Goal: Task Accomplishment & Management: Manage account settings

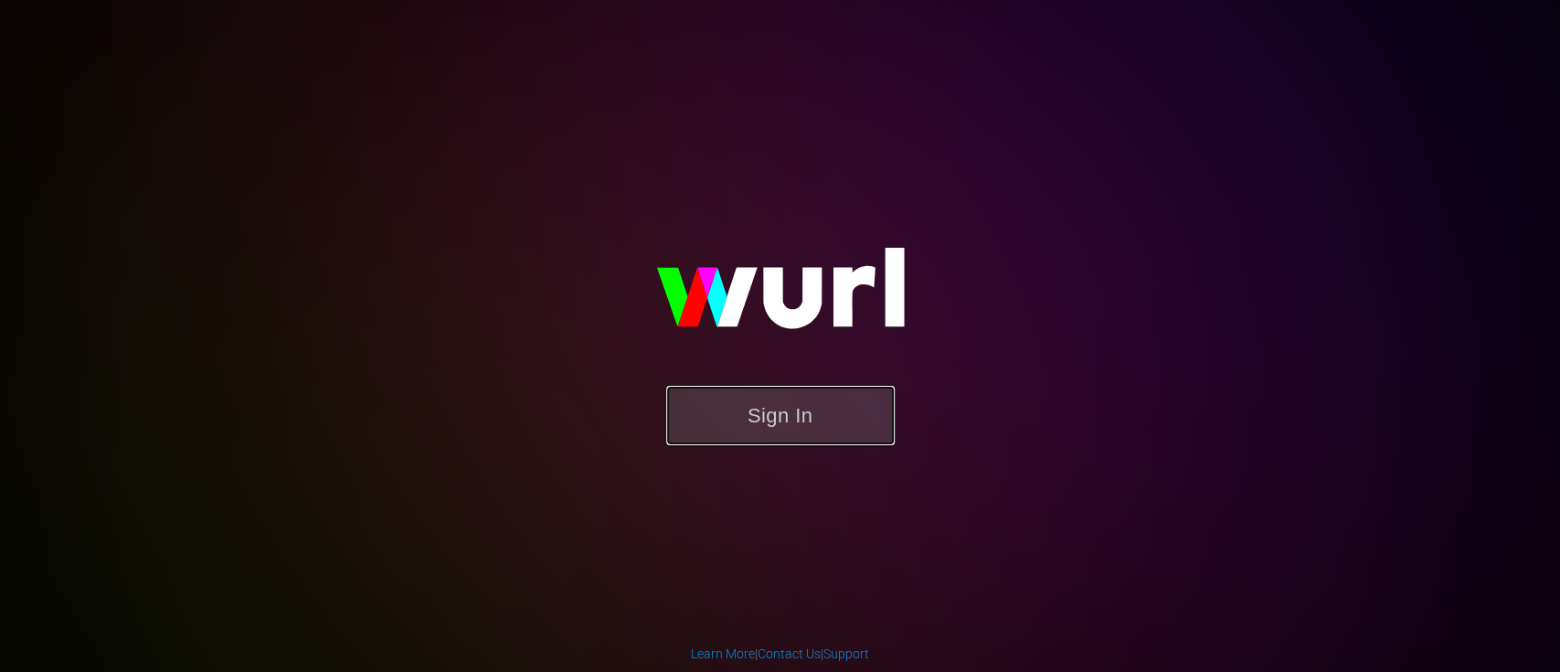
click at [778, 419] on button "Sign In" at bounding box center [780, 415] width 229 height 59
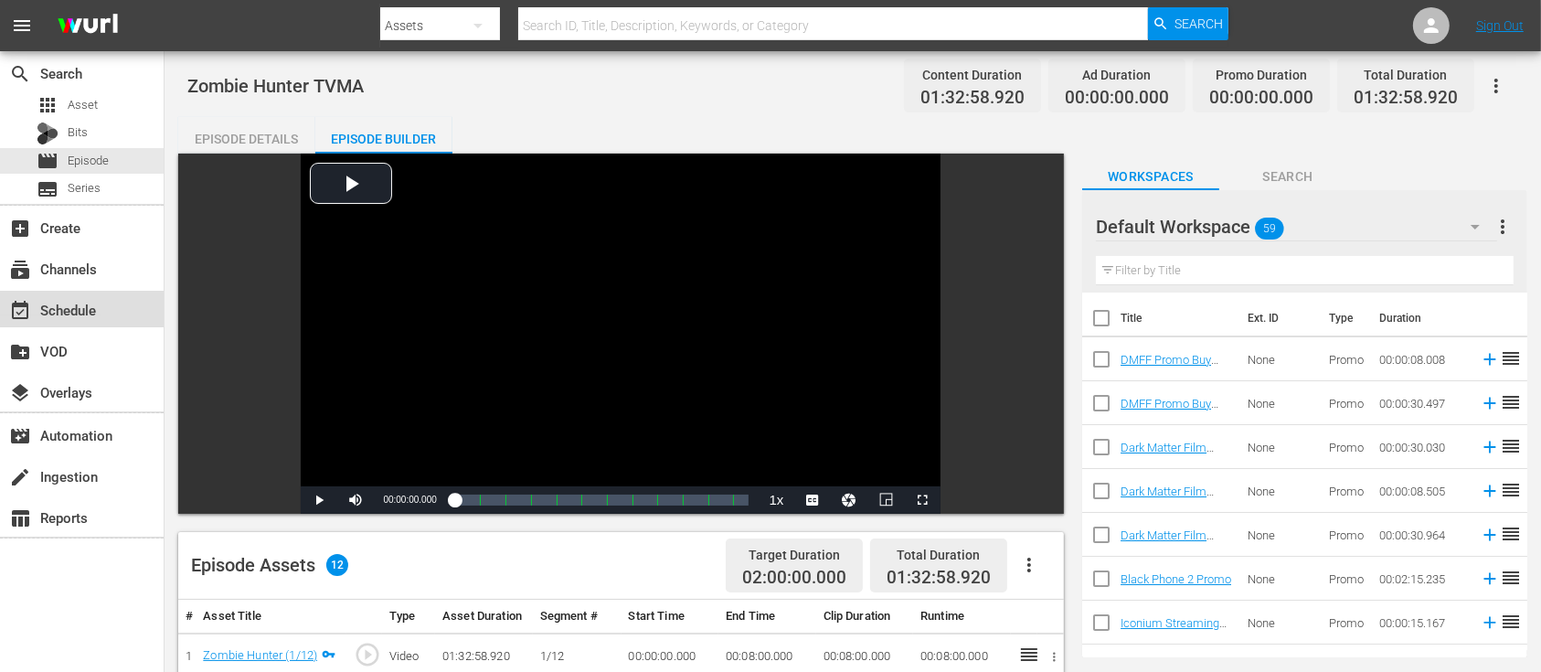
click at [72, 301] on div "event_available Schedule" at bounding box center [51, 307] width 102 height 16
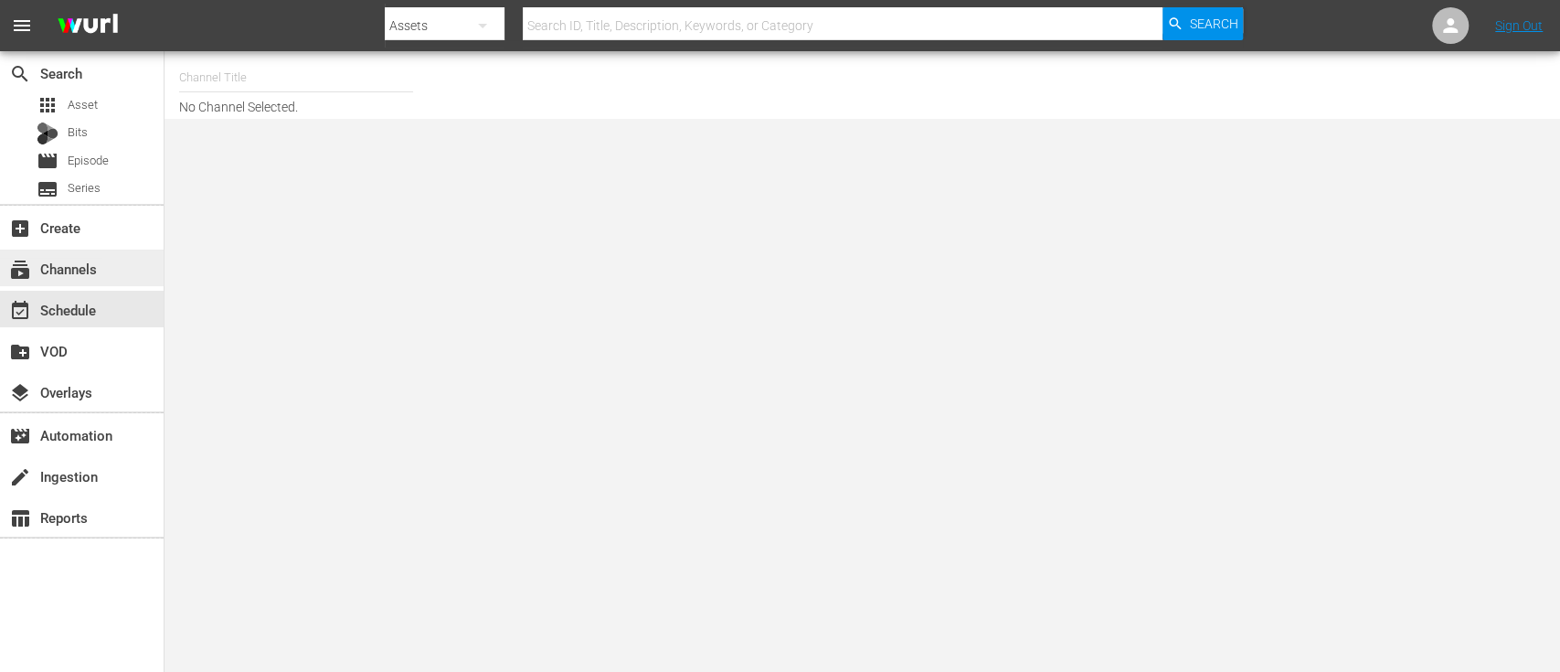
click at [77, 267] on div "subscriptions Channels" at bounding box center [51, 266] width 102 height 16
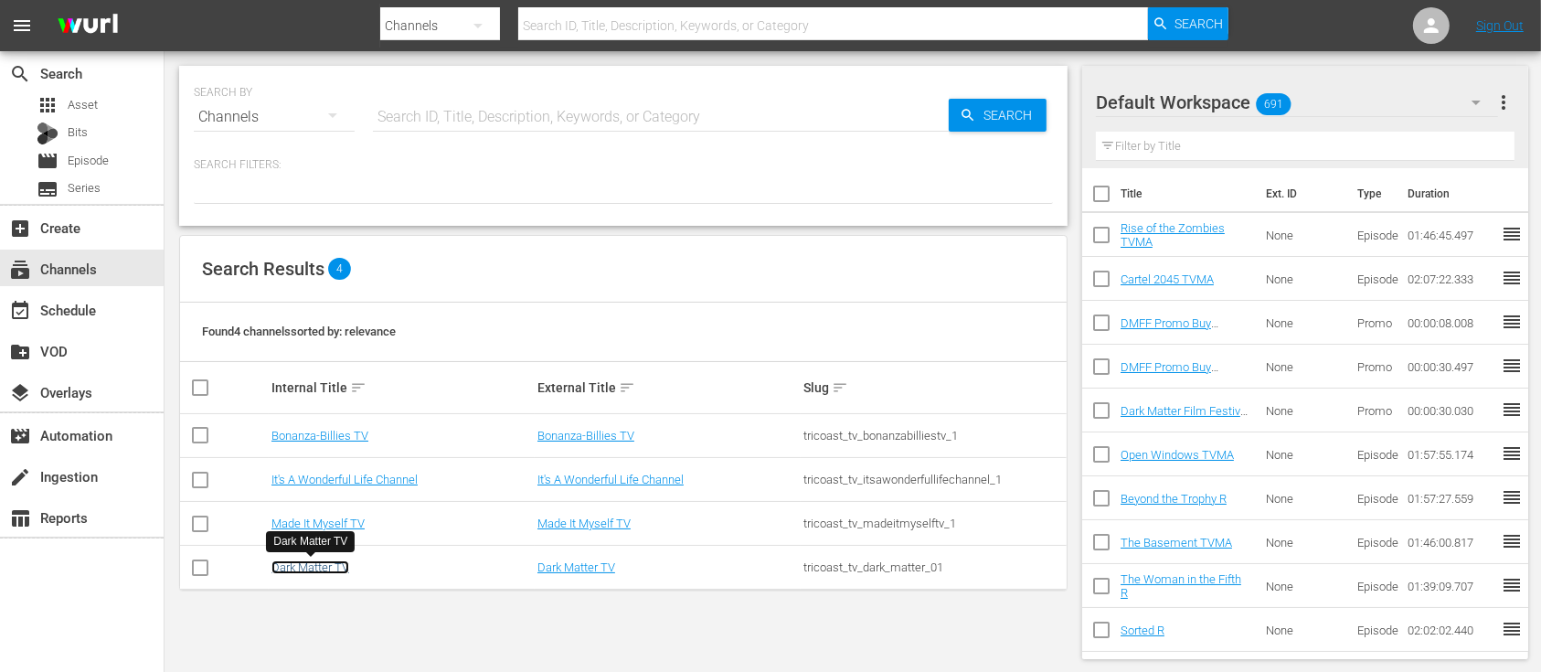
click at [309, 567] on link "Dark Matter TV" at bounding box center [311, 567] width 78 height 14
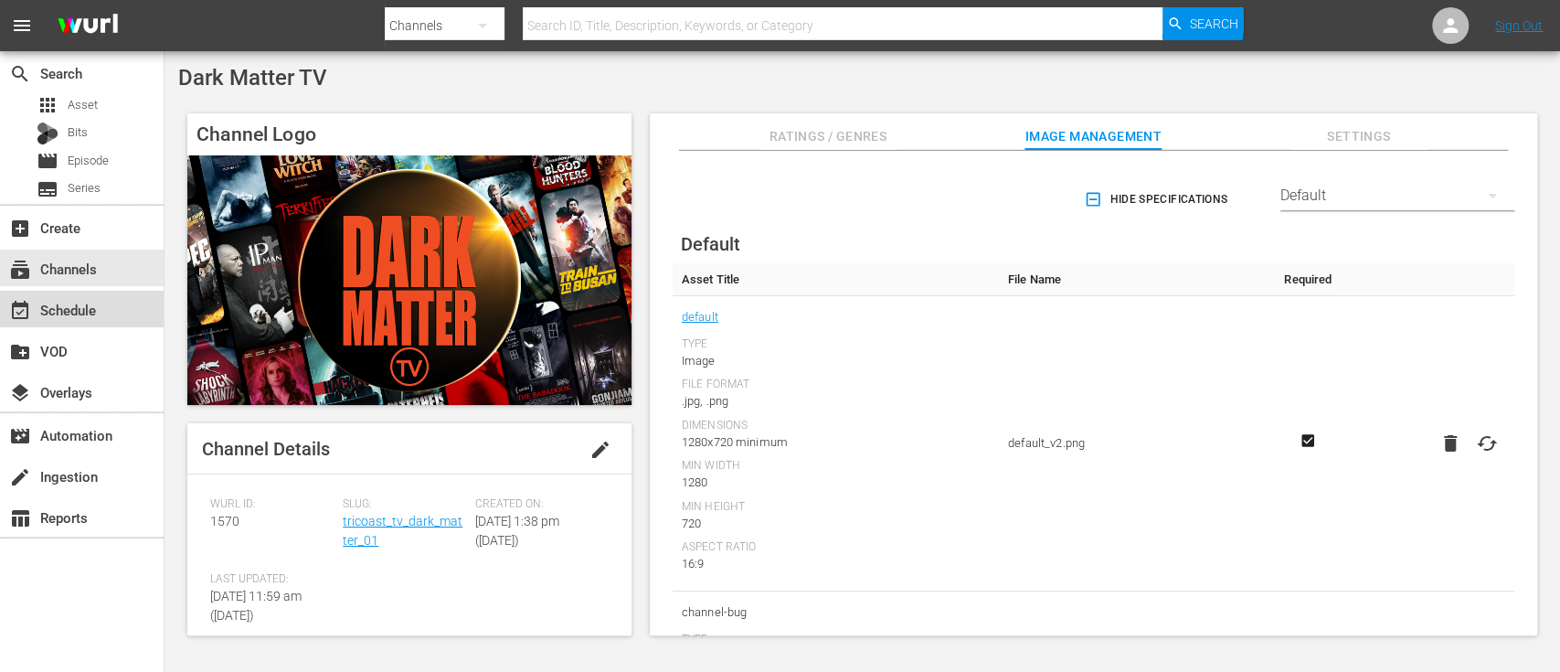
click at [94, 297] on div "event_available Schedule" at bounding box center [82, 309] width 164 height 37
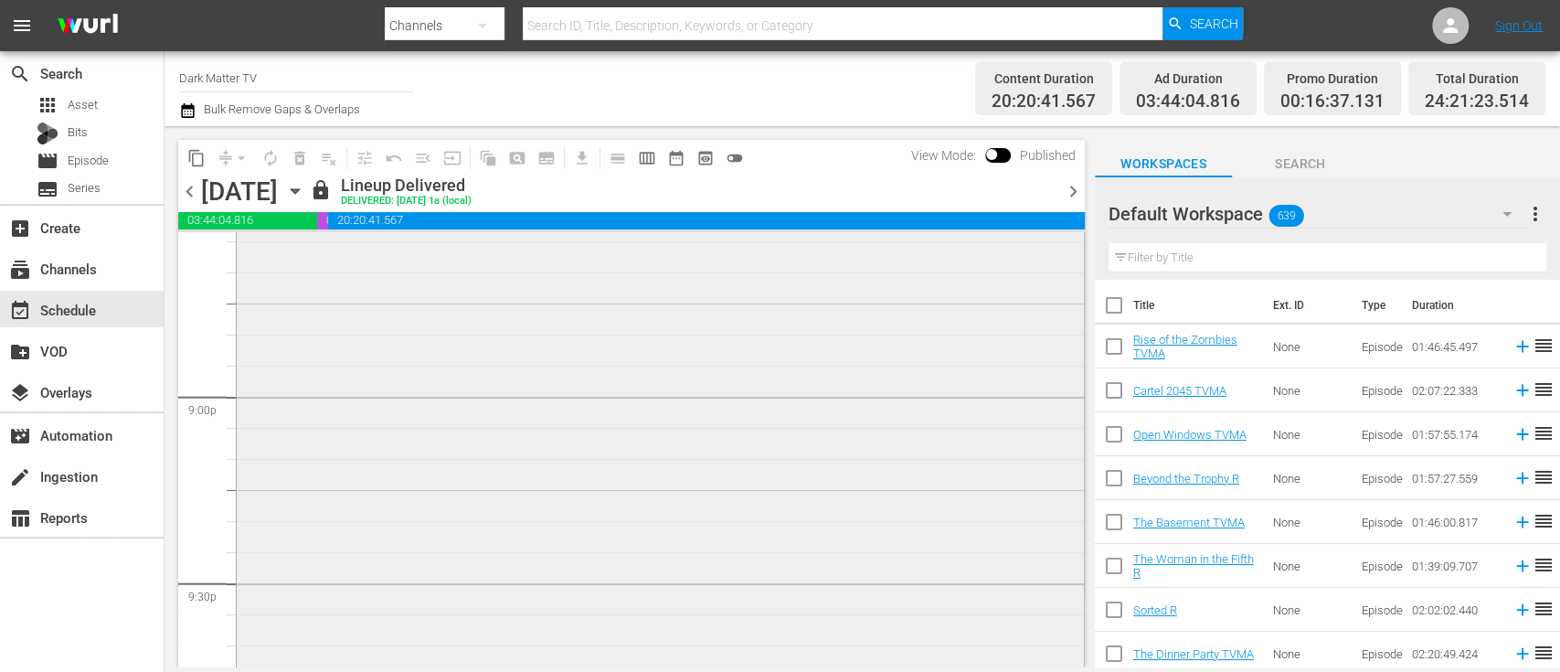
scroll to position [7697, 0]
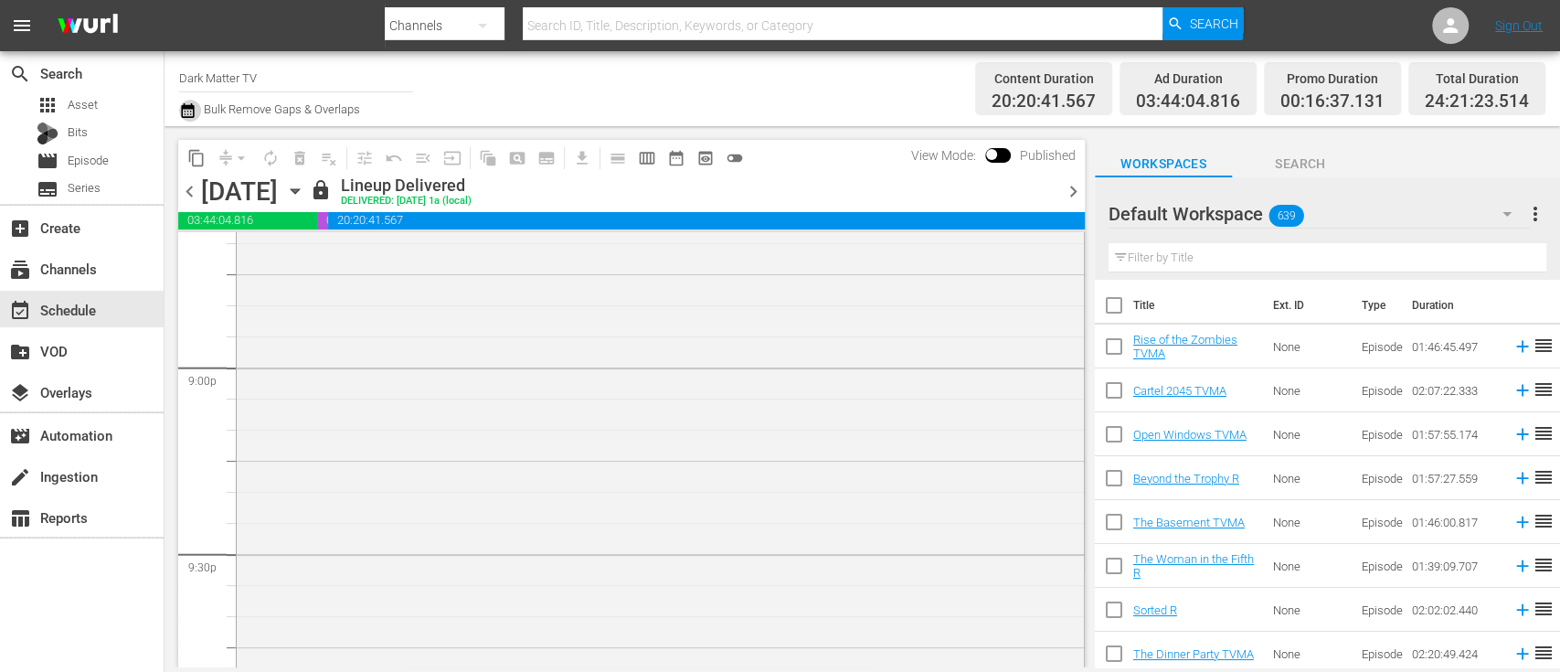
click at [189, 112] on icon "button" at bounding box center [187, 111] width 17 height 22
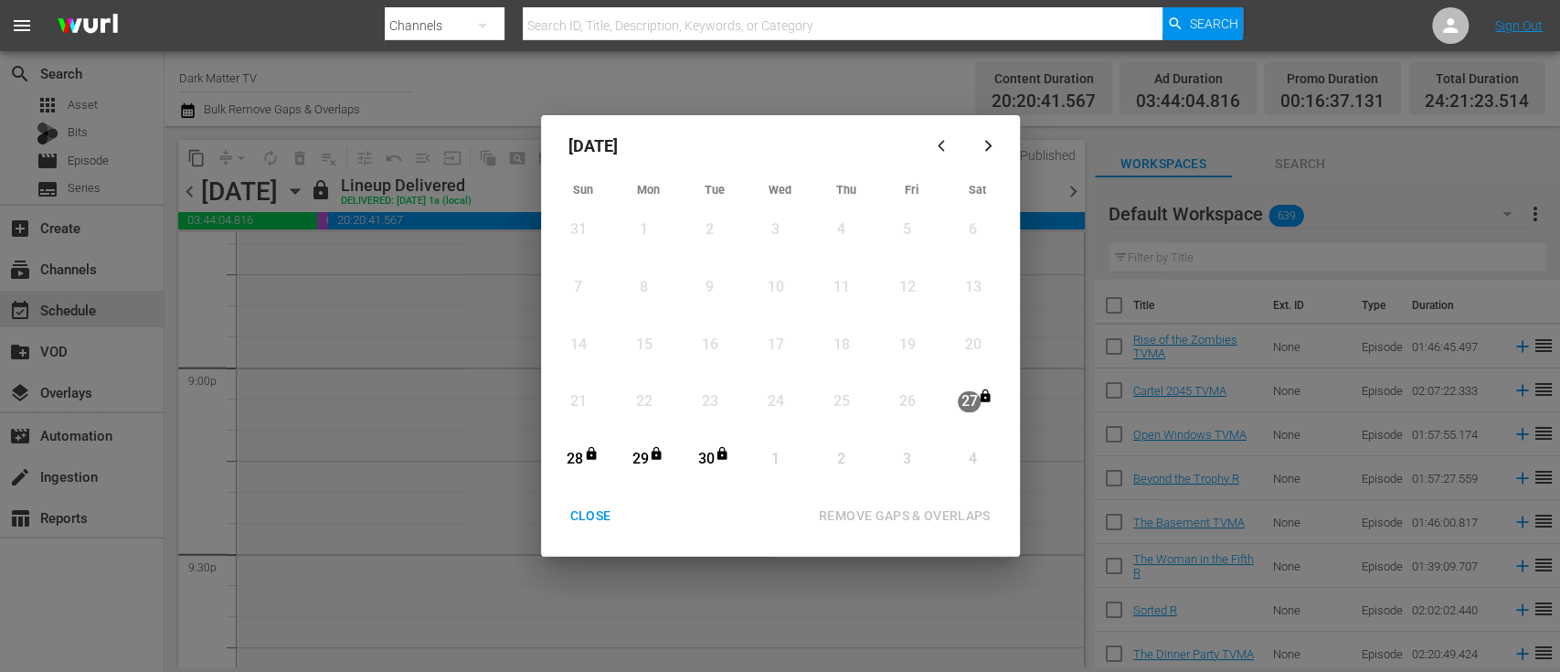
click at [595, 516] on div "CLOSE" at bounding box center [591, 516] width 70 height 23
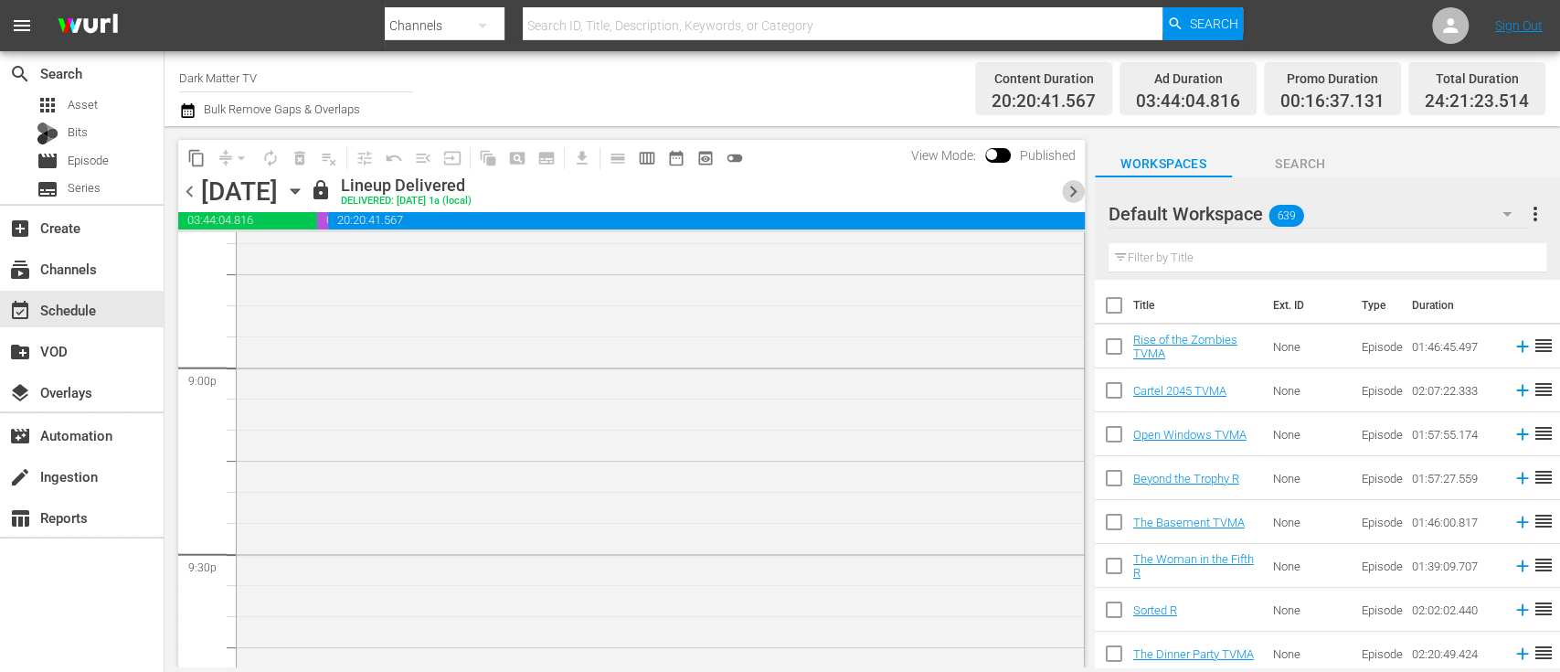
click at [1072, 197] on span "chevron_right" at bounding box center [1073, 191] width 23 height 23
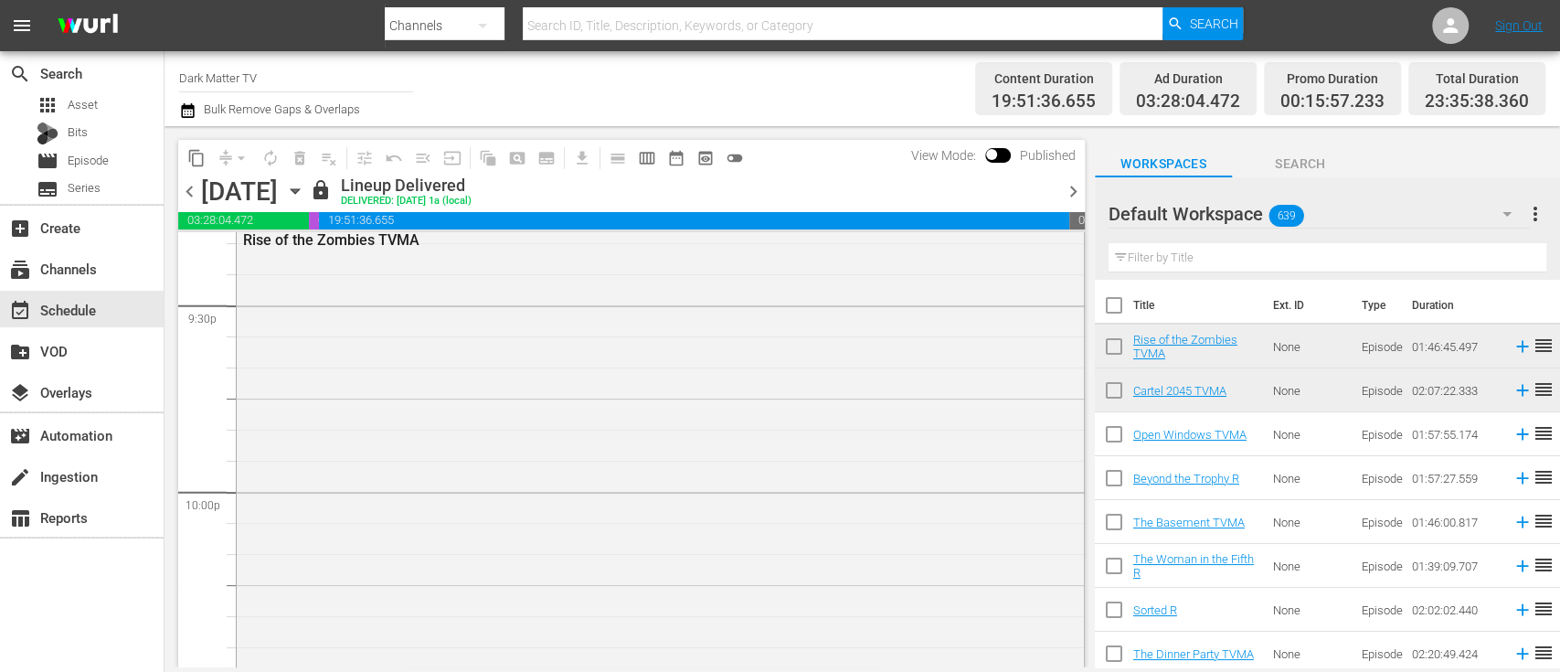
scroll to position [7728, 0]
click at [1072, 197] on span "chevron_right" at bounding box center [1073, 191] width 23 height 23
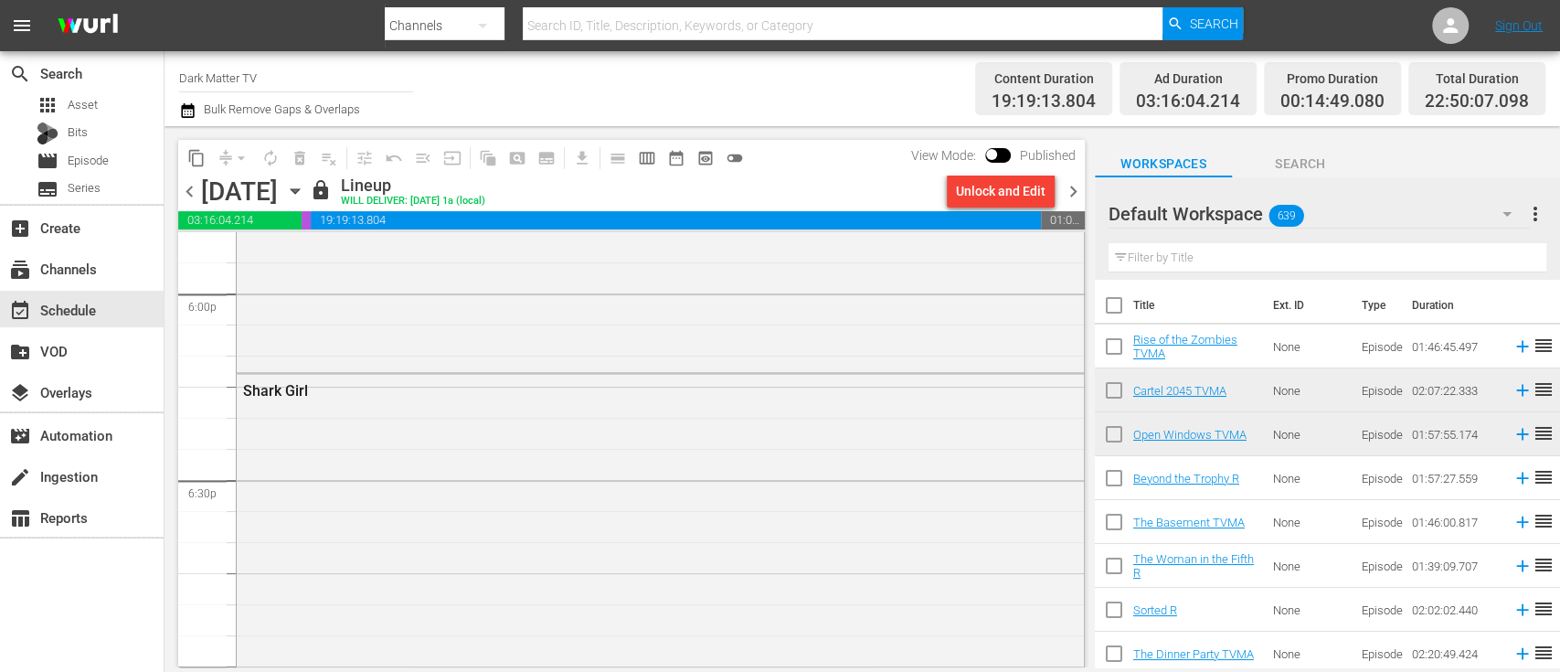
scroll to position [6564, 0]
click at [1077, 185] on span "chevron_right" at bounding box center [1073, 191] width 23 height 23
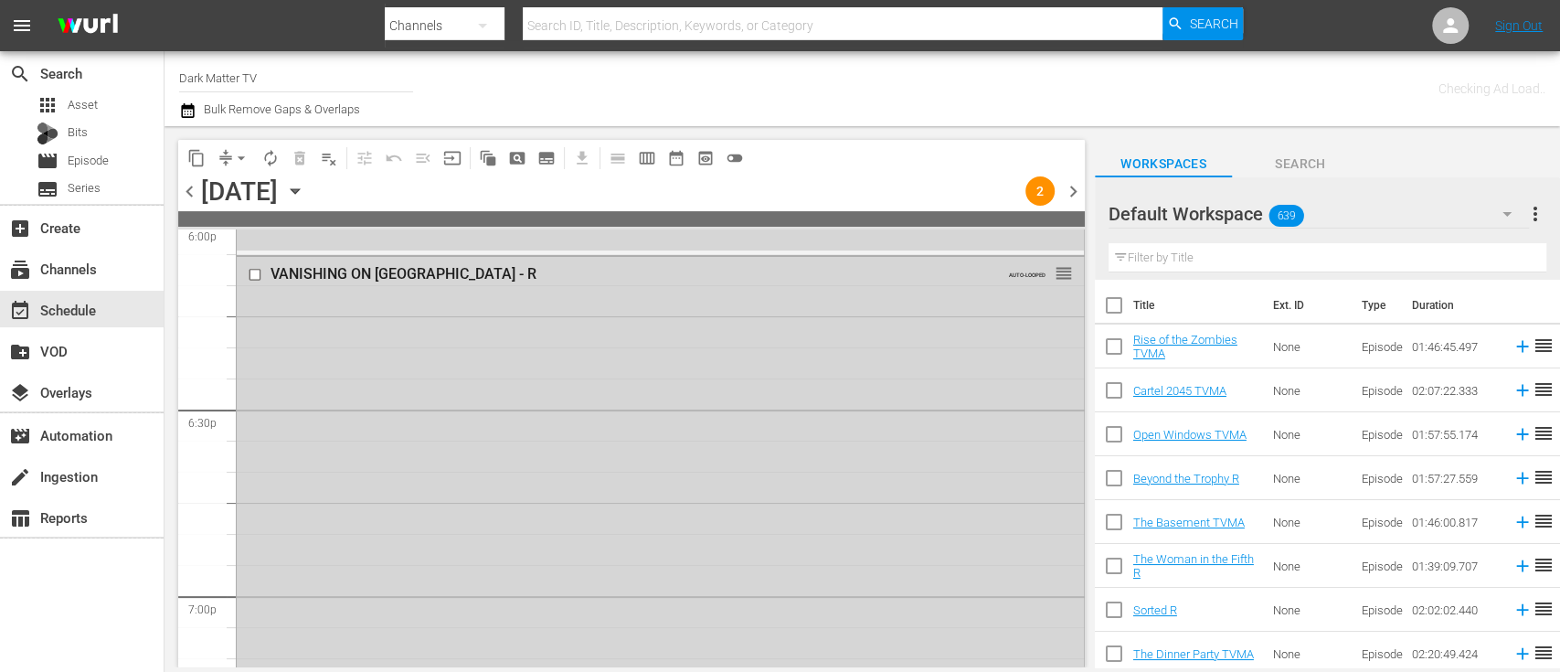
scroll to position [6501, 0]
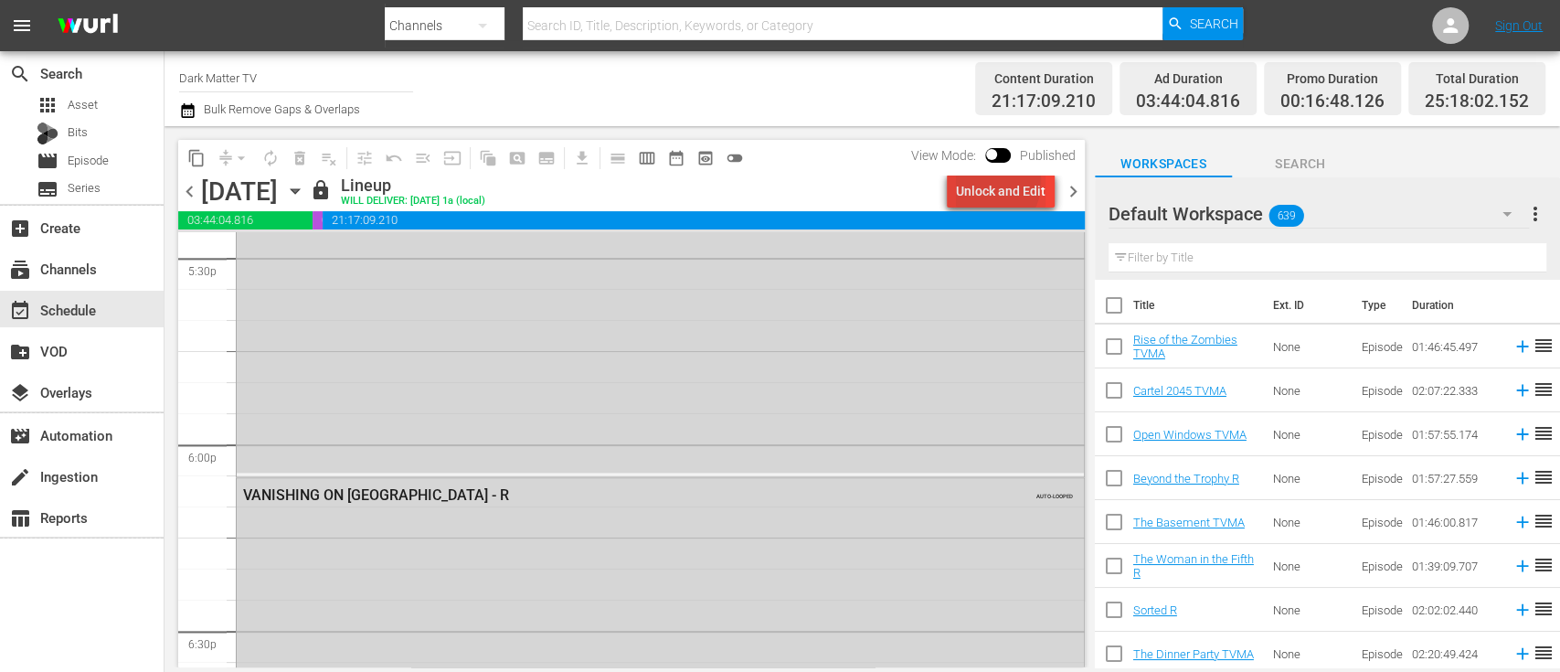
click at [987, 182] on div "Unlock and Edit" at bounding box center [1001, 191] width 90 height 33
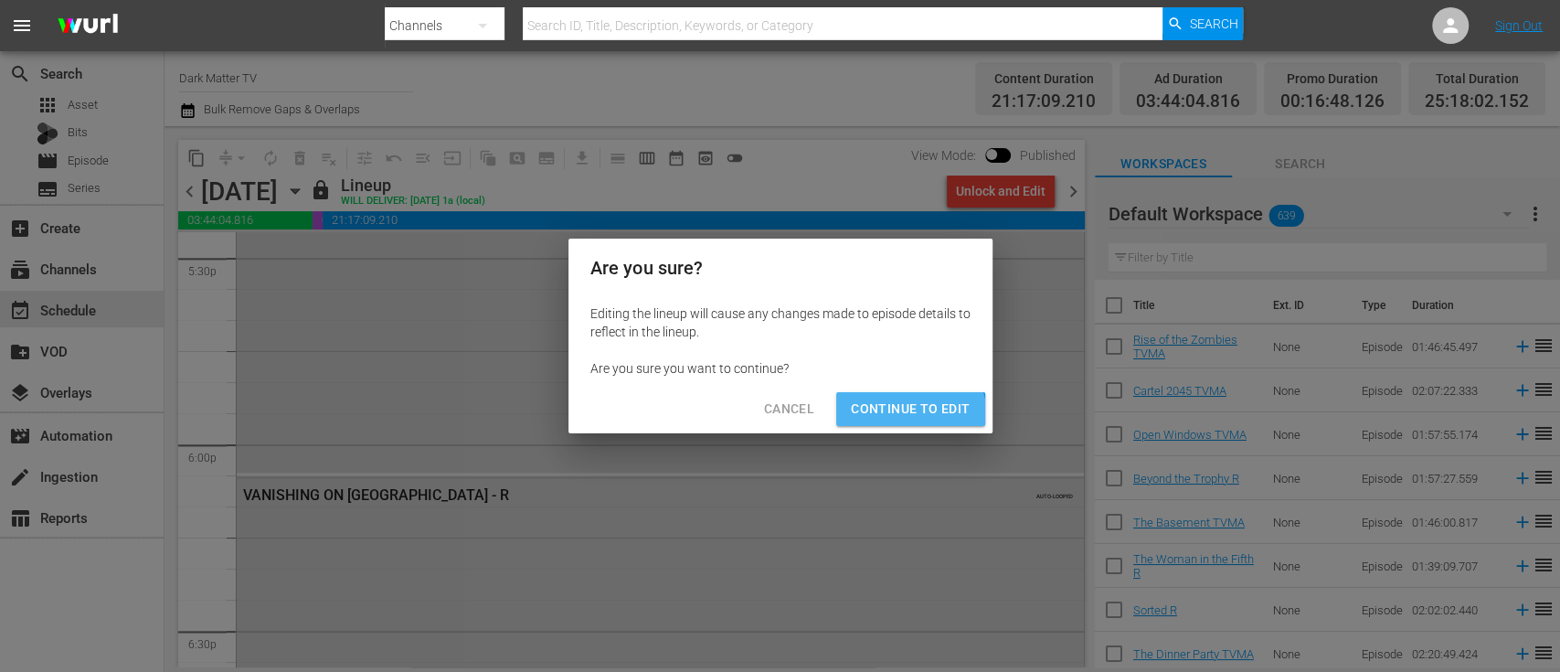
click at [900, 418] on span "Continue to Edit" at bounding box center [910, 409] width 119 height 23
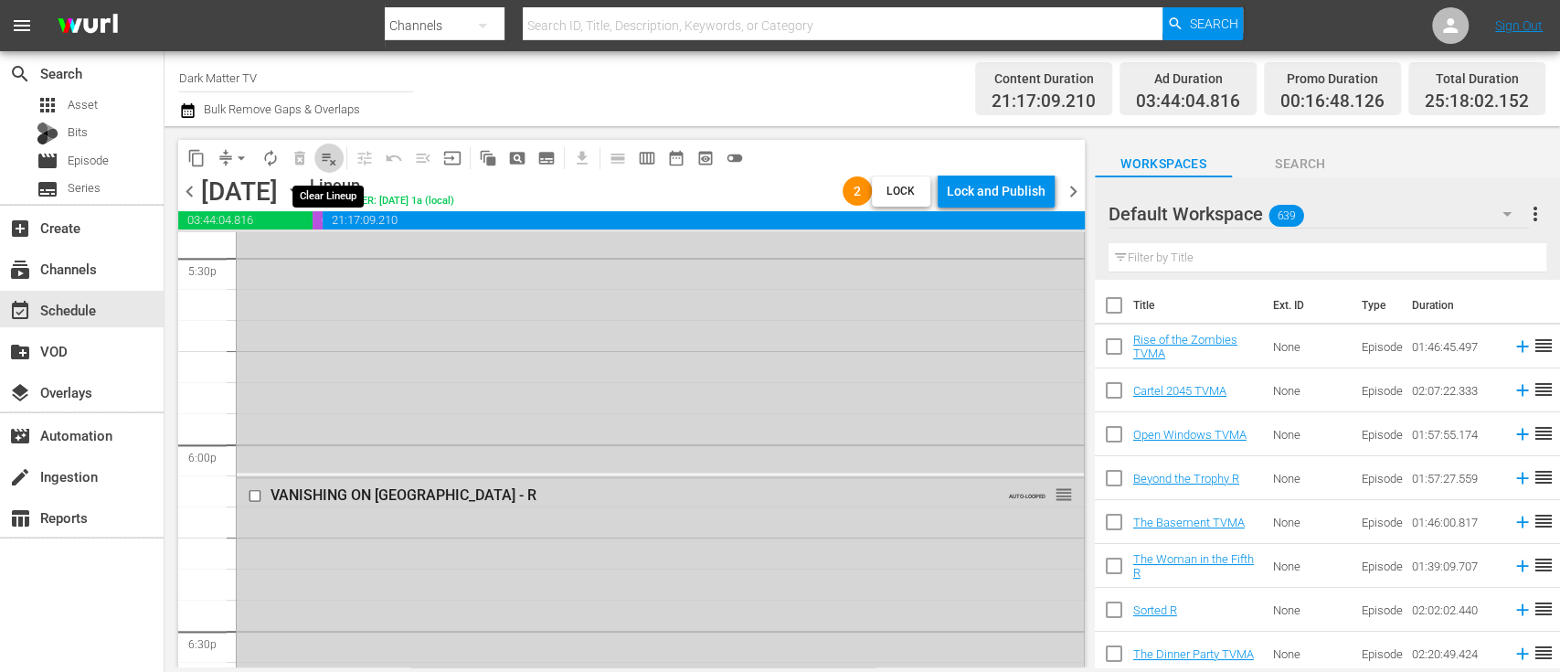
click at [337, 153] on span "playlist_remove_outlined" at bounding box center [329, 158] width 18 height 18
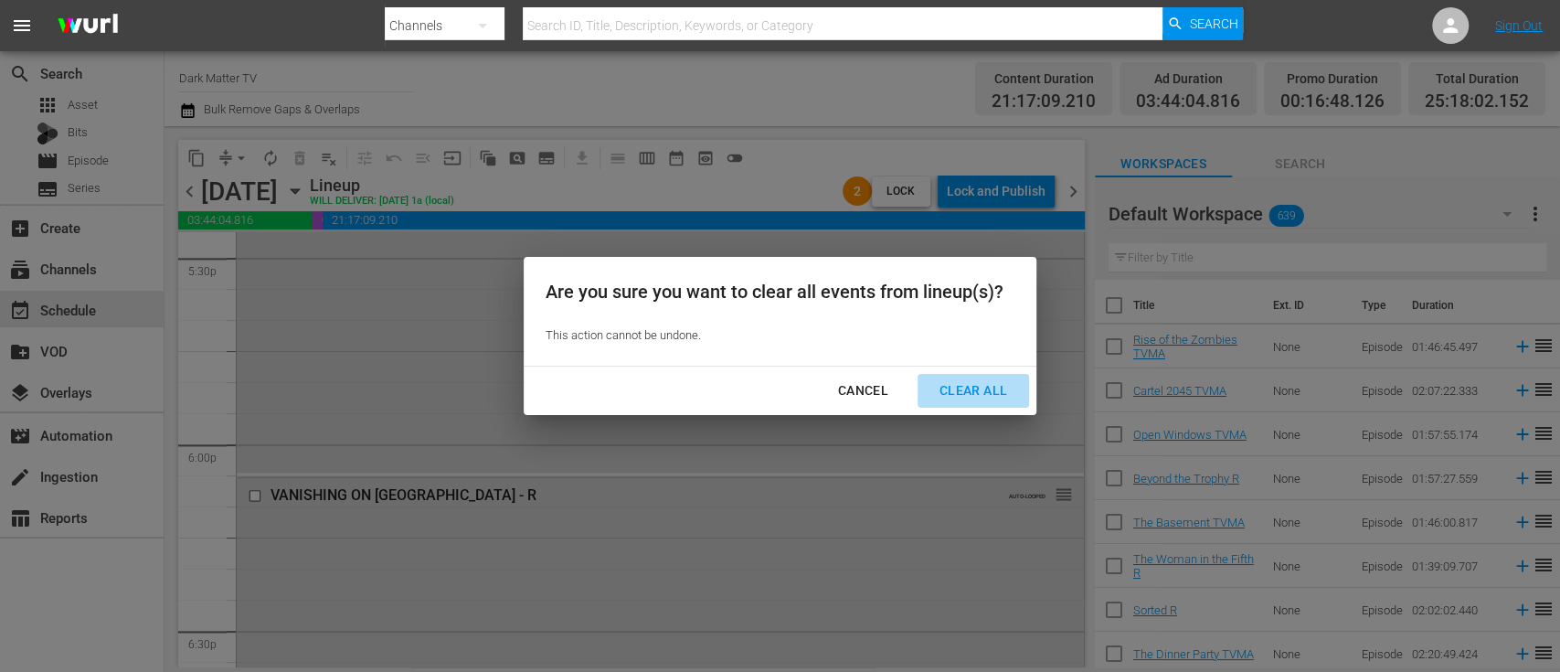
click at [952, 379] on div "Clear All" at bounding box center [973, 390] width 97 height 23
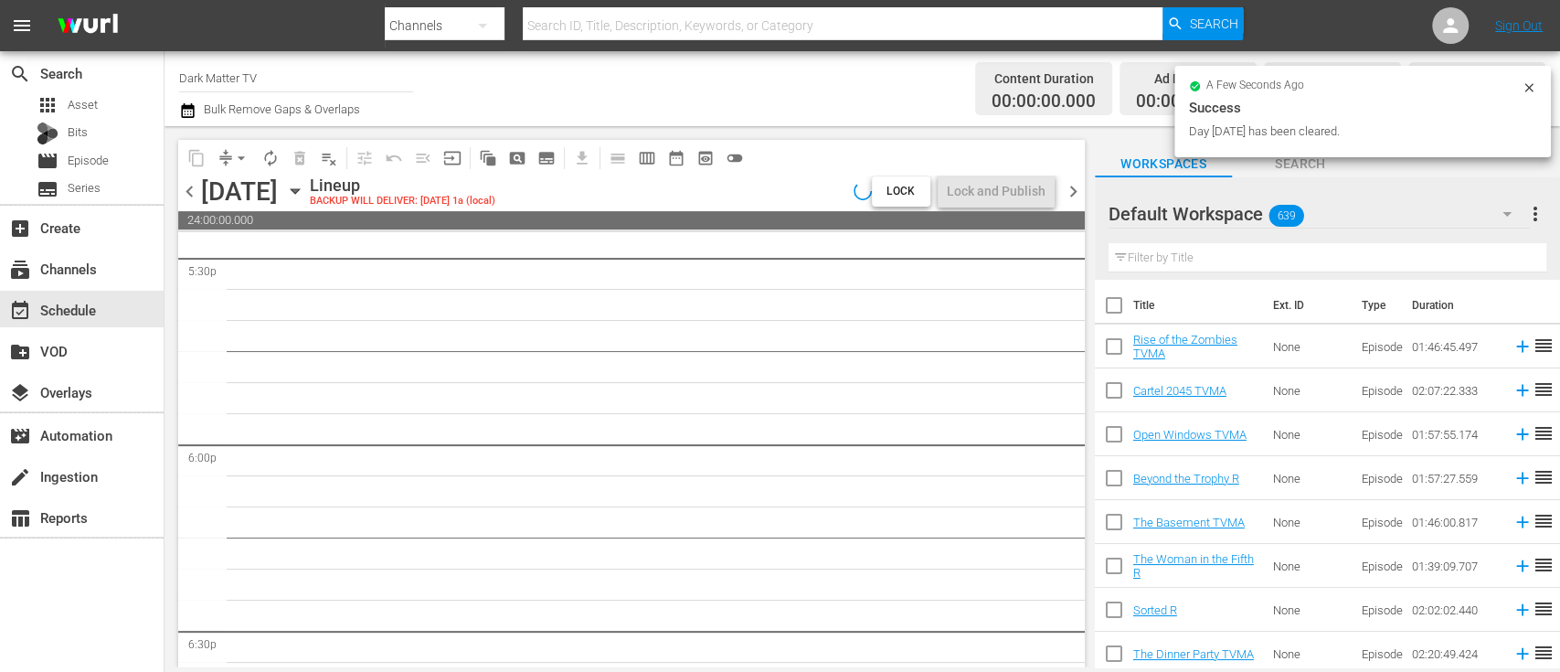
scroll to position [6689, 0]
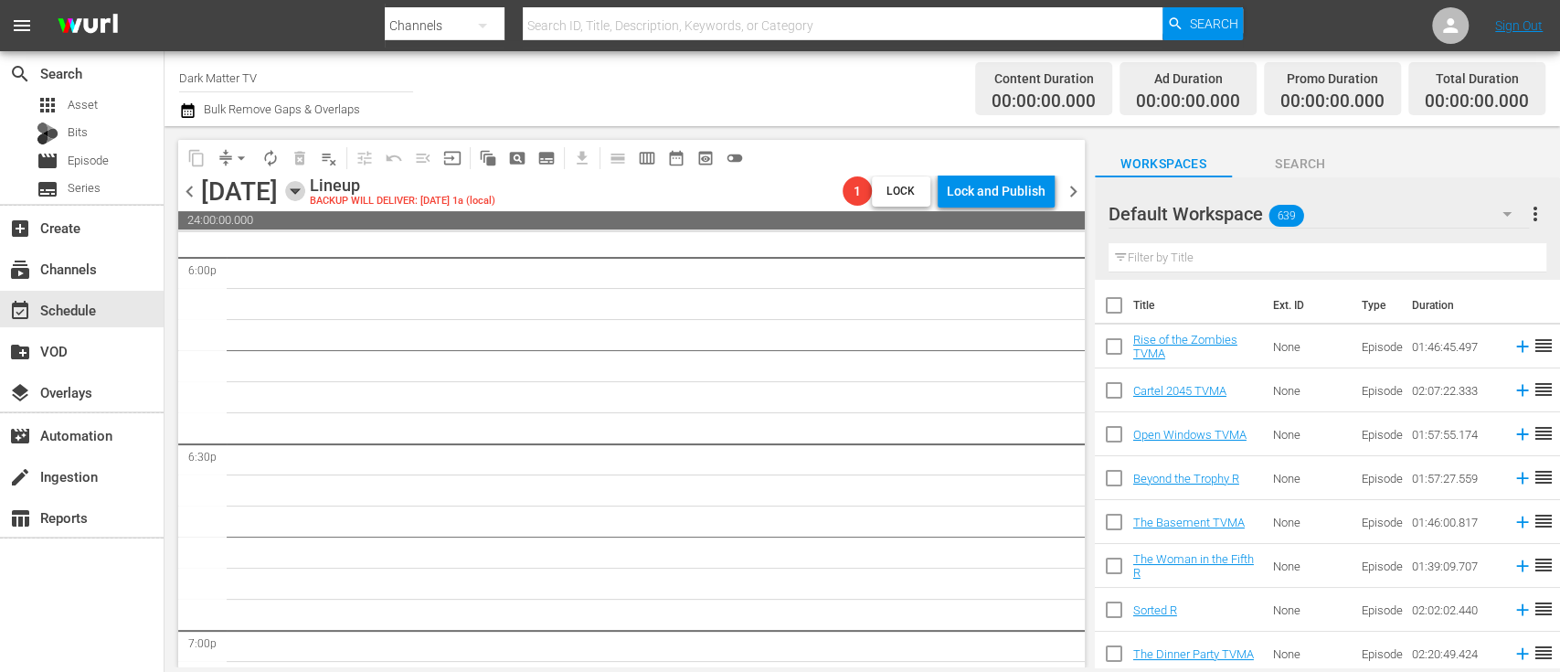
click at [305, 194] on icon "button" at bounding box center [295, 191] width 20 height 20
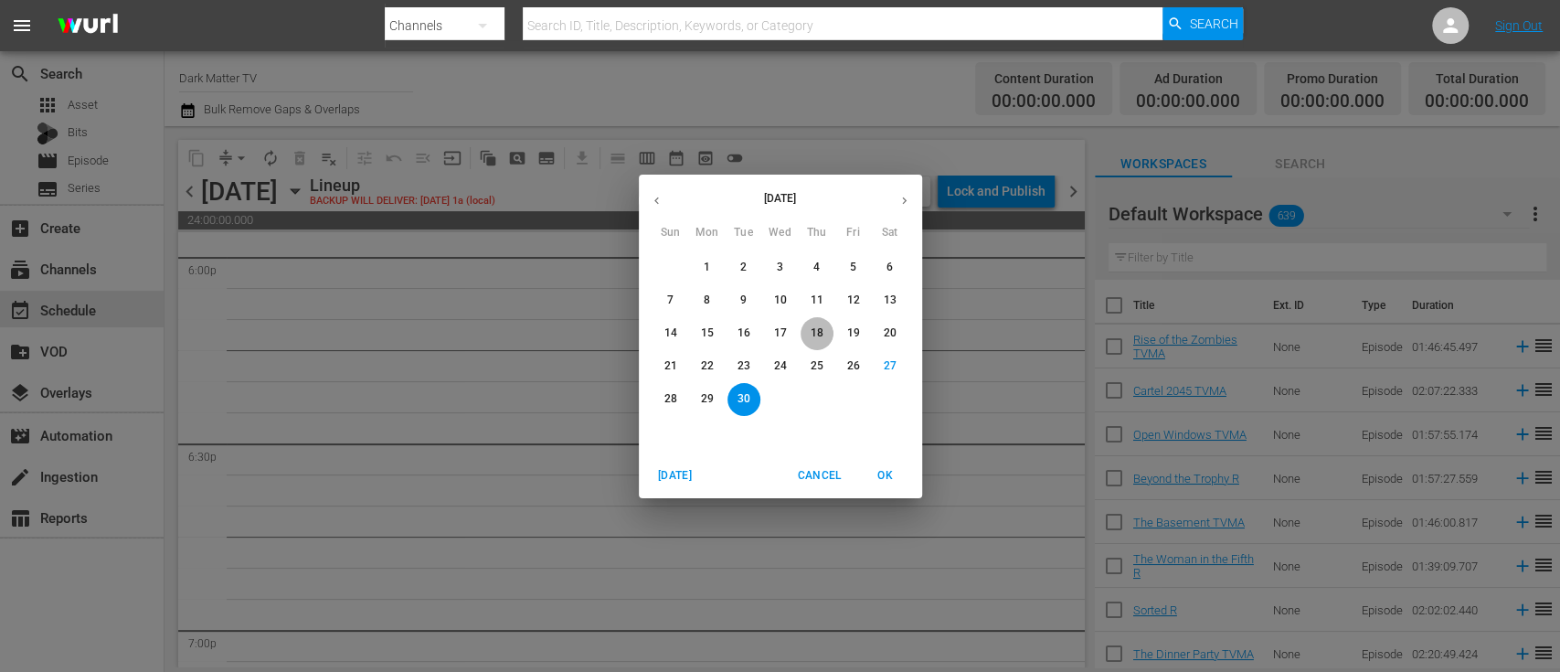
click at [814, 332] on p "18" at bounding box center [816, 333] width 13 height 16
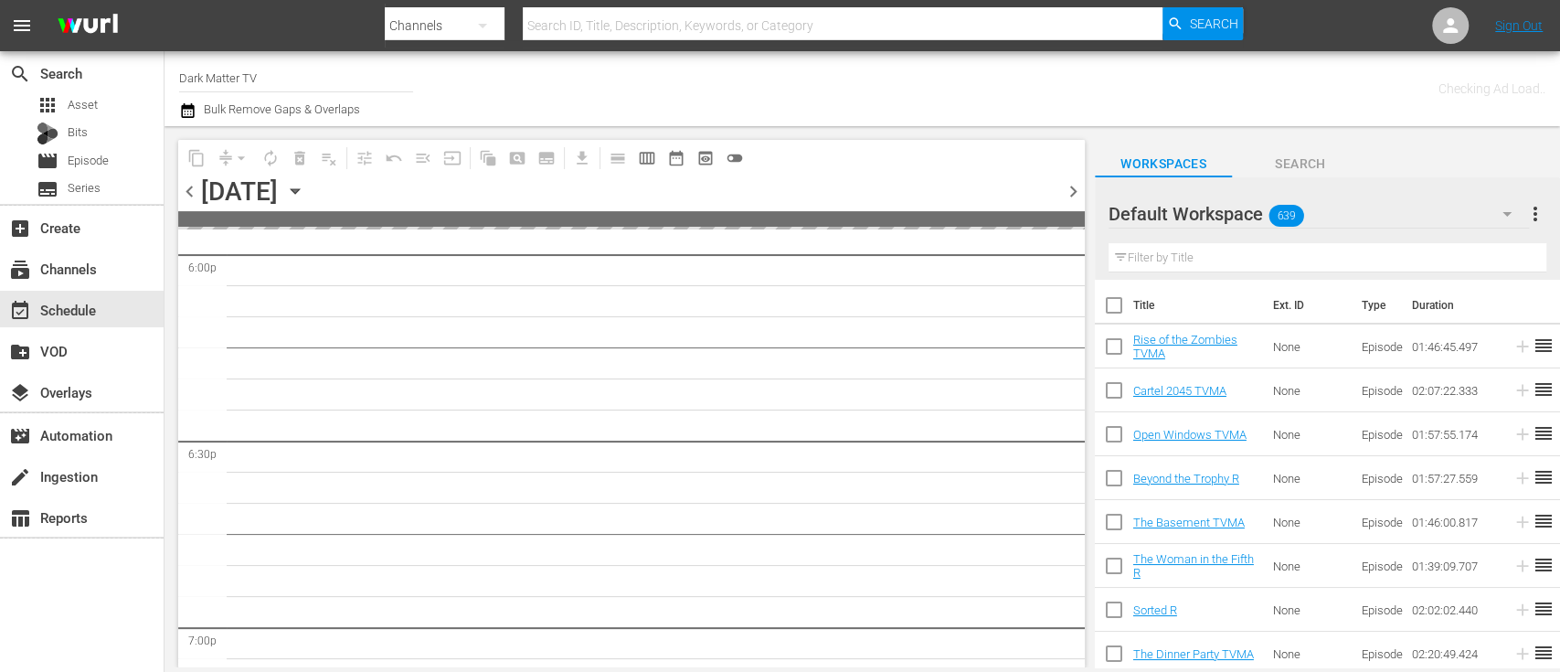
scroll to position [6720, 0]
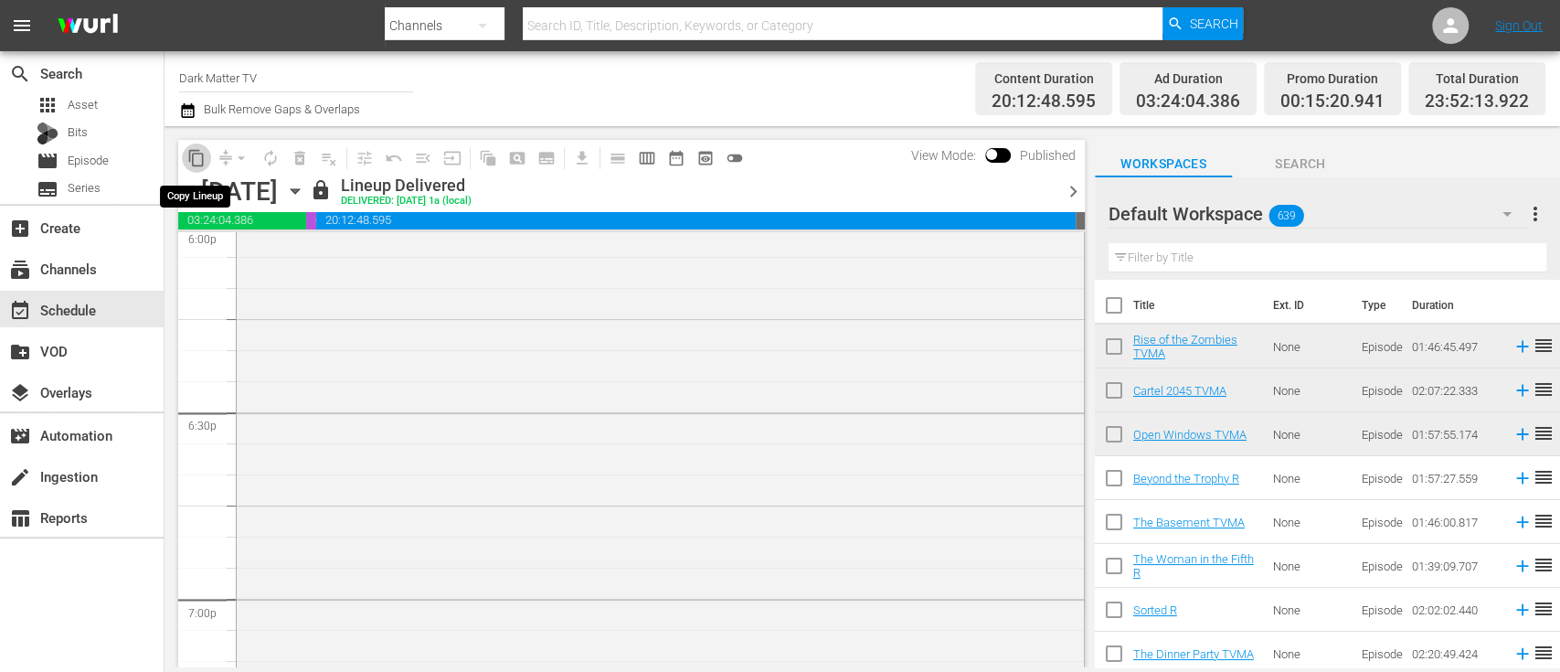
click at [199, 161] on span "content_copy" at bounding box center [196, 158] width 18 height 18
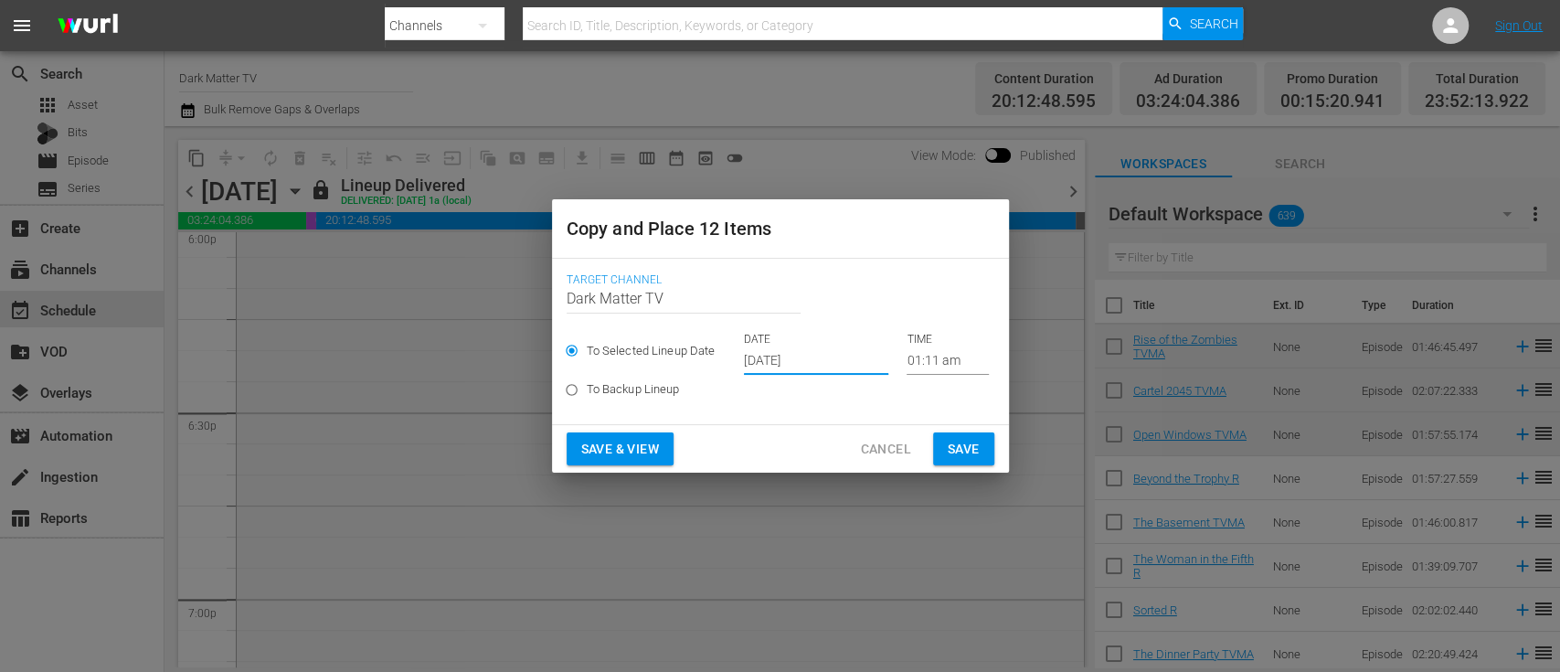
click at [772, 355] on input "[DATE]" at bounding box center [816, 360] width 144 height 27
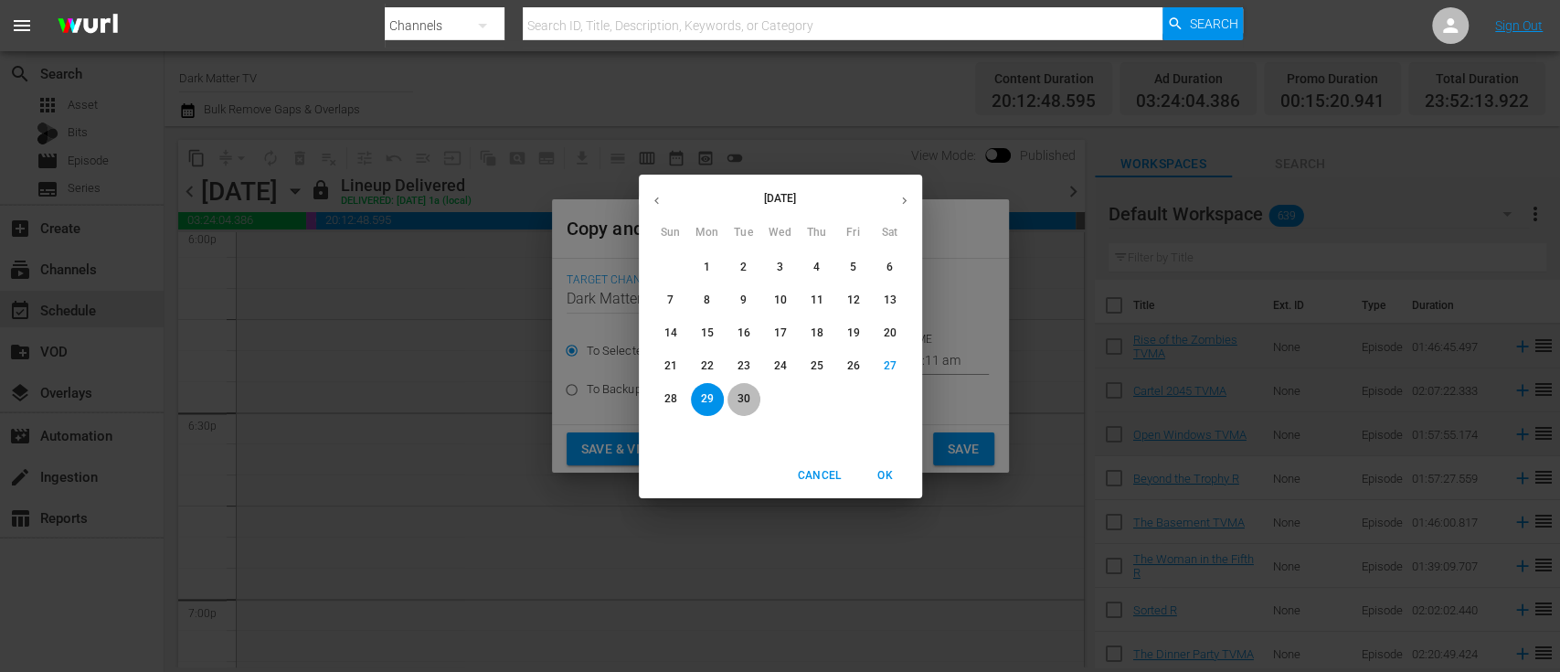
click at [743, 396] on p "30" at bounding box center [743, 399] width 13 height 16
type input "[DATE]"
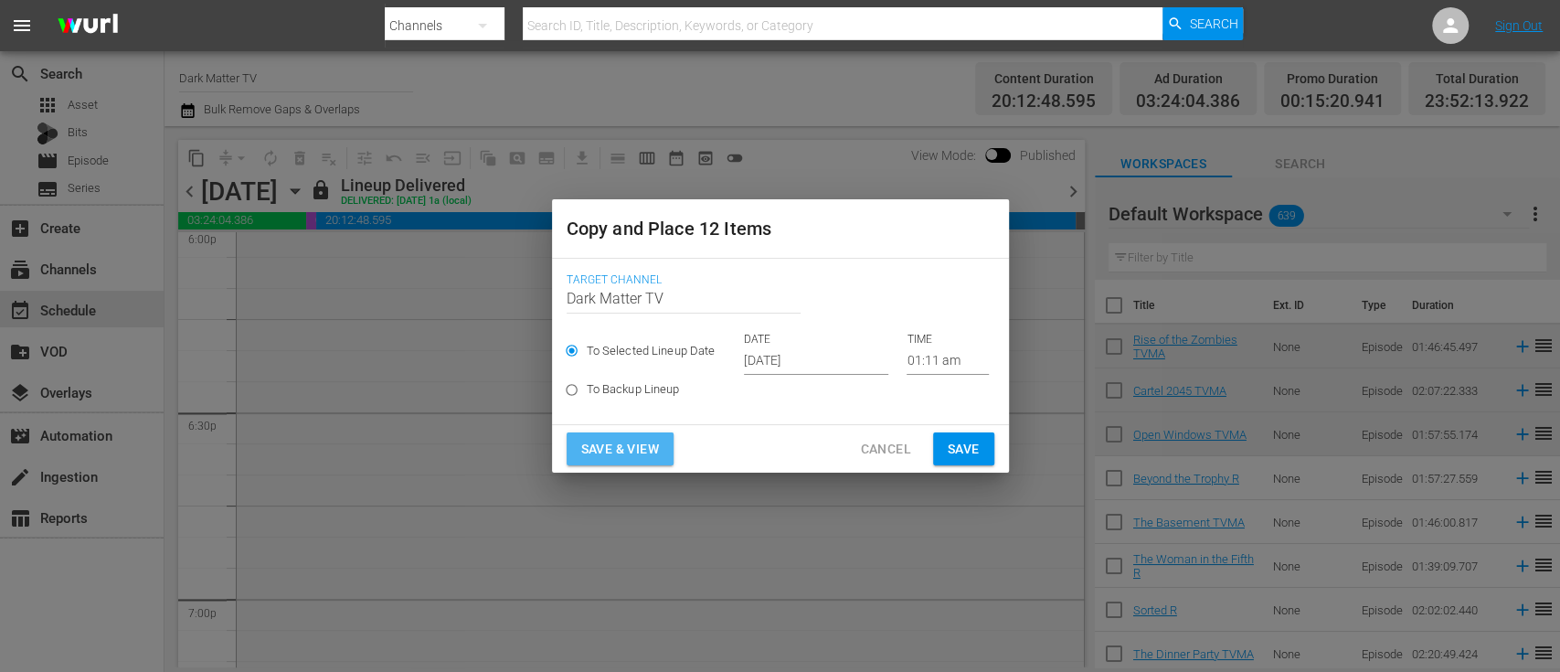
click at [637, 447] on span "Save & View" at bounding box center [620, 449] width 78 height 23
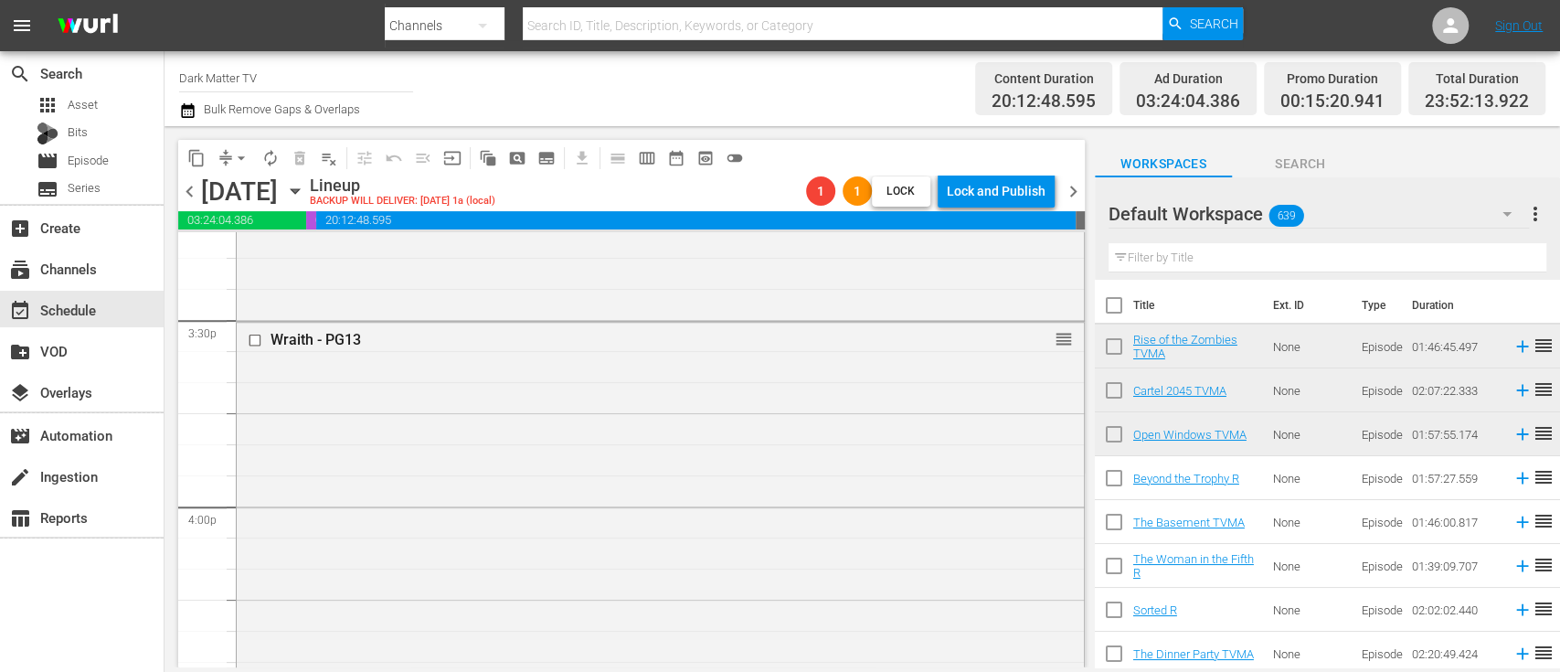
scroll to position [5686, 0]
click at [255, 345] on input "checkbox" at bounding box center [257, 348] width 19 height 16
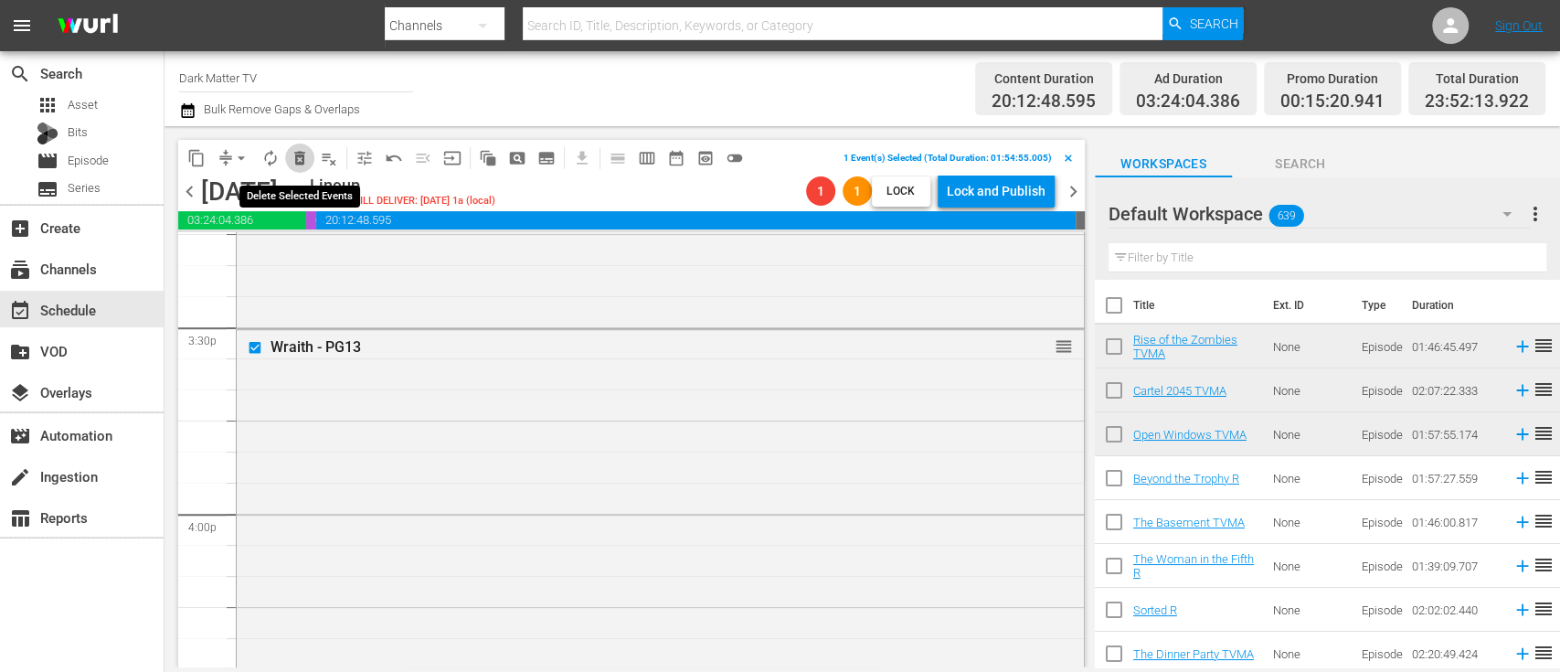
click at [297, 152] on span "delete_forever_outlined" at bounding box center [300, 158] width 18 height 18
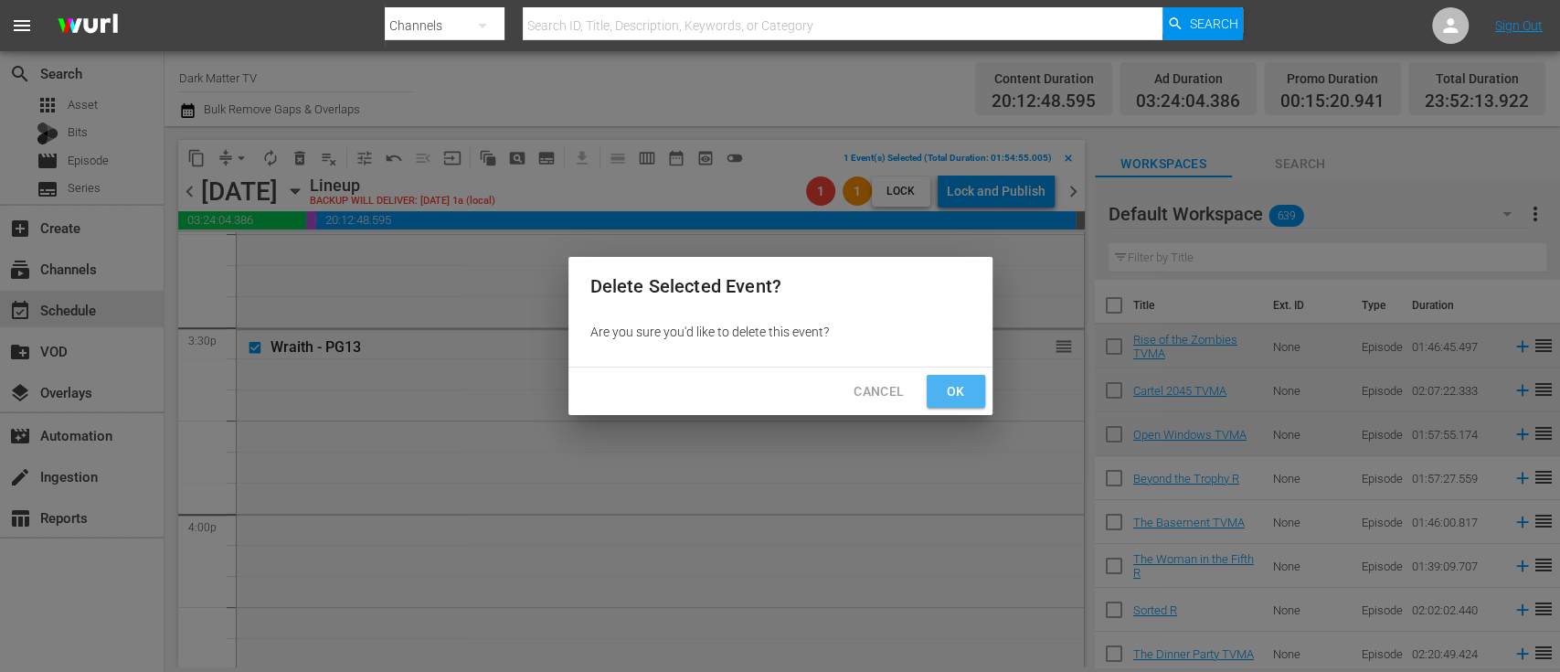
click at [938, 406] on button "Ok" at bounding box center [956, 392] width 59 height 34
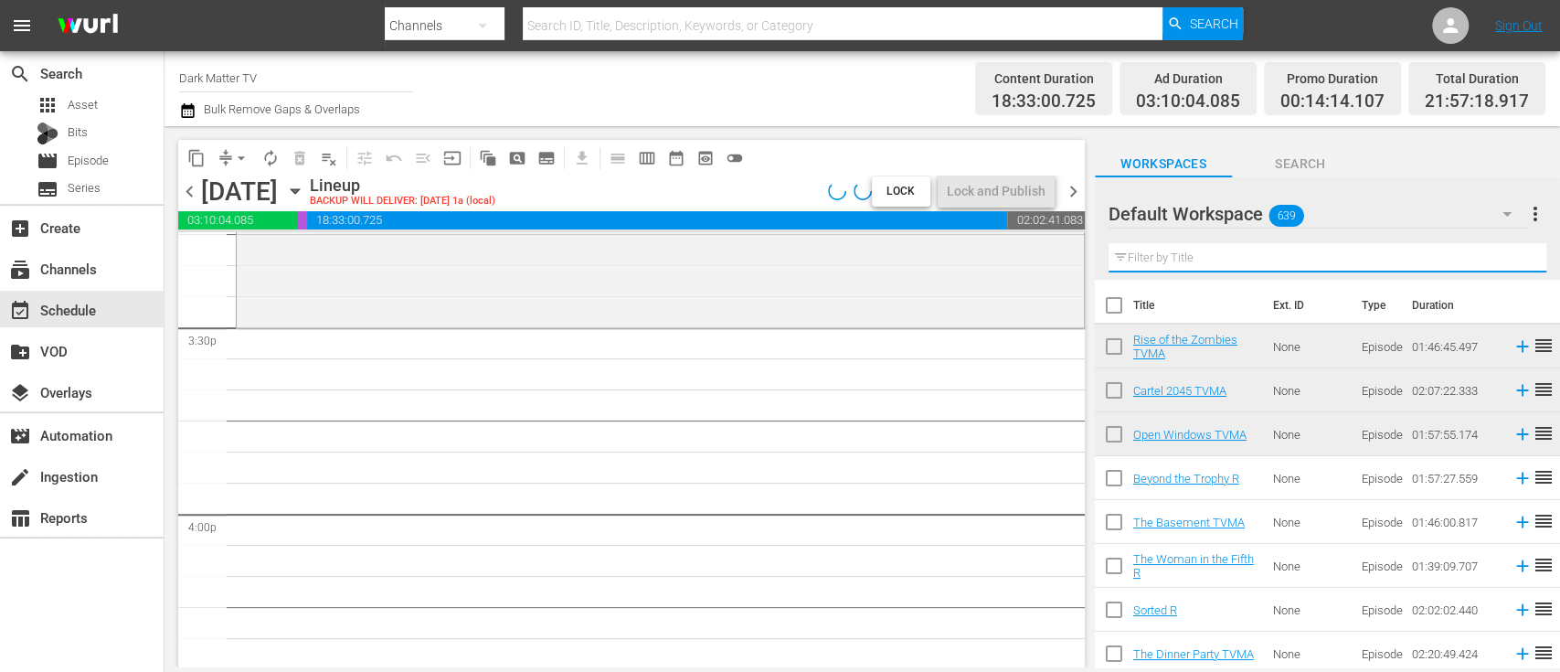
click at [1190, 259] on input "text" at bounding box center [1328, 257] width 438 height 29
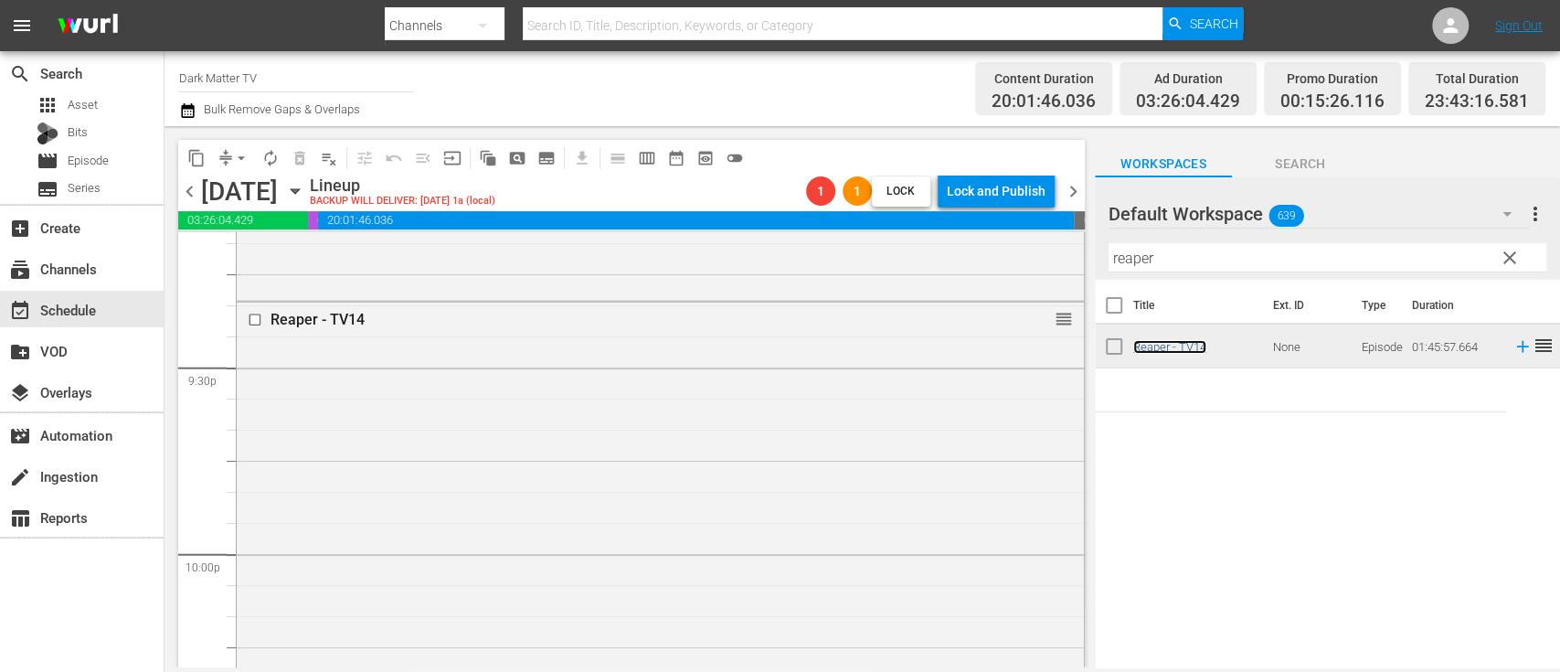
scroll to position [7887, 0]
click at [259, 312] on input "checkbox" at bounding box center [257, 316] width 19 height 16
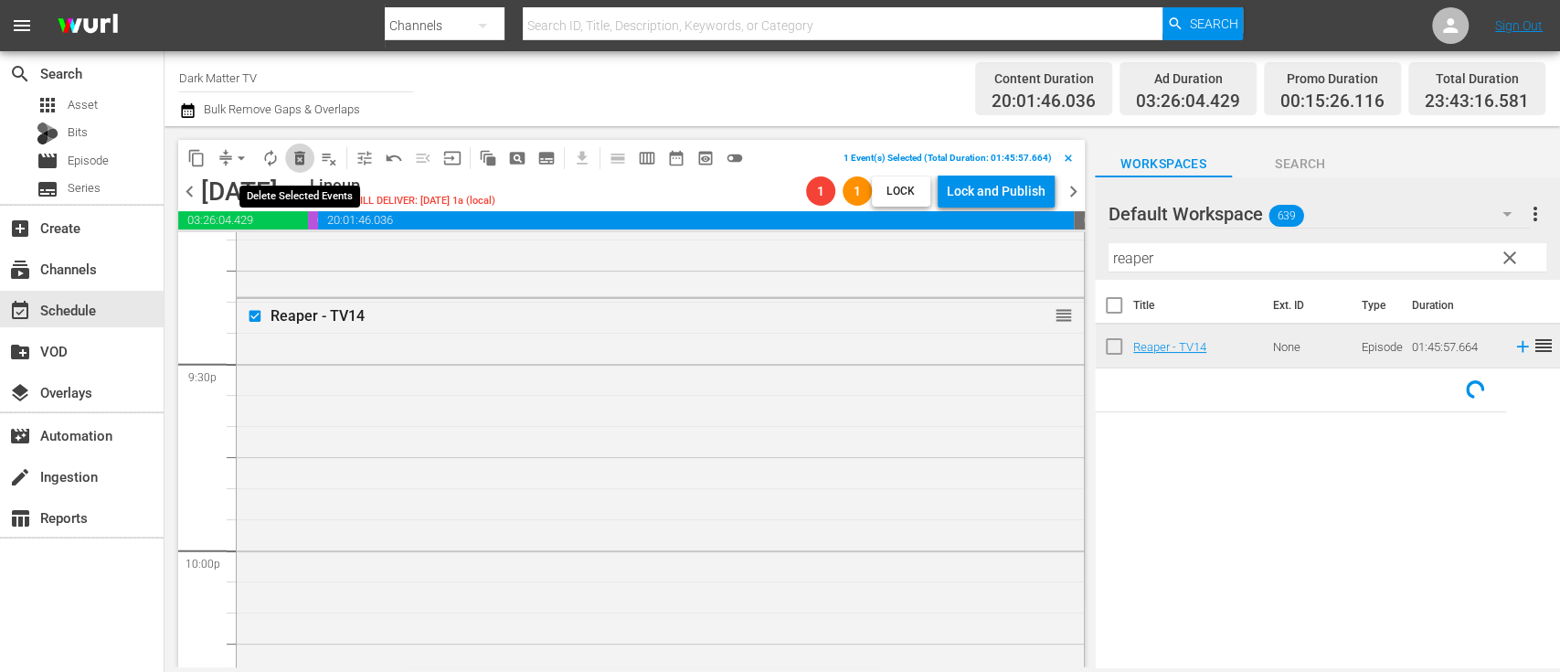
click at [300, 156] on span "delete_forever_outlined" at bounding box center [300, 158] width 18 height 18
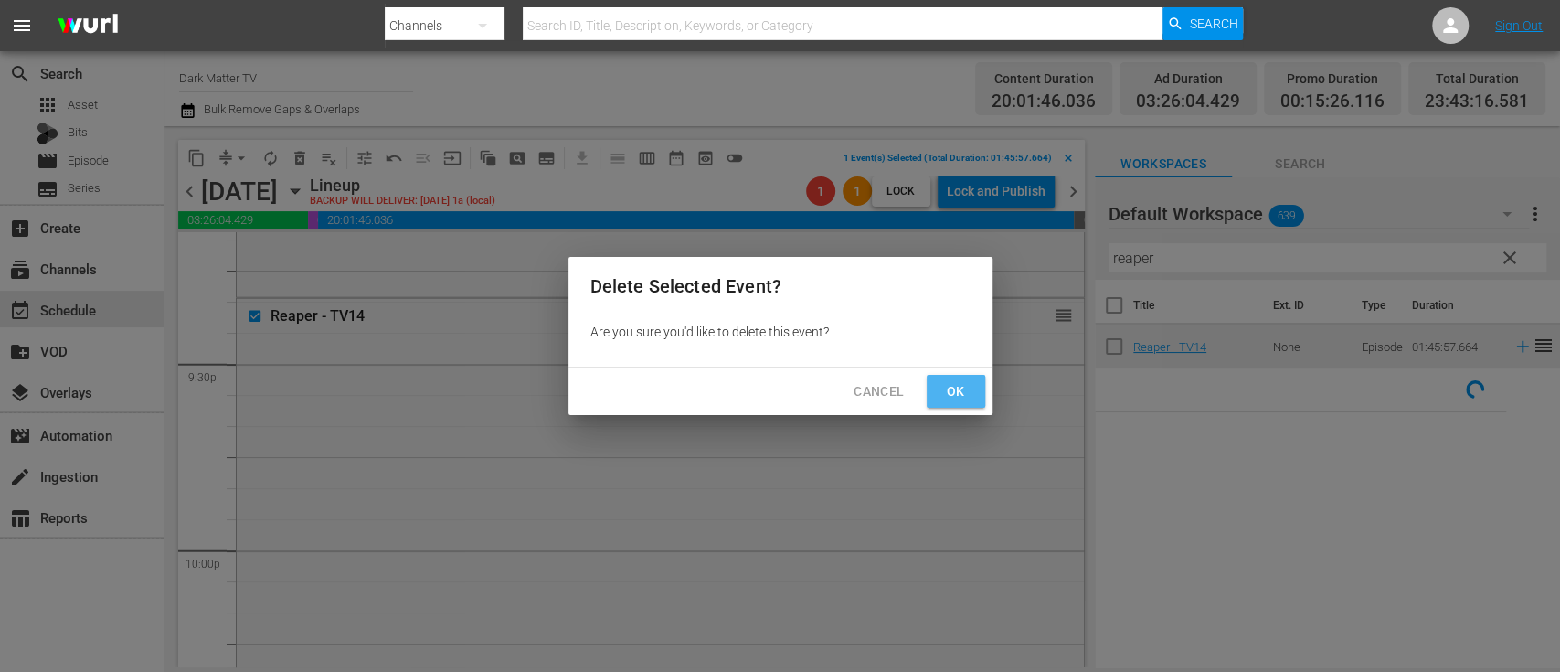
click at [933, 393] on button "Ok" at bounding box center [956, 392] width 59 height 34
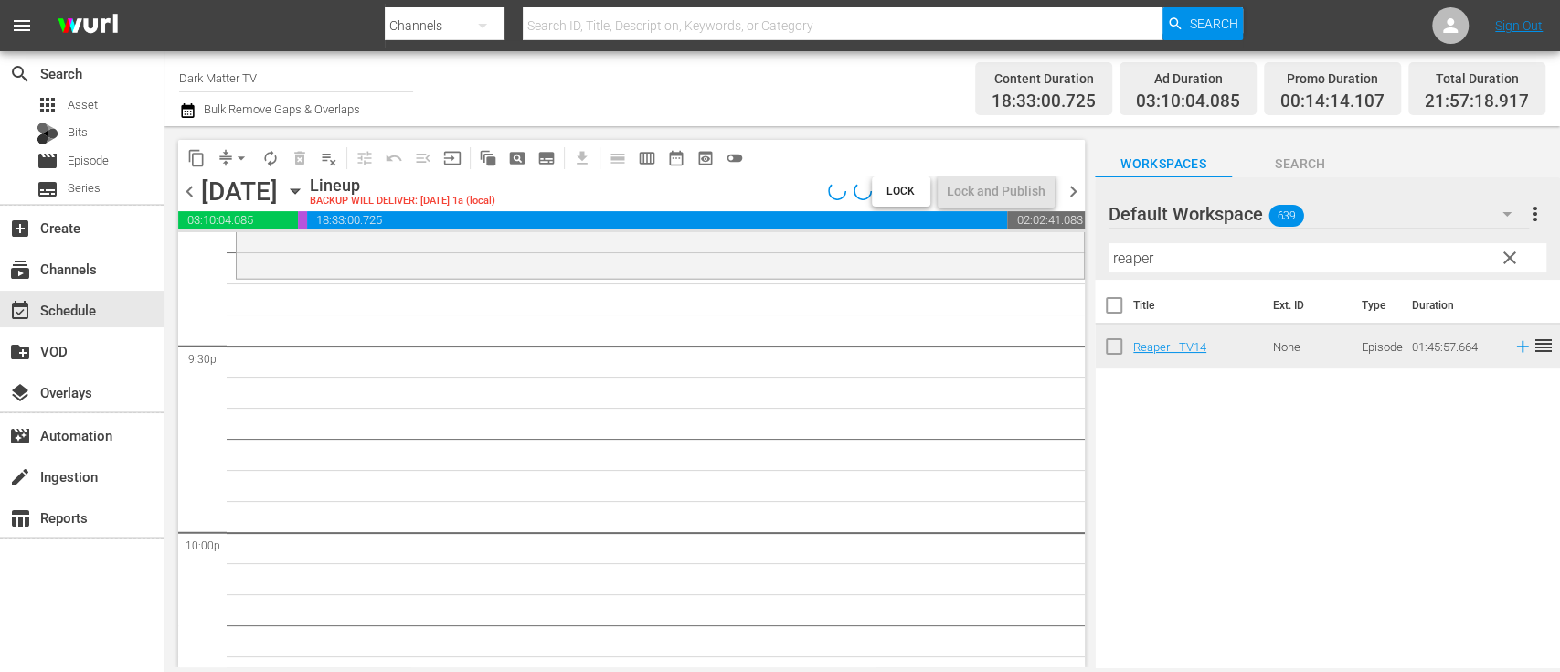
scroll to position [7905, 0]
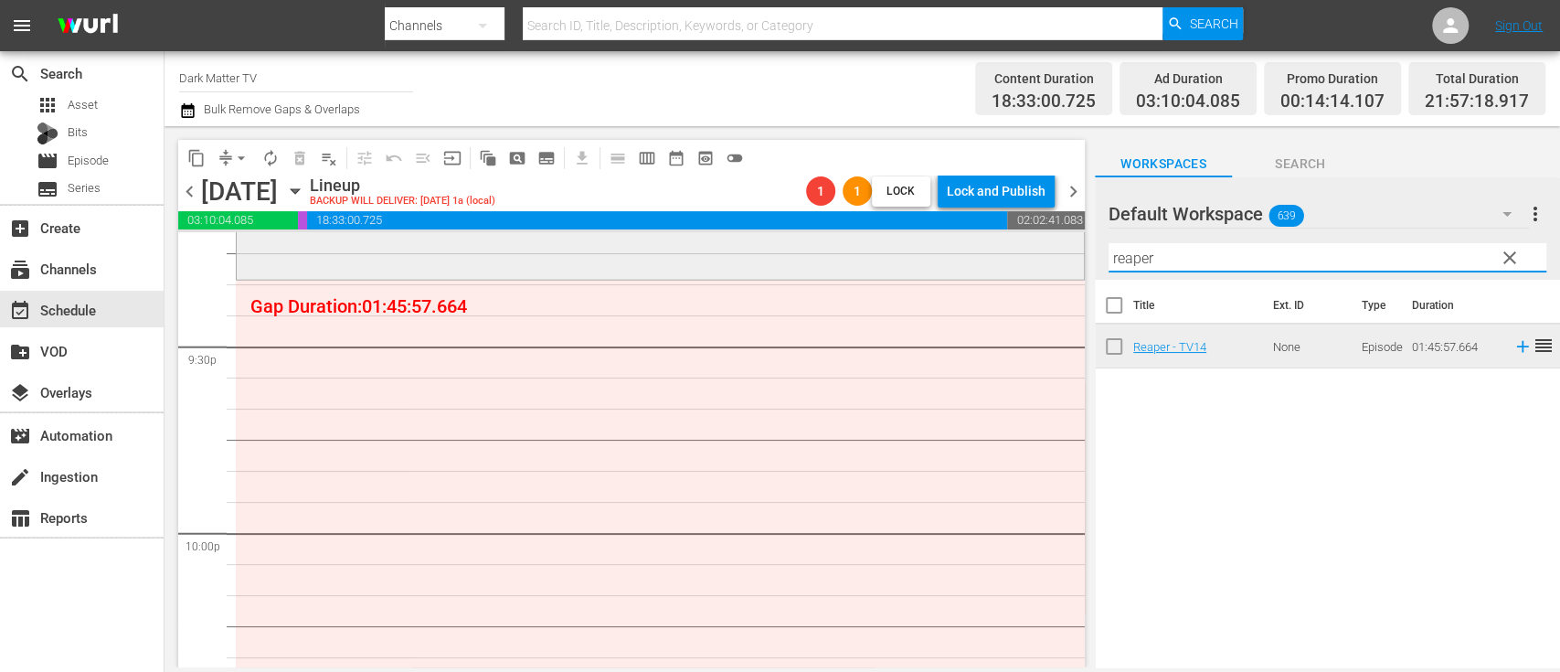
drag, startPoint x: 1191, startPoint y: 256, endPoint x: 960, endPoint y: 240, distance: 231.8
click at [960, 240] on div "content_copy compress arrow_drop_down autorenew_outlined delete_forever_outline…" at bounding box center [863, 396] width 1396 height 541
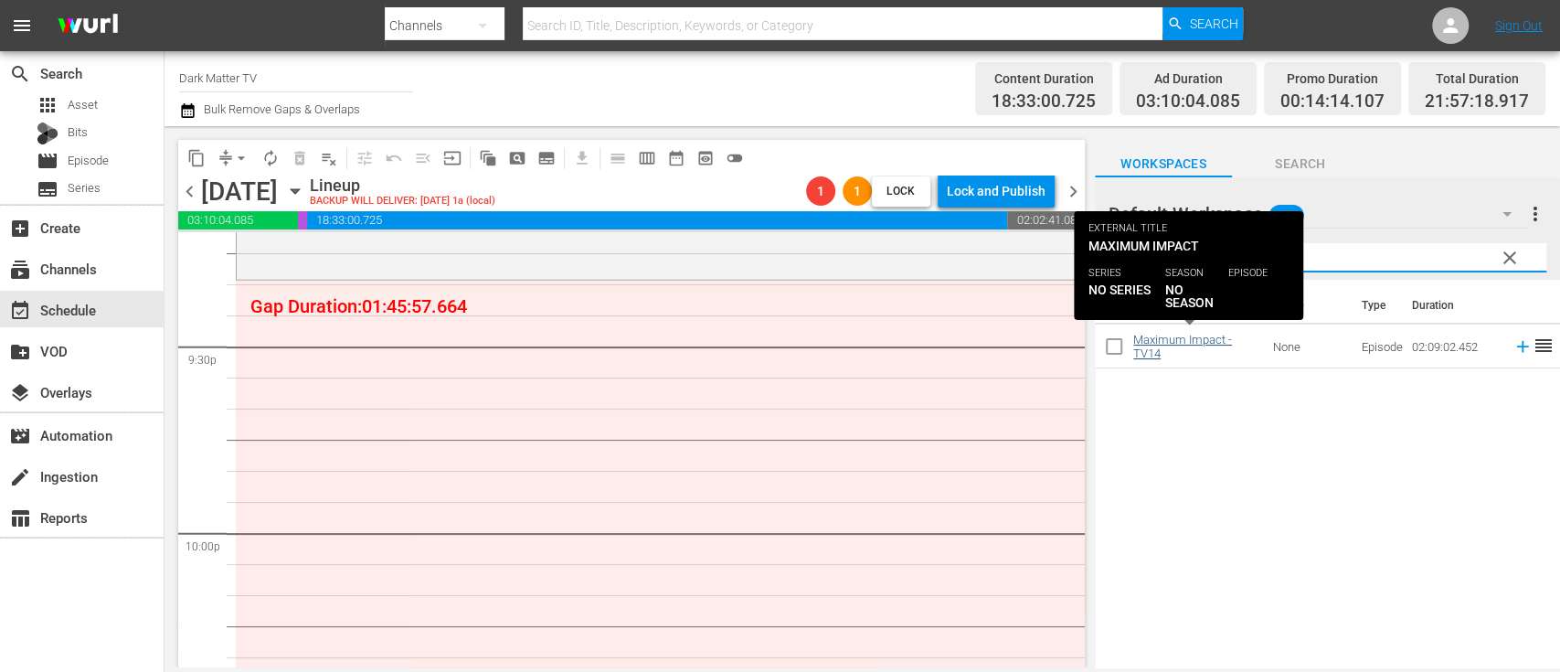
type input "maxi"
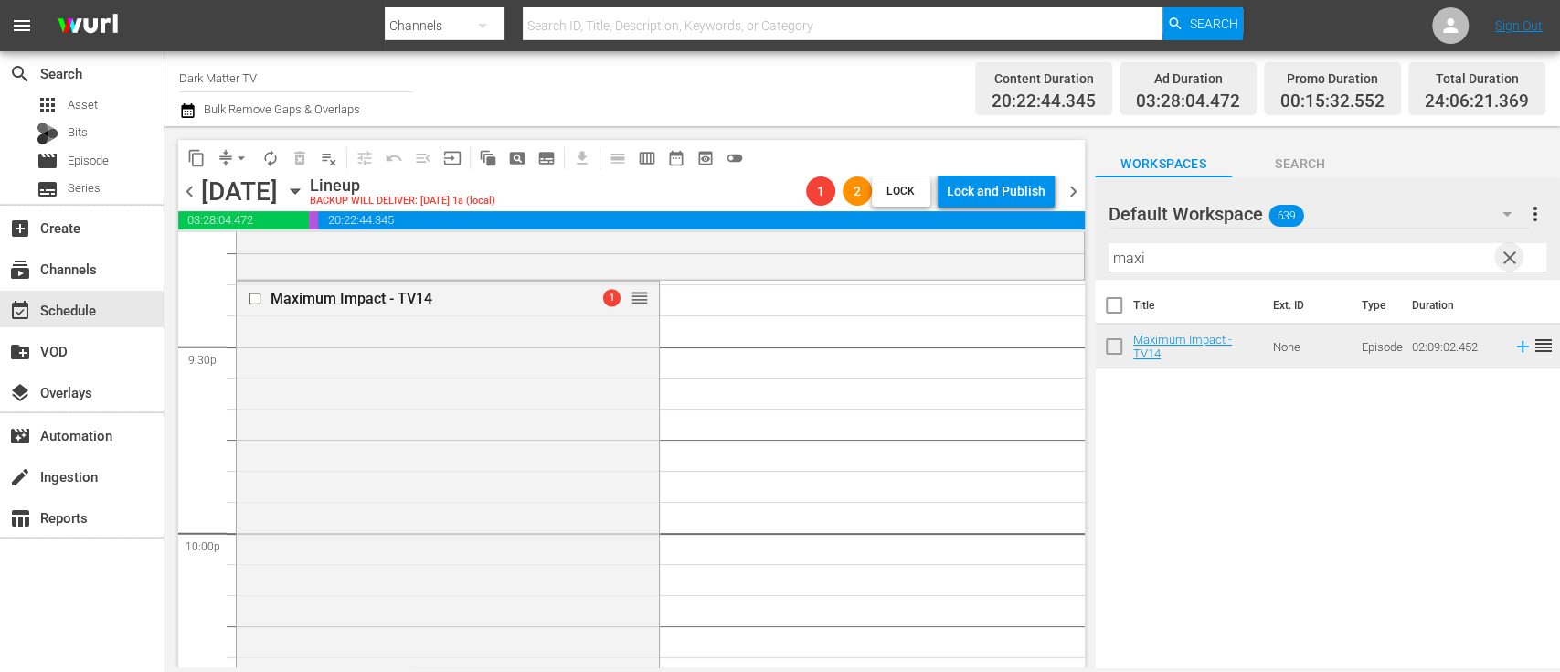
click at [1509, 260] on span "clear" at bounding box center [1510, 258] width 22 height 22
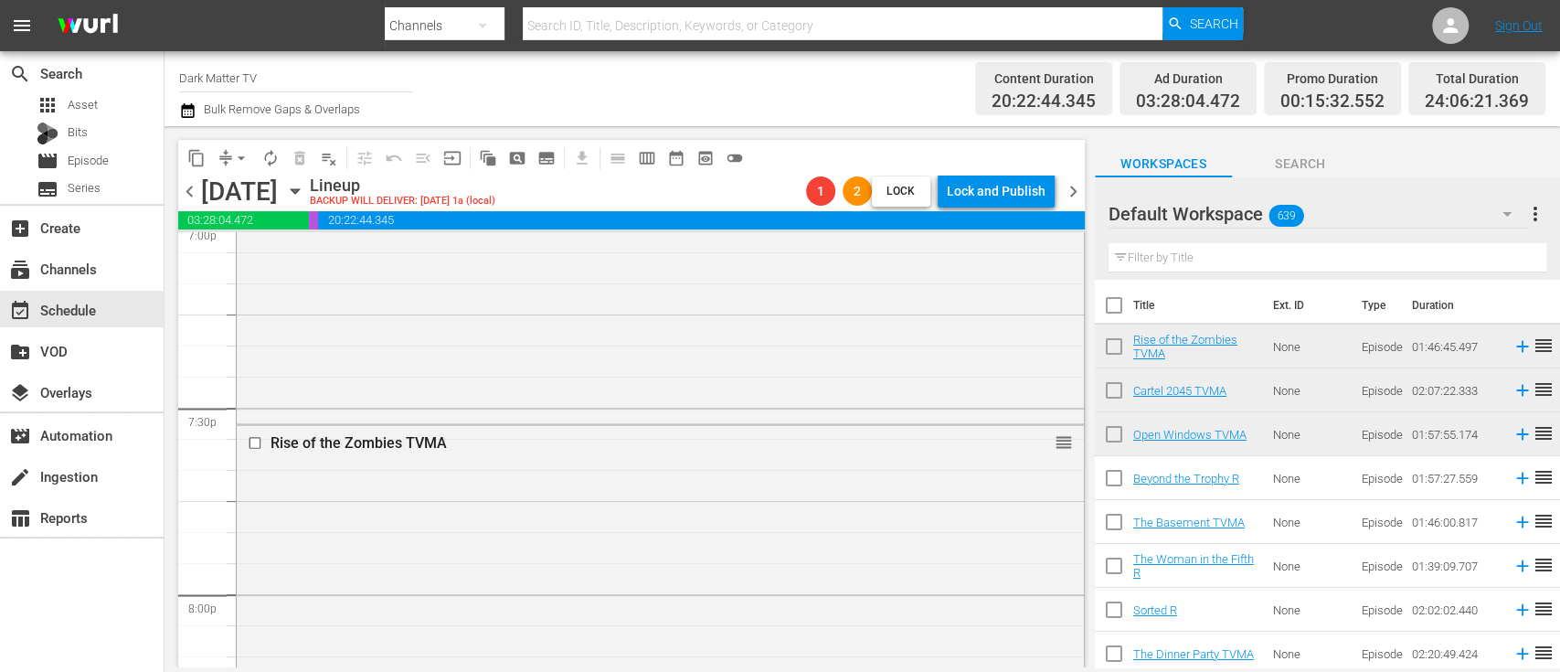
scroll to position [7076, 0]
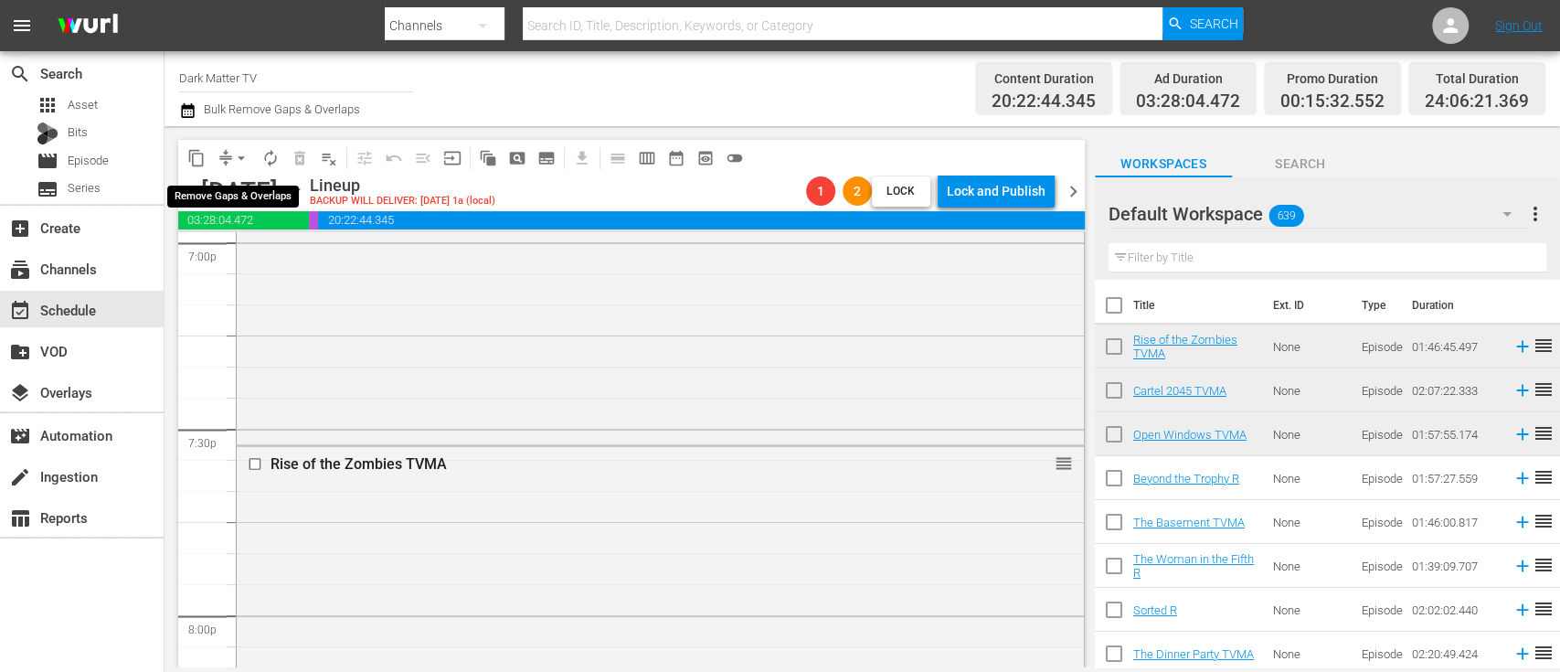
click at [245, 165] on span "arrow_drop_down" at bounding box center [241, 158] width 18 height 18
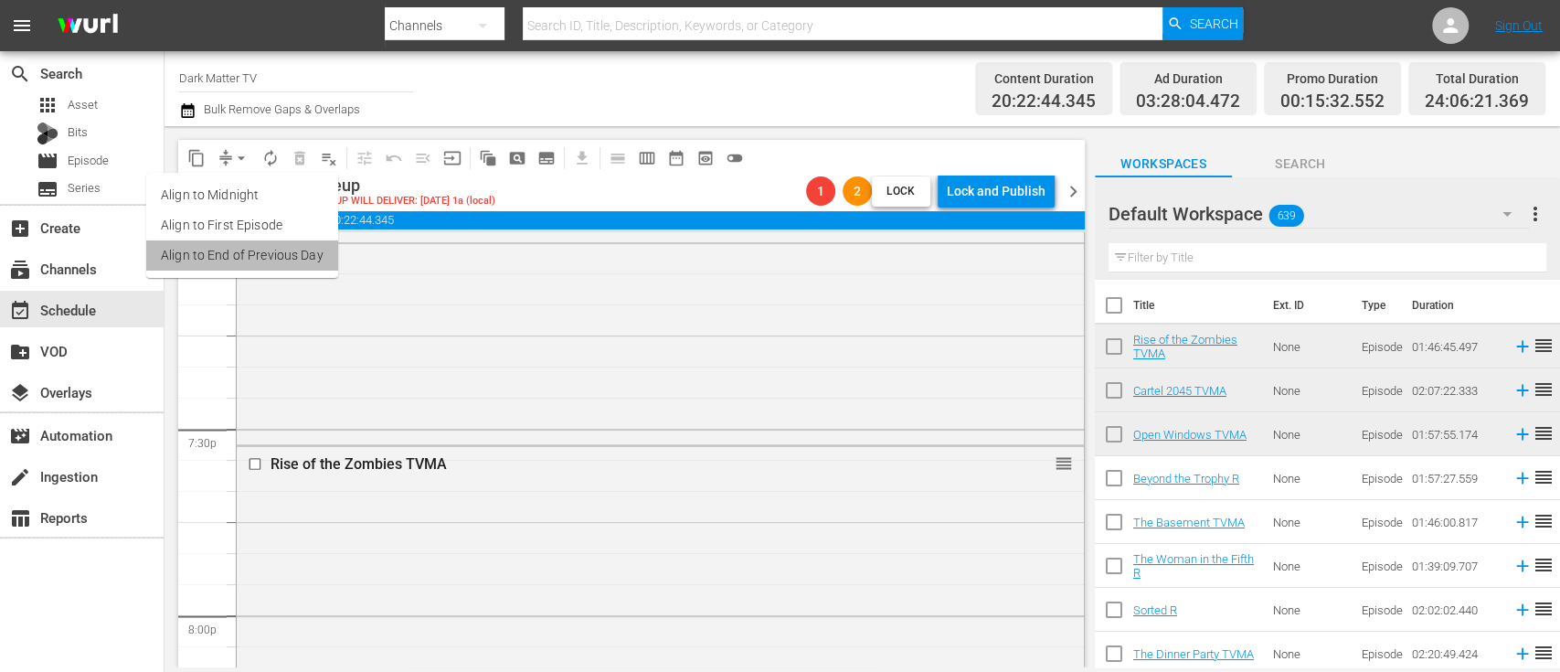
click at [247, 260] on li "Align to End of Previous Day" at bounding box center [242, 255] width 192 height 30
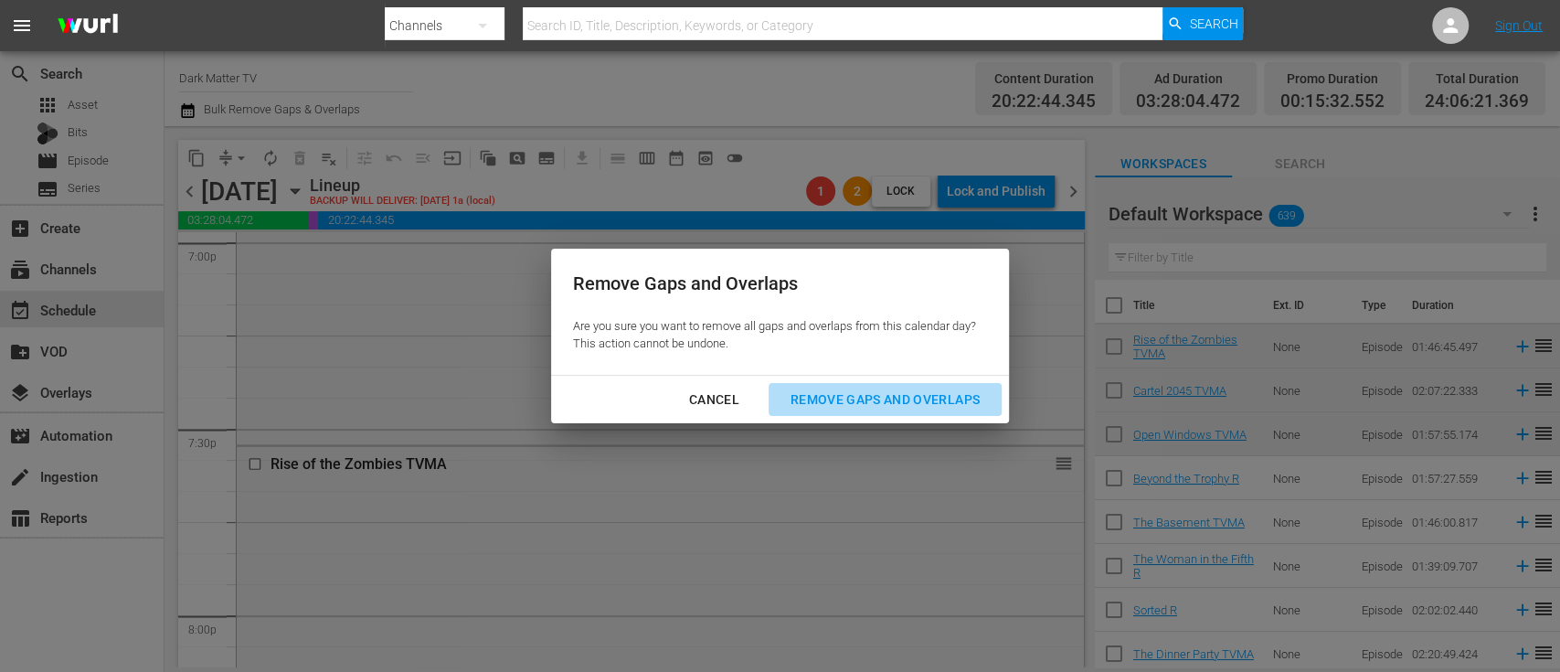
click at [954, 397] on div "Remove Gaps and Overlaps" at bounding box center [885, 400] width 218 height 23
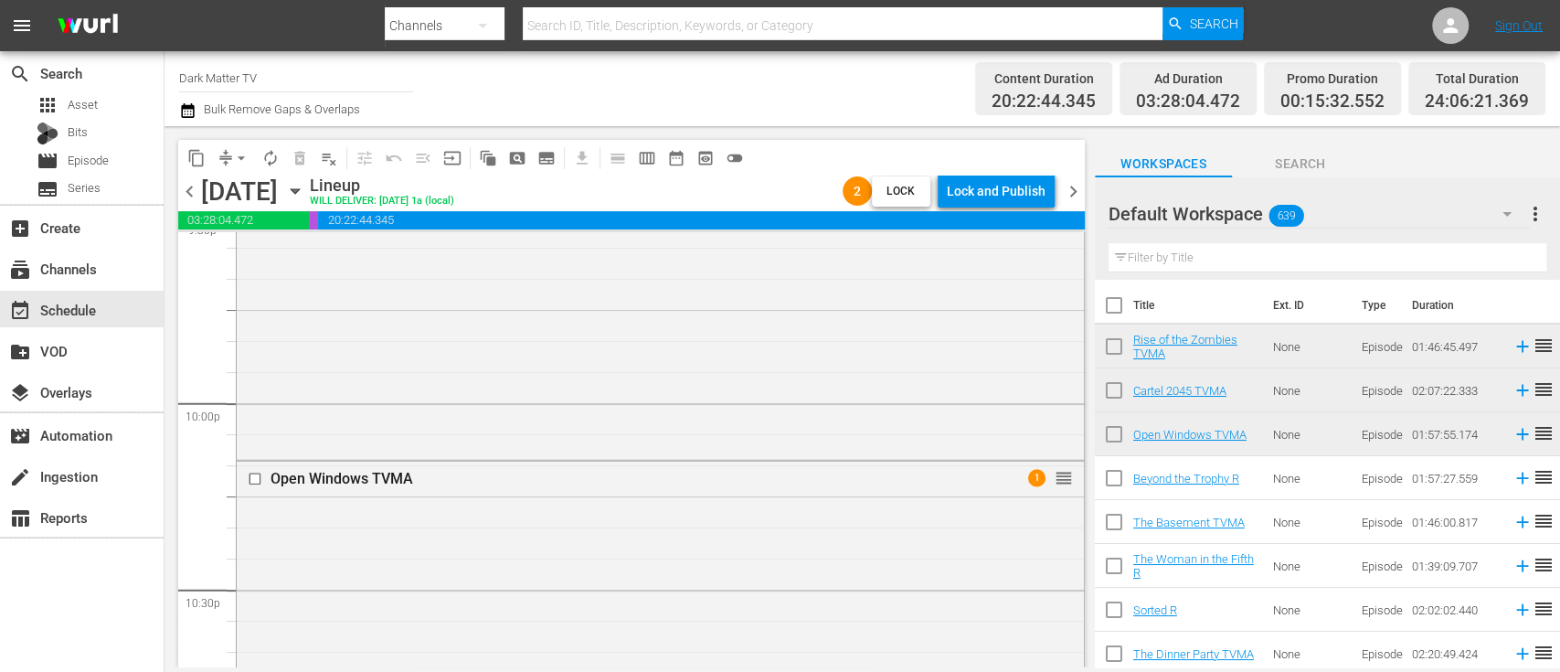
scroll to position [8037, 0]
click at [256, 477] on input "checkbox" at bounding box center [257, 477] width 19 height 16
click at [1208, 247] on input "text" at bounding box center [1328, 257] width 438 height 29
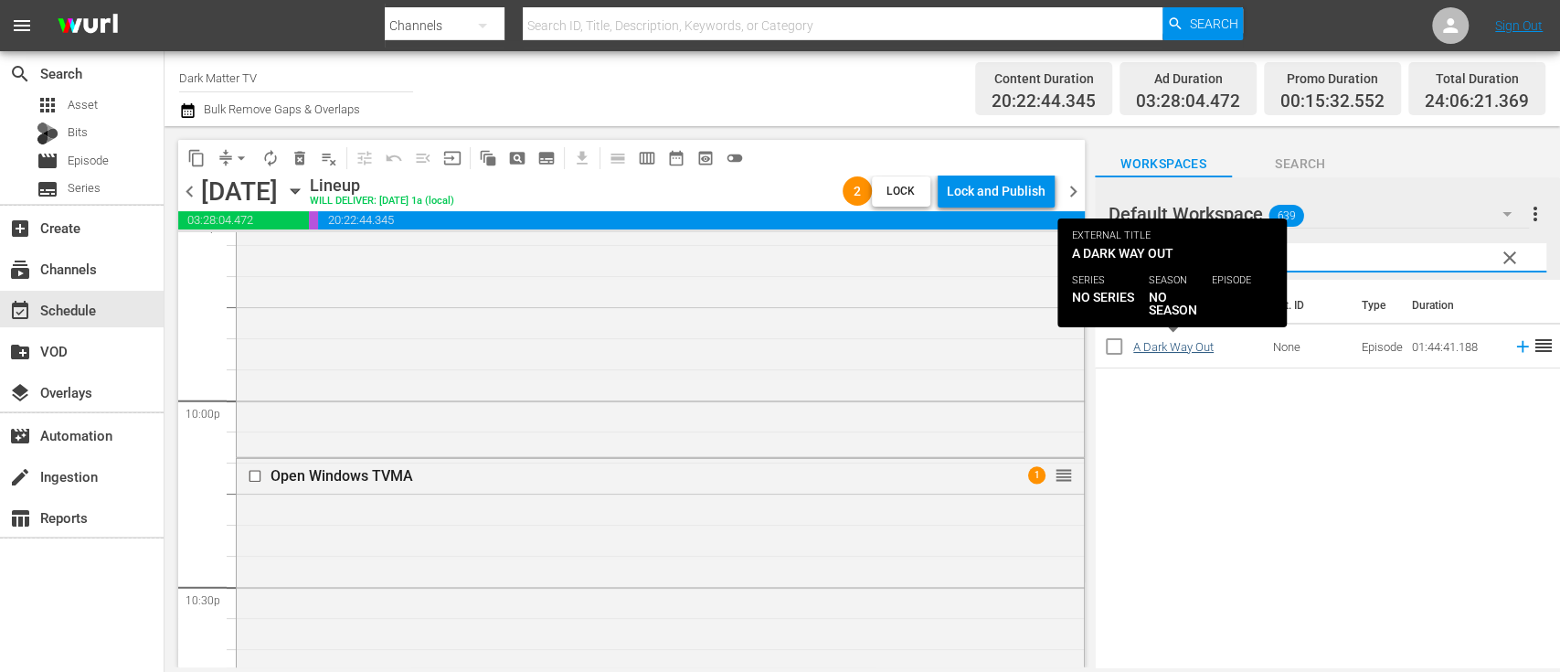
type input "dark wa"
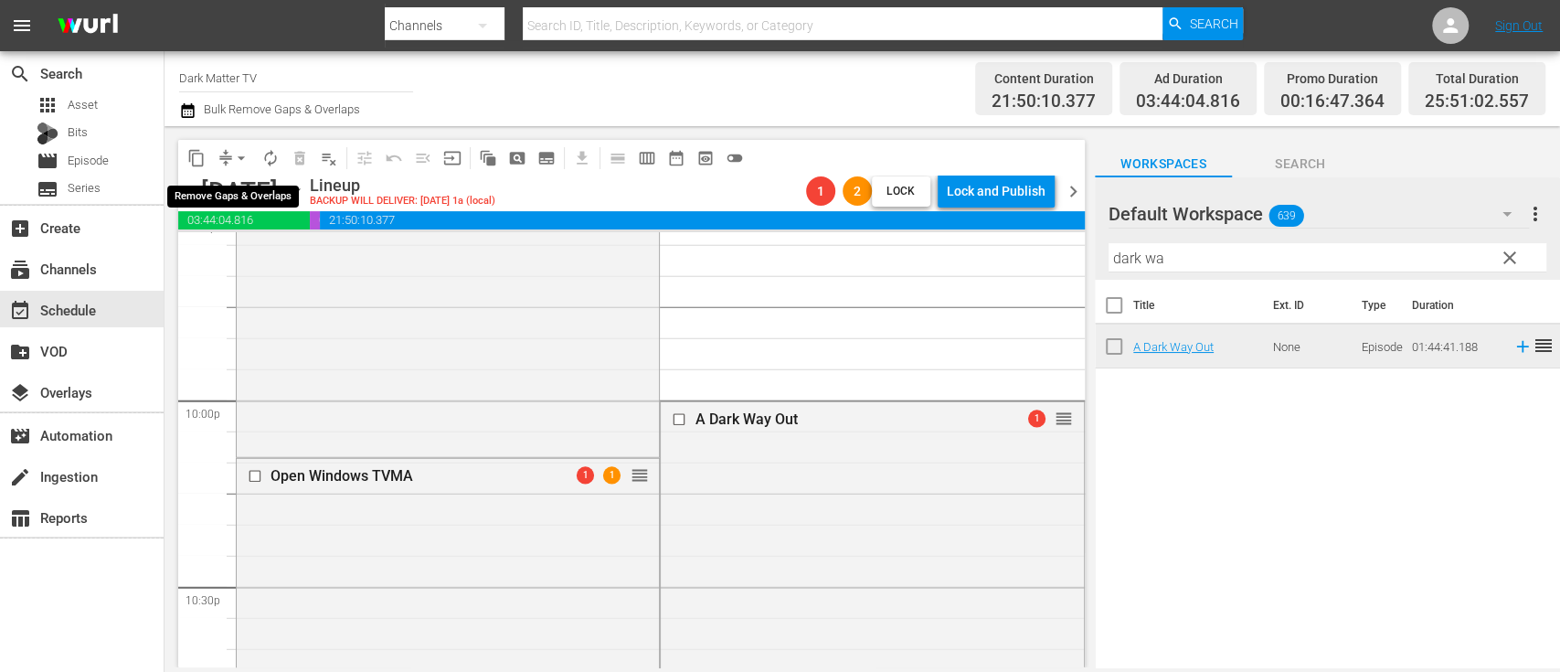
click at [242, 150] on span "arrow_drop_down" at bounding box center [241, 158] width 18 height 18
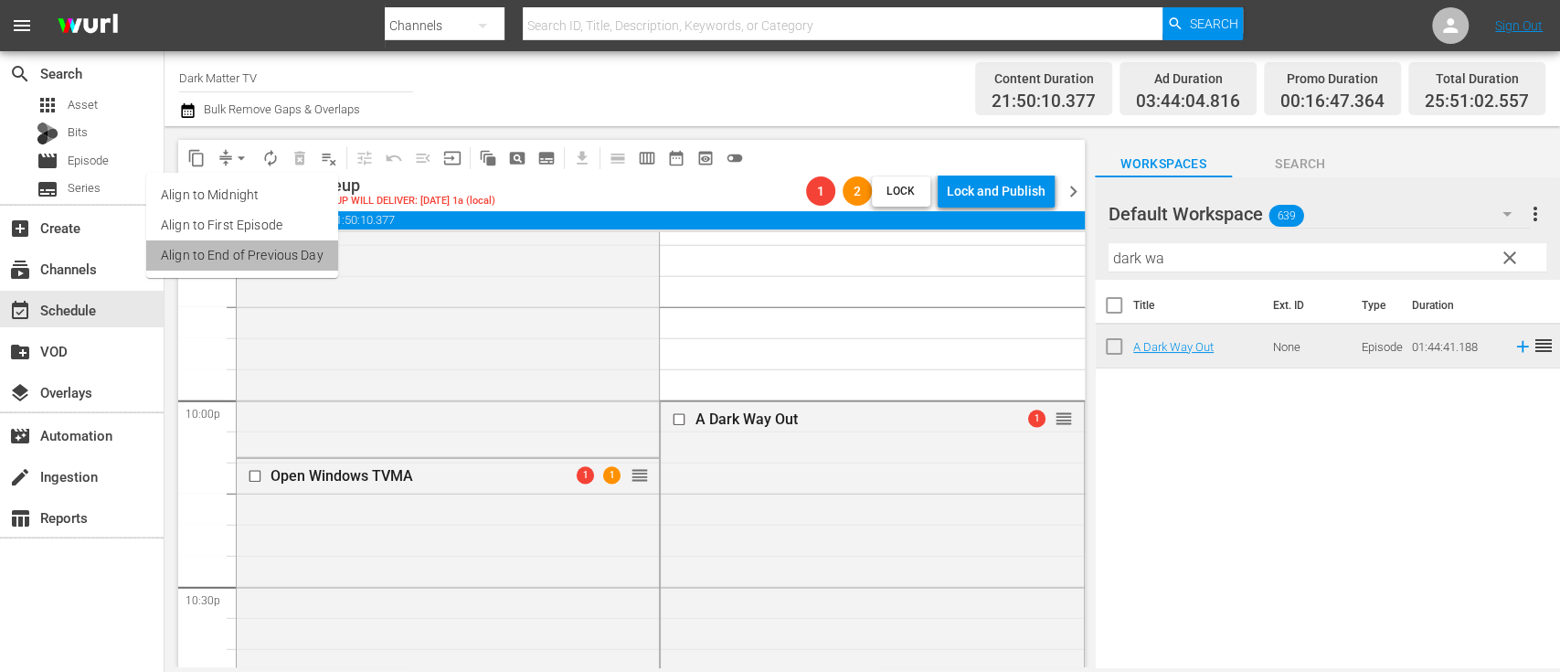
click at [258, 256] on li "Align to End of Previous Day" at bounding box center [242, 255] width 192 height 30
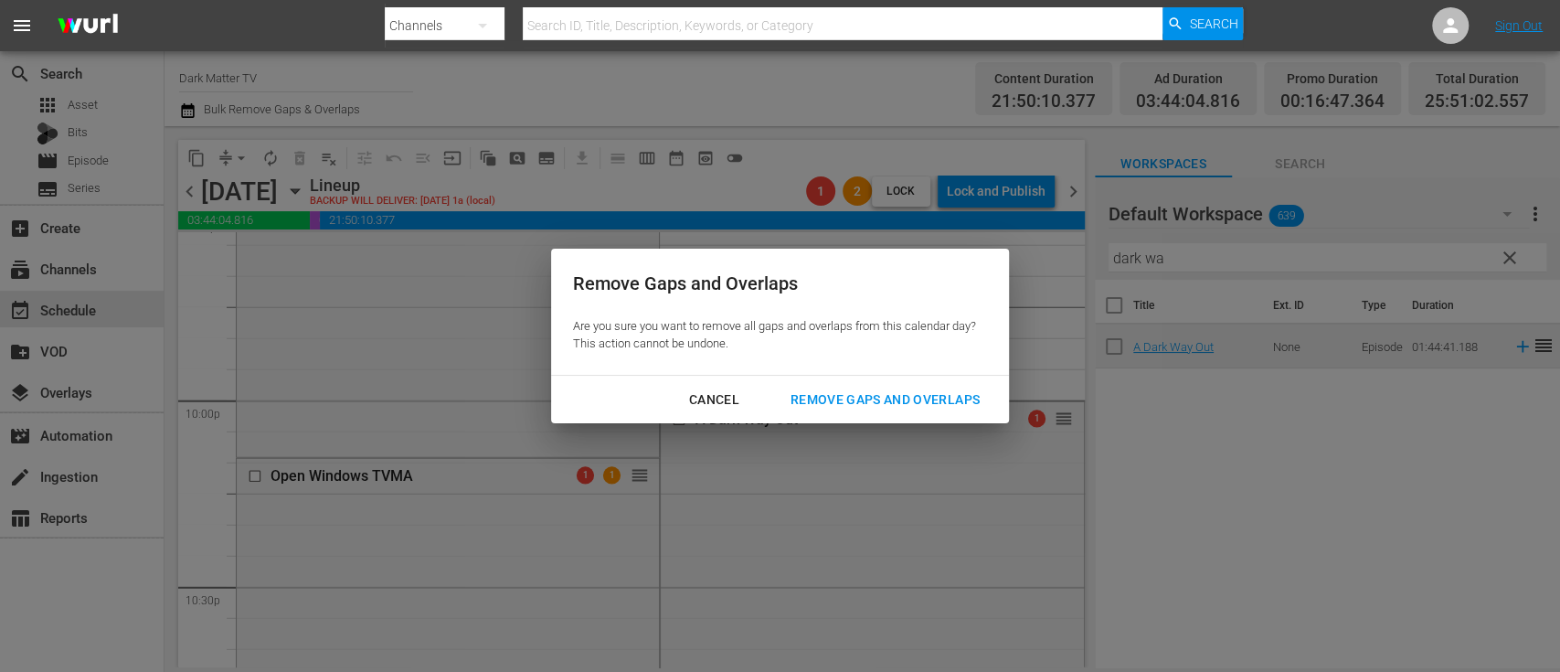
click at [855, 404] on div "Remove Gaps and Overlaps" at bounding box center [885, 400] width 218 height 23
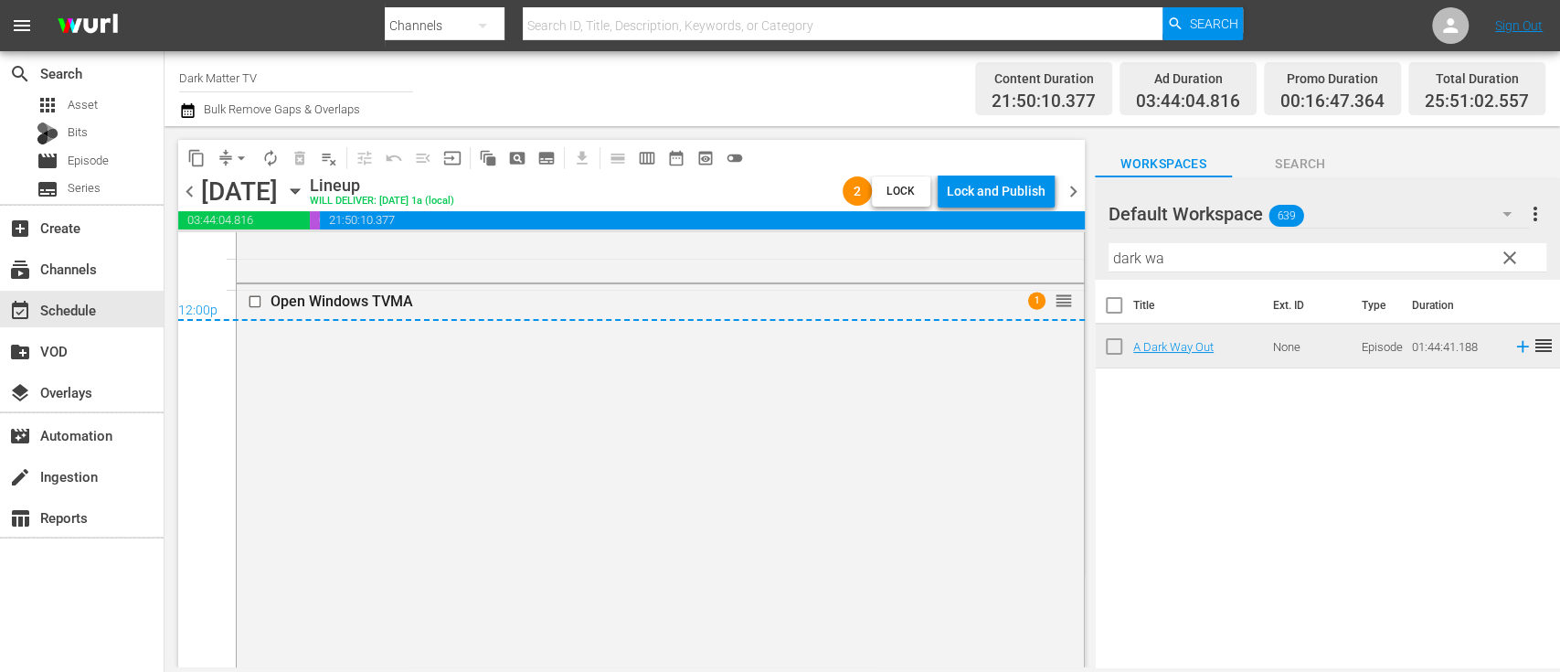
scroll to position [9212, 0]
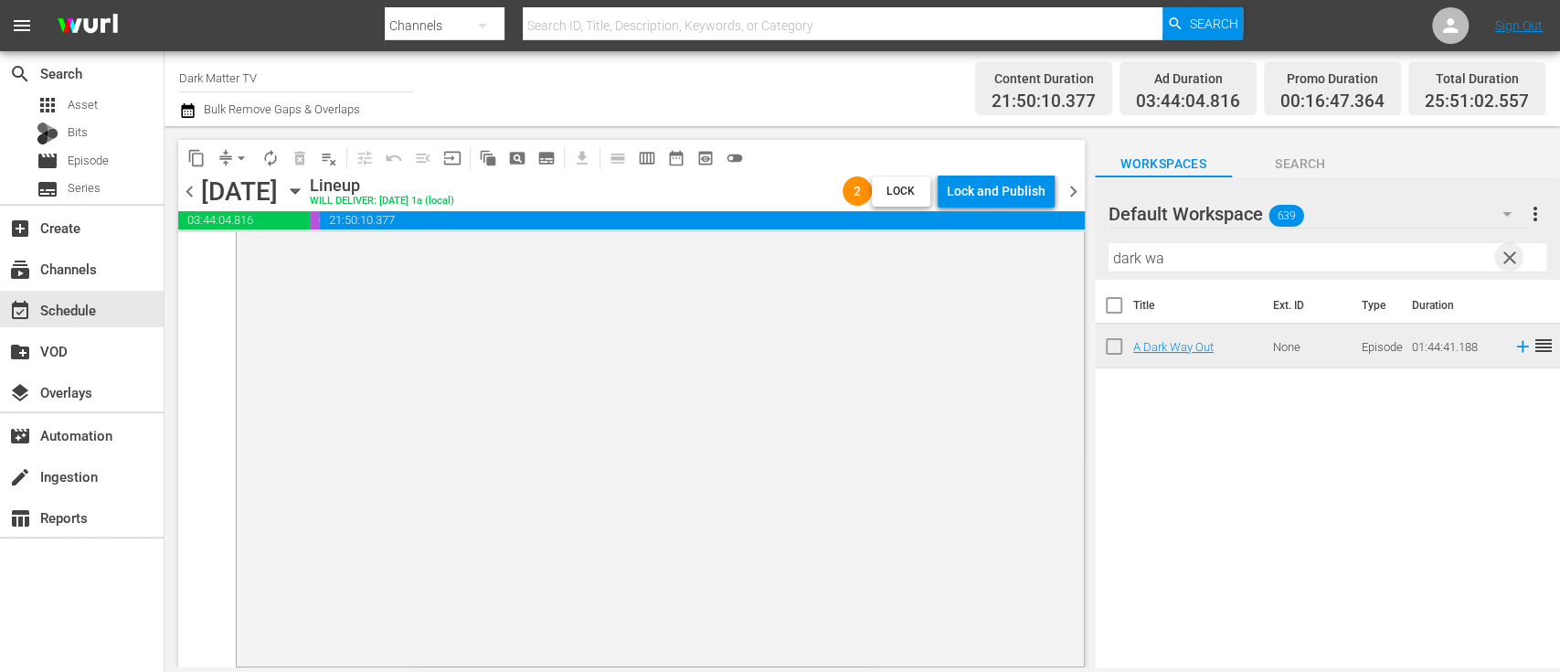
click at [1512, 267] on span "clear" at bounding box center [1510, 258] width 22 height 22
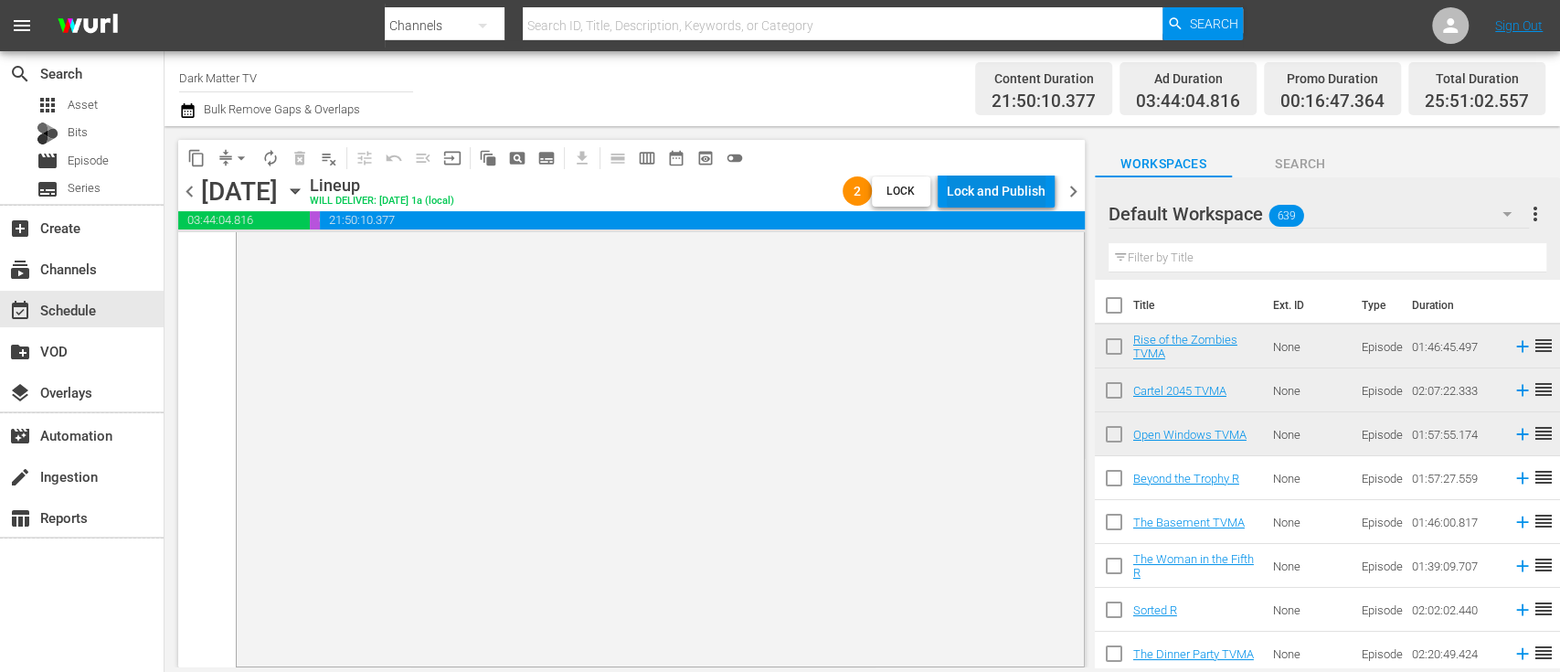
click at [1001, 185] on div "Lock and Publish" at bounding box center [996, 191] width 99 height 33
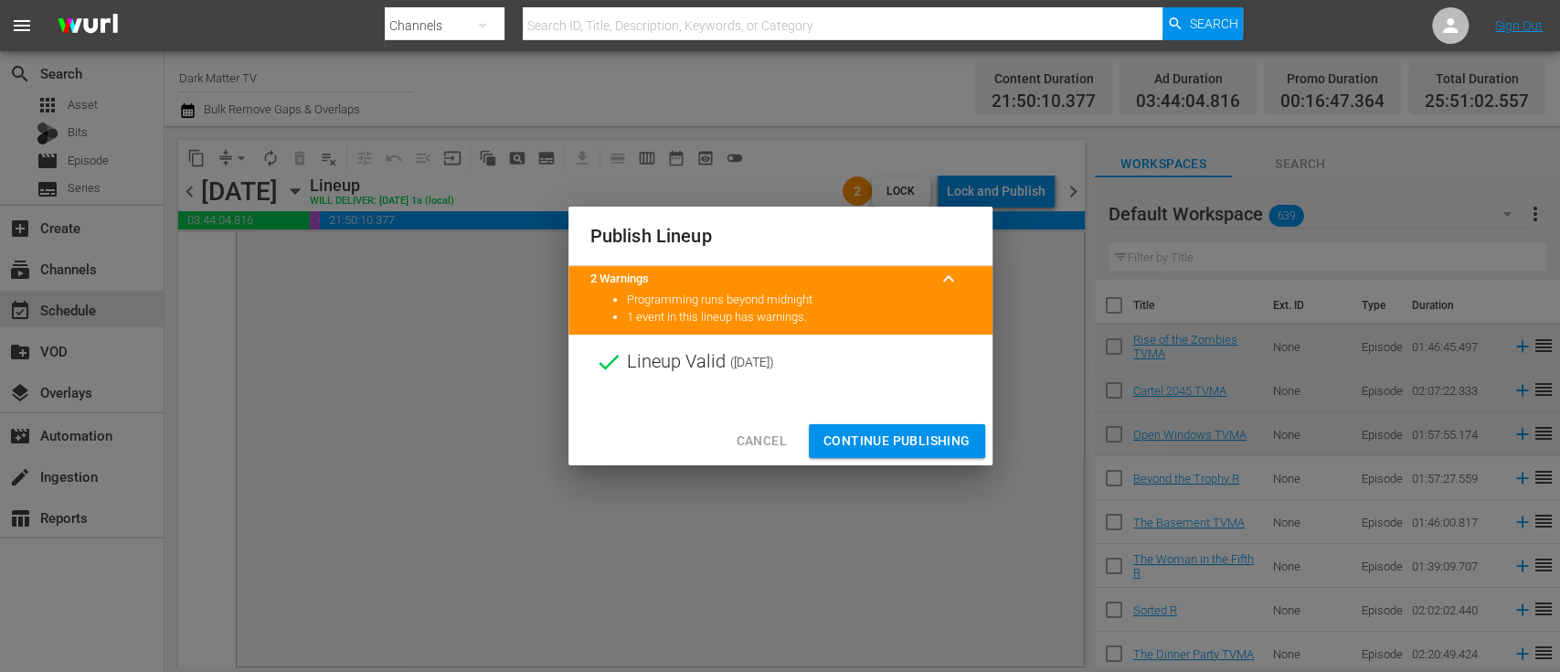
click at [910, 430] on span "Continue Publishing" at bounding box center [897, 441] width 147 height 23
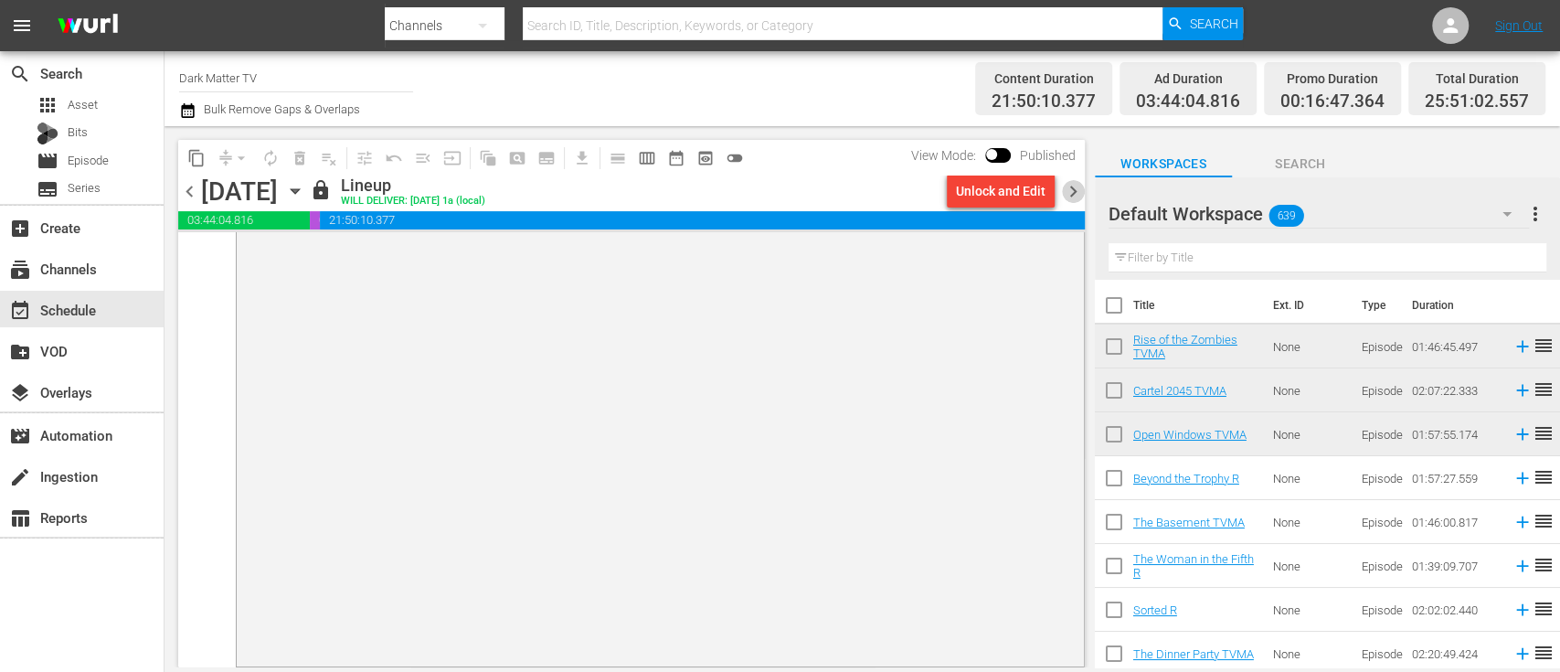
click at [1076, 187] on span "chevron_right" at bounding box center [1073, 191] width 23 height 23
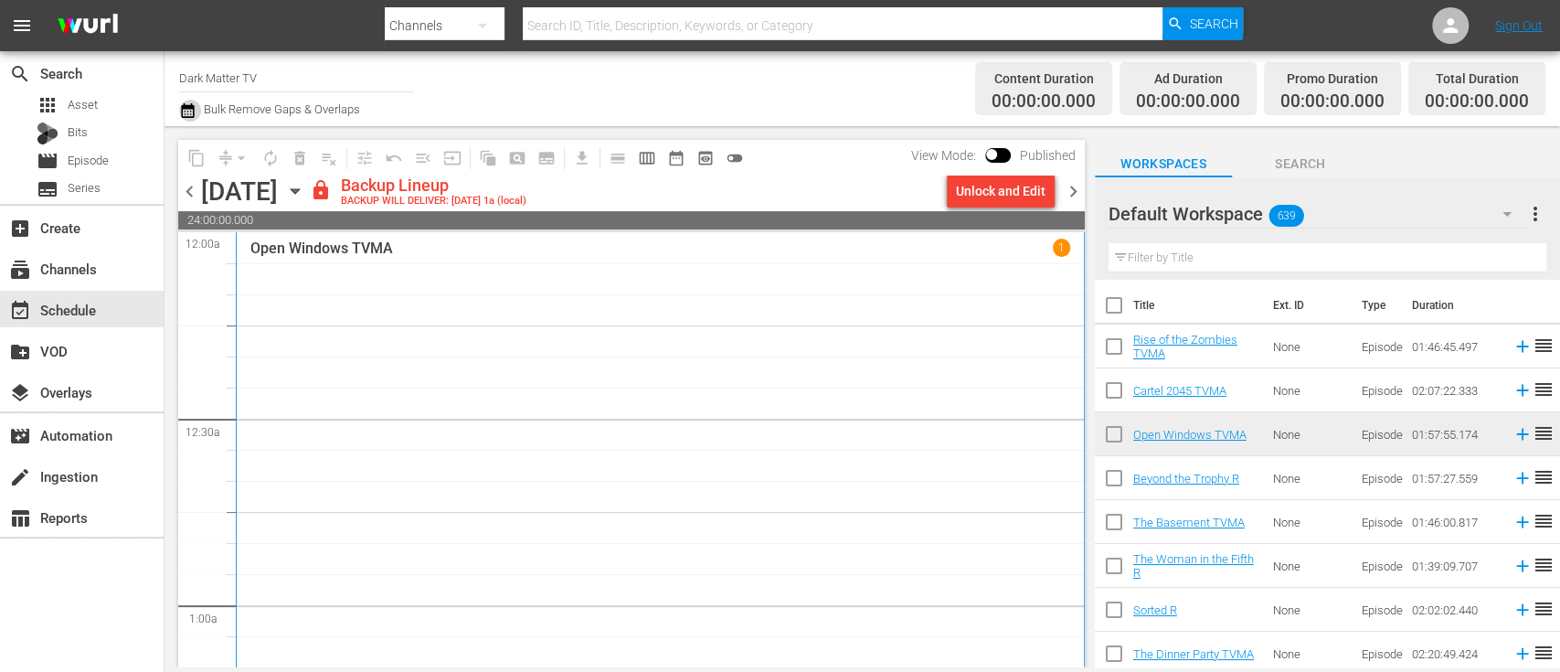
click at [189, 113] on icon "button" at bounding box center [187, 111] width 17 height 22
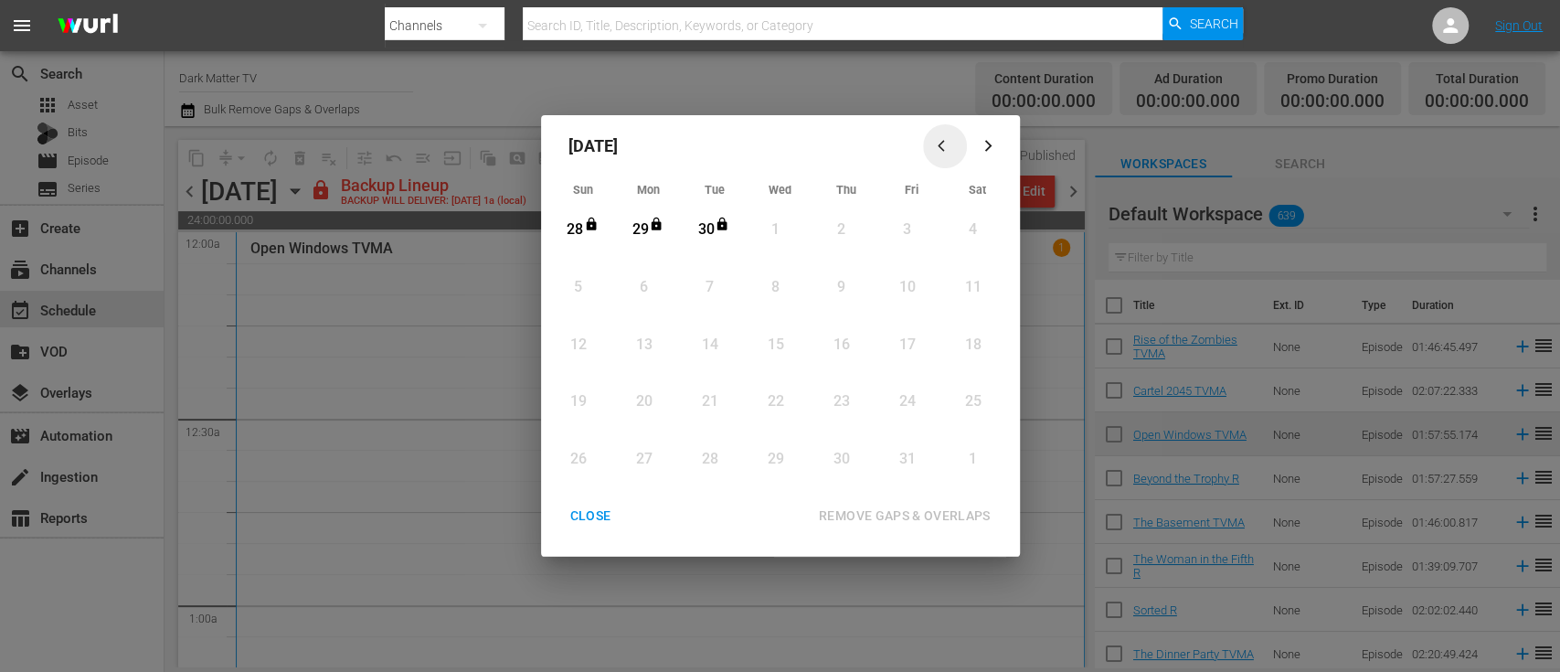
click at [938, 149] on icon "button" at bounding box center [945, 146] width 14 height 14
click at [589, 507] on div "CLOSE" at bounding box center [591, 516] width 70 height 23
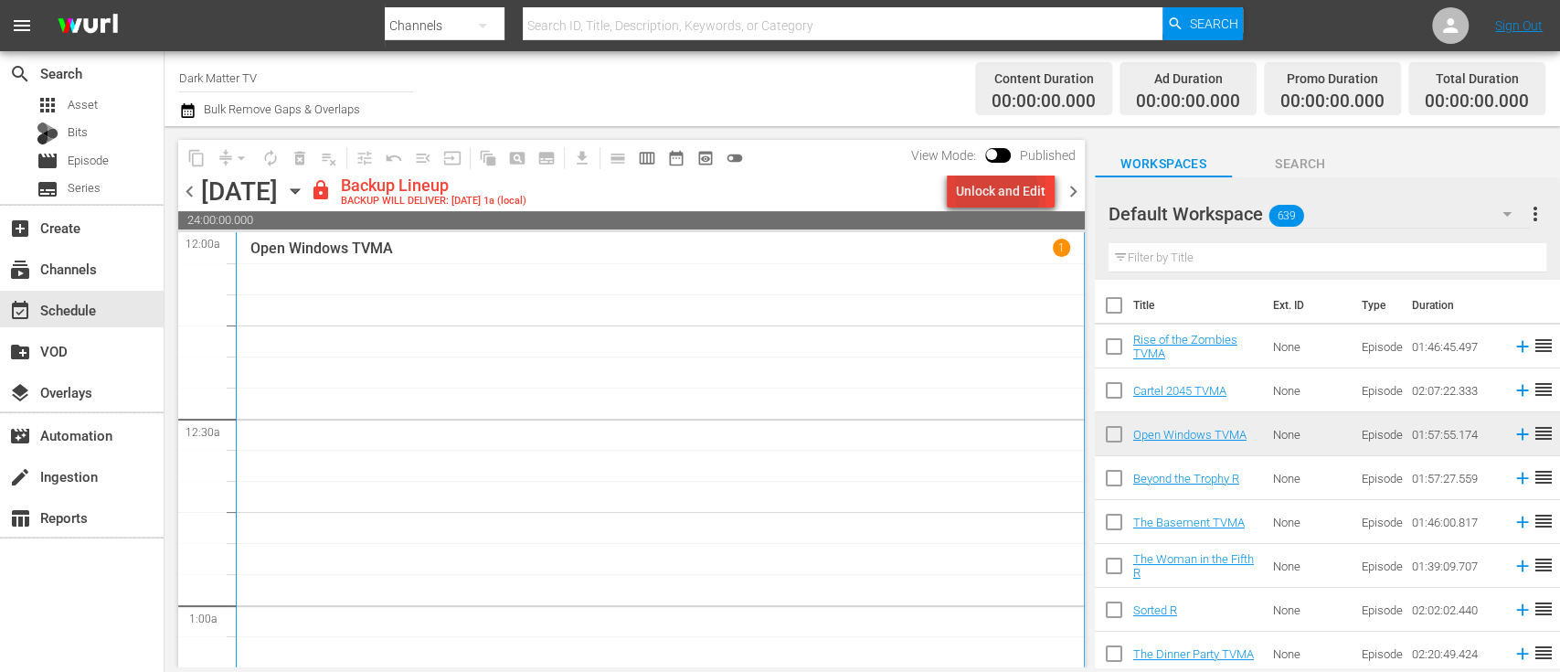
click at [994, 196] on div "Unlock and Edit" at bounding box center [1001, 191] width 90 height 33
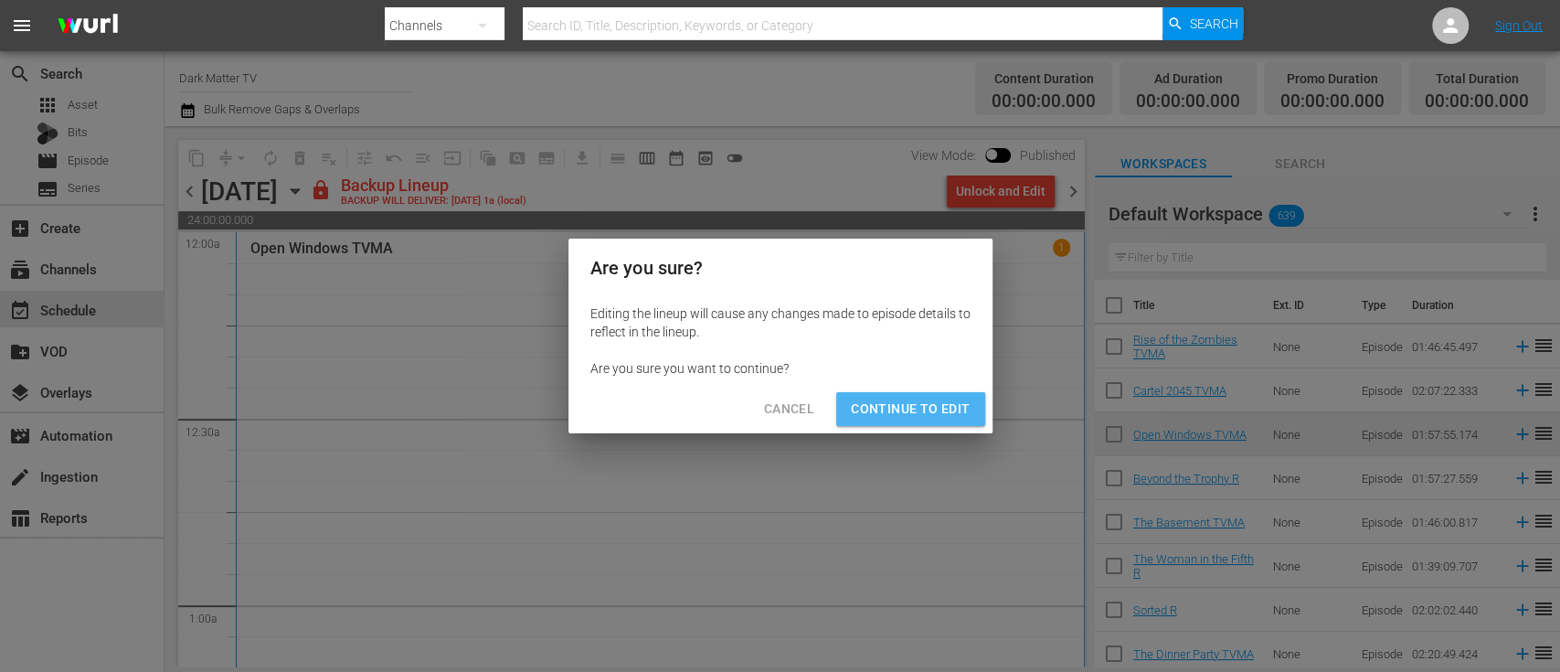
click at [931, 415] on span "Continue to Edit" at bounding box center [910, 409] width 119 height 23
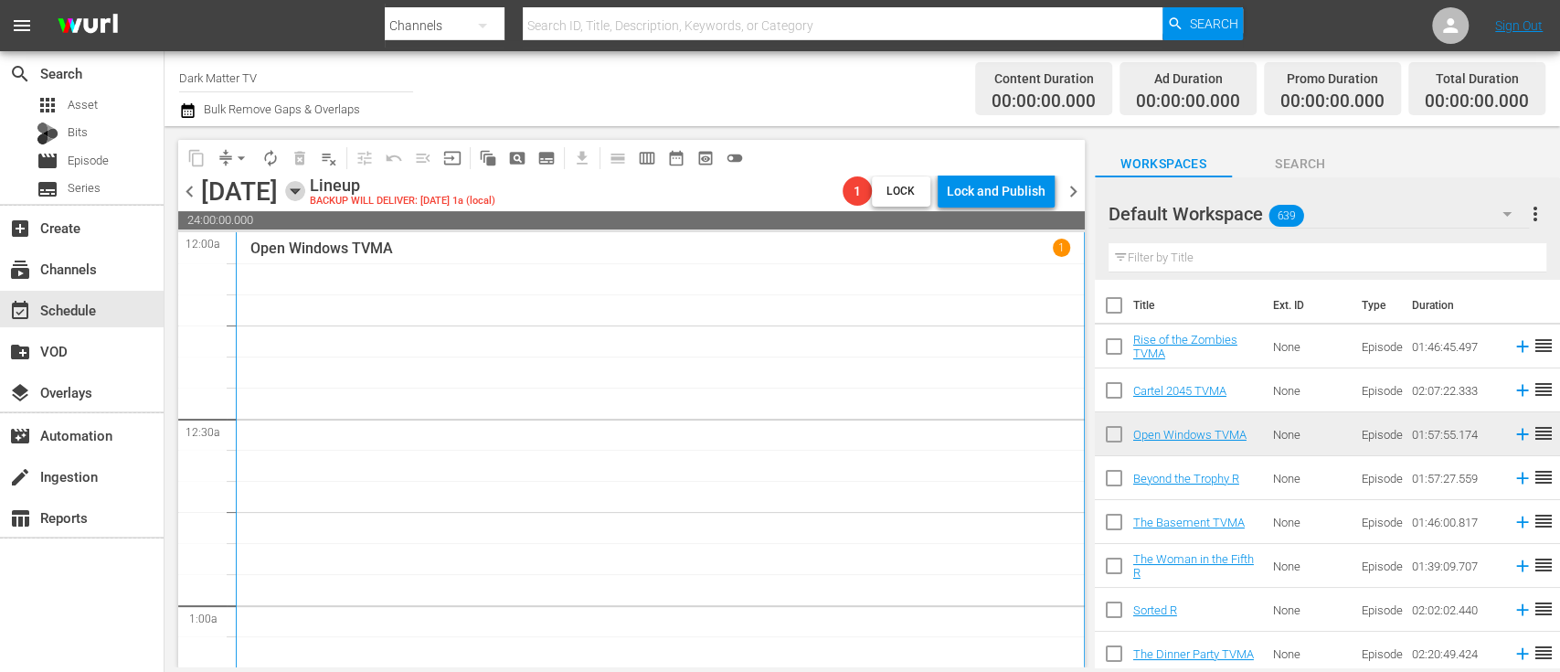
click at [299, 193] on icon "button" at bounding box center [295, 191] width 8 height 5
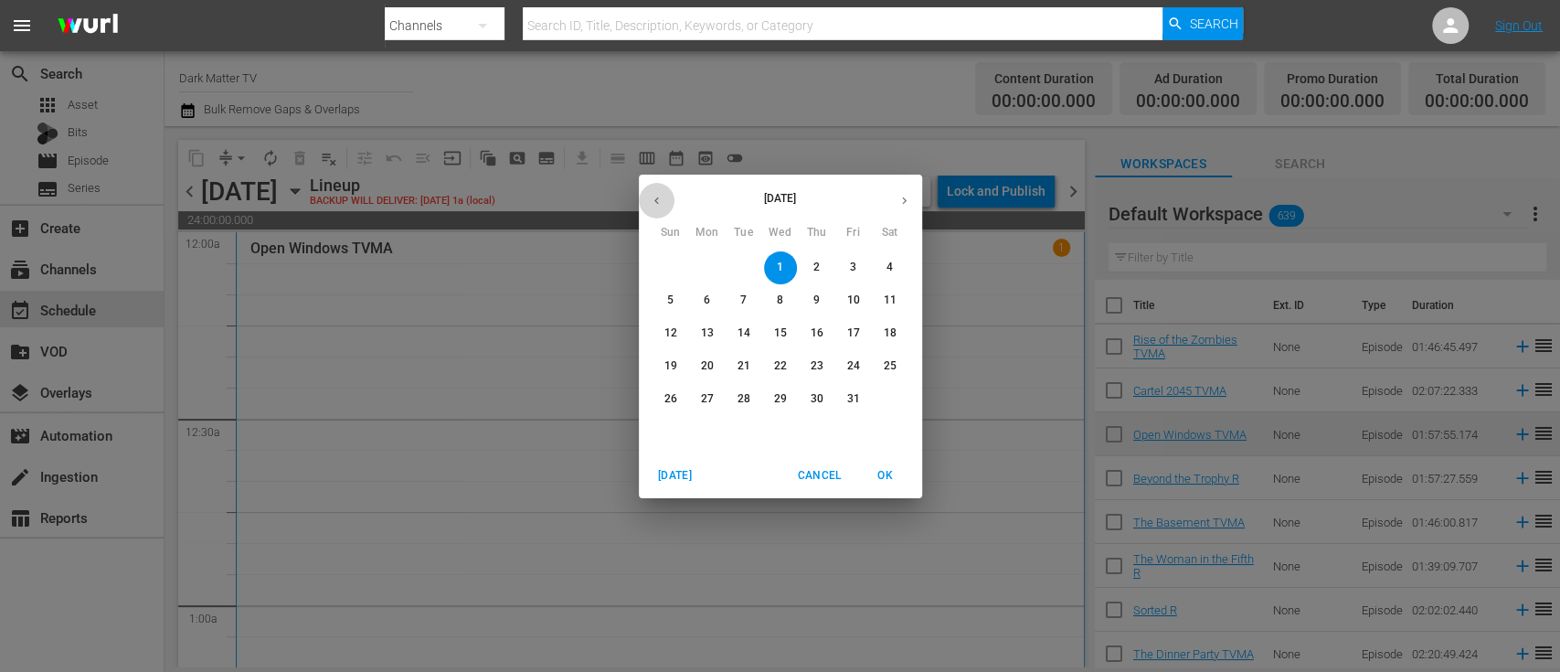
click at [658, 202] on icon "button" at bounding box center [657, 201] width 14 height 14
click at [775, 394] on p "27" at bounding box center [779, 399] width 13 height 16
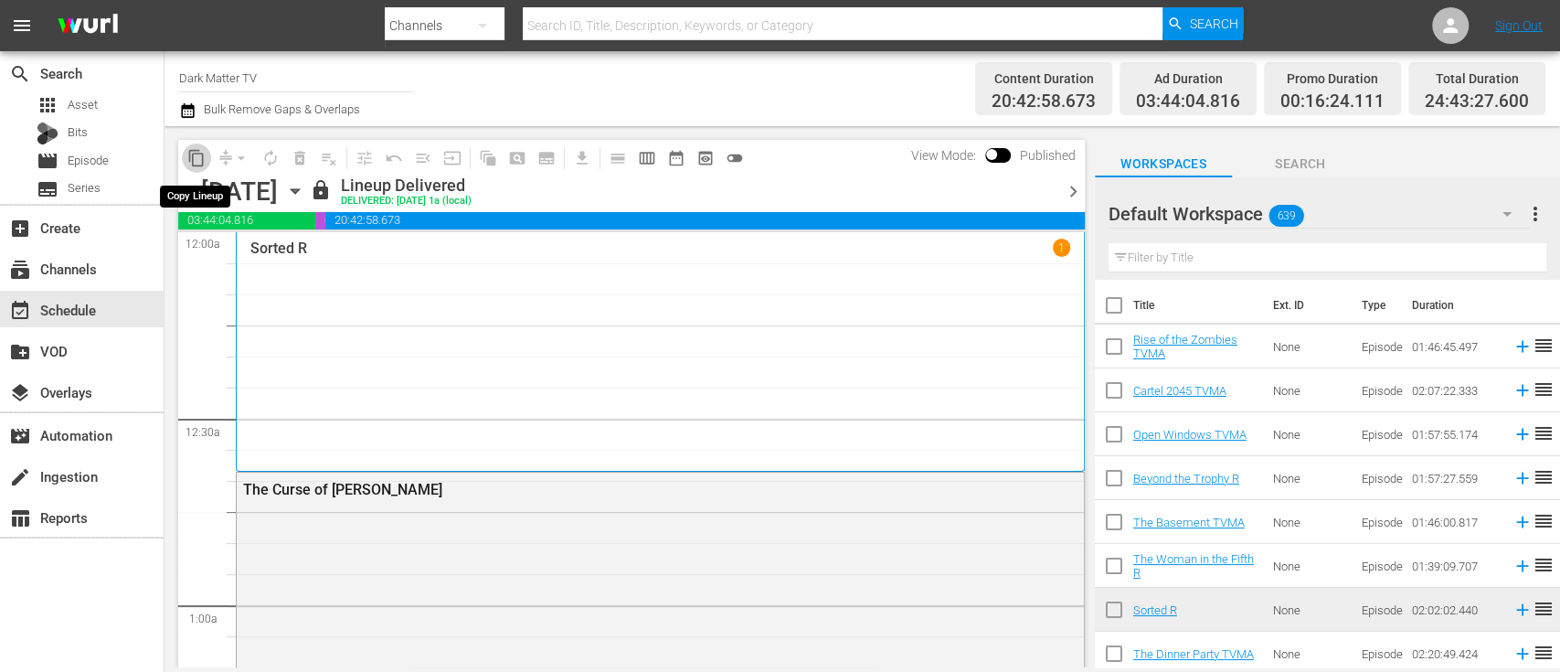
click at [199, 163] on span "content_copy" at bounding box center [196, 158] width 18 height 18
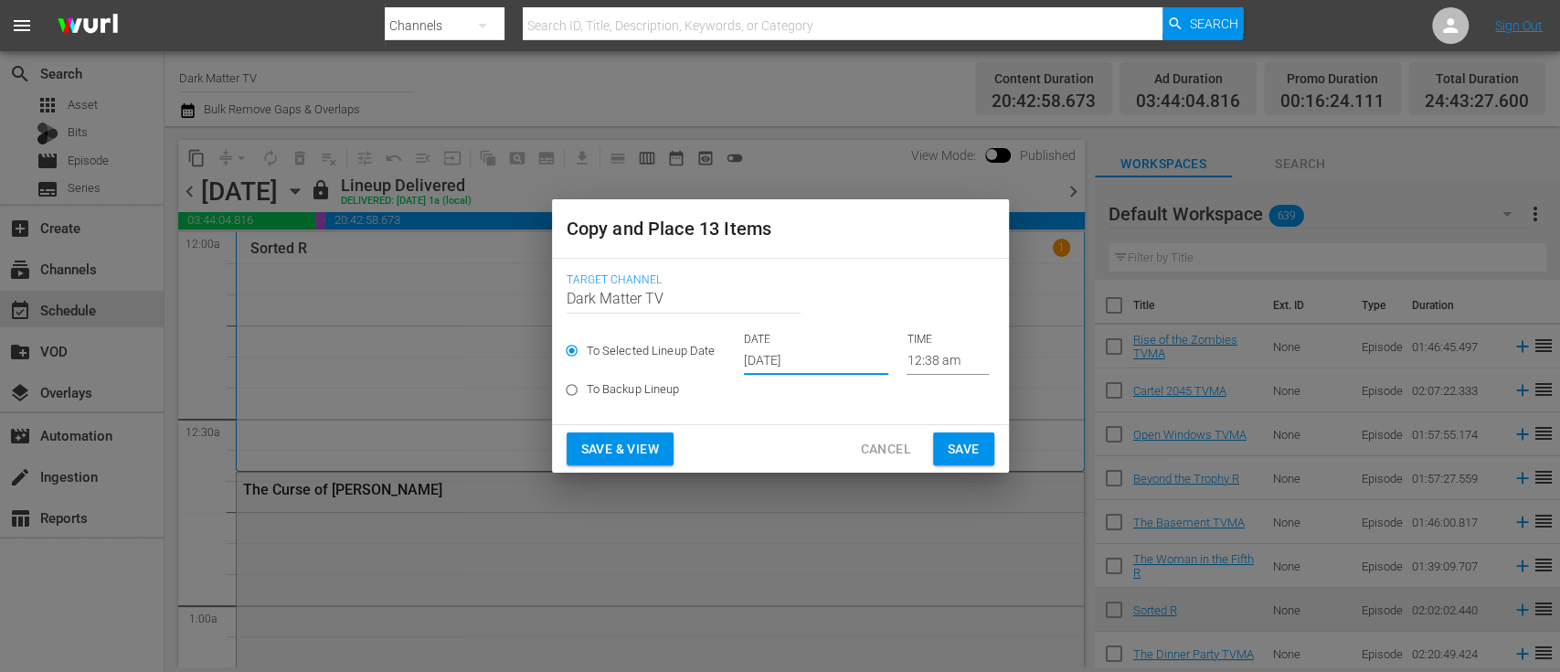
click at [790, 369] on input "[DATE]" at bounding box center [816, 360] width 144 height 27
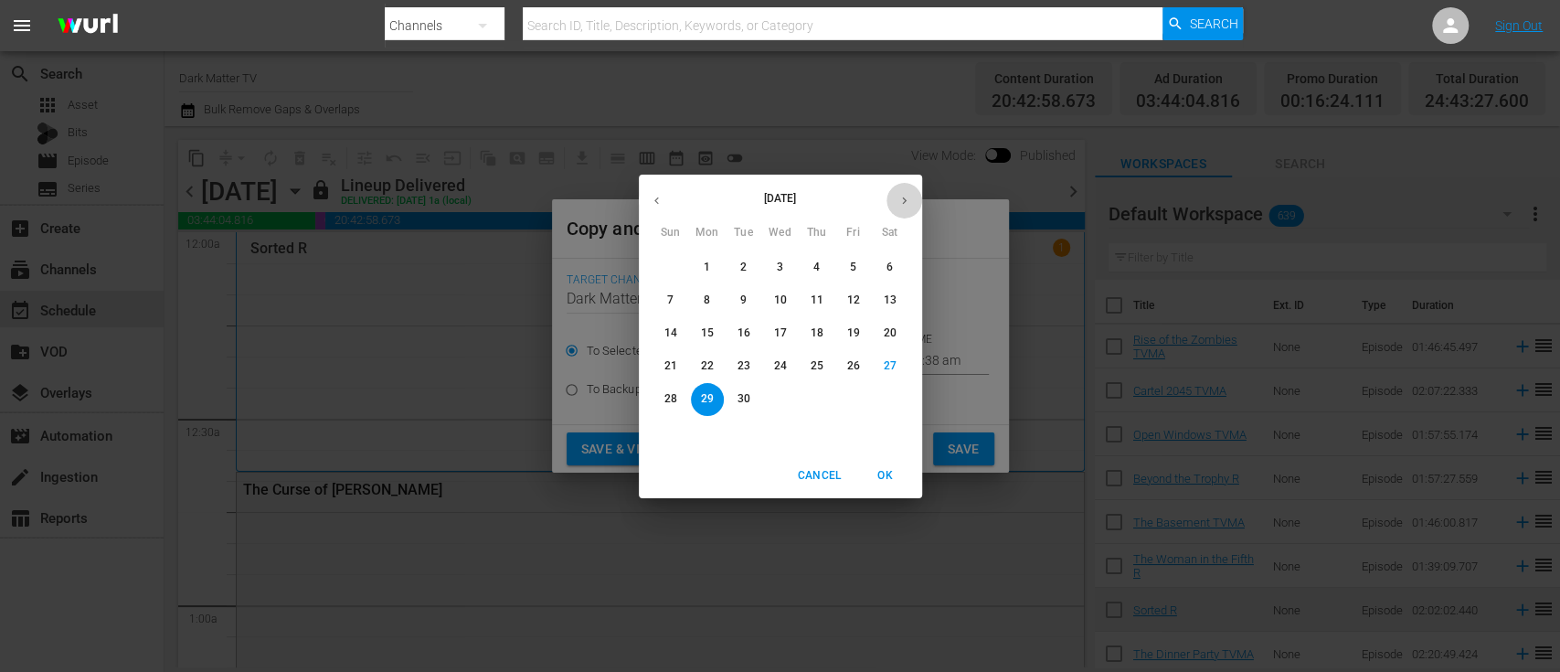
click at [906, 201] on icon "button" at bounding box center [905, 201] width 14 height 14
click at [780, 266] on p "1" at bounding box center [780, 268] width 6 height 16
type input "[DATE]"
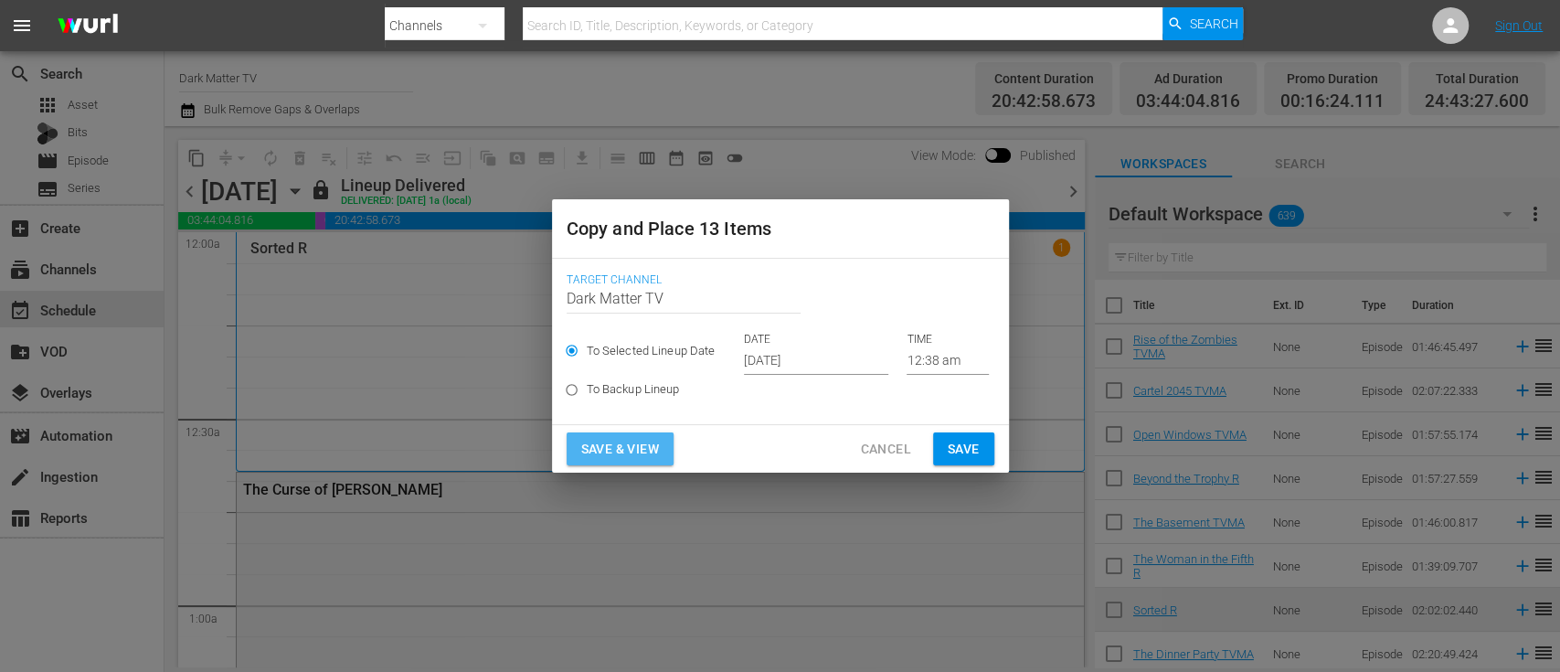
click at [645, 444] on span "Save & View" at bounding box center [620, 449] width 78 height 23
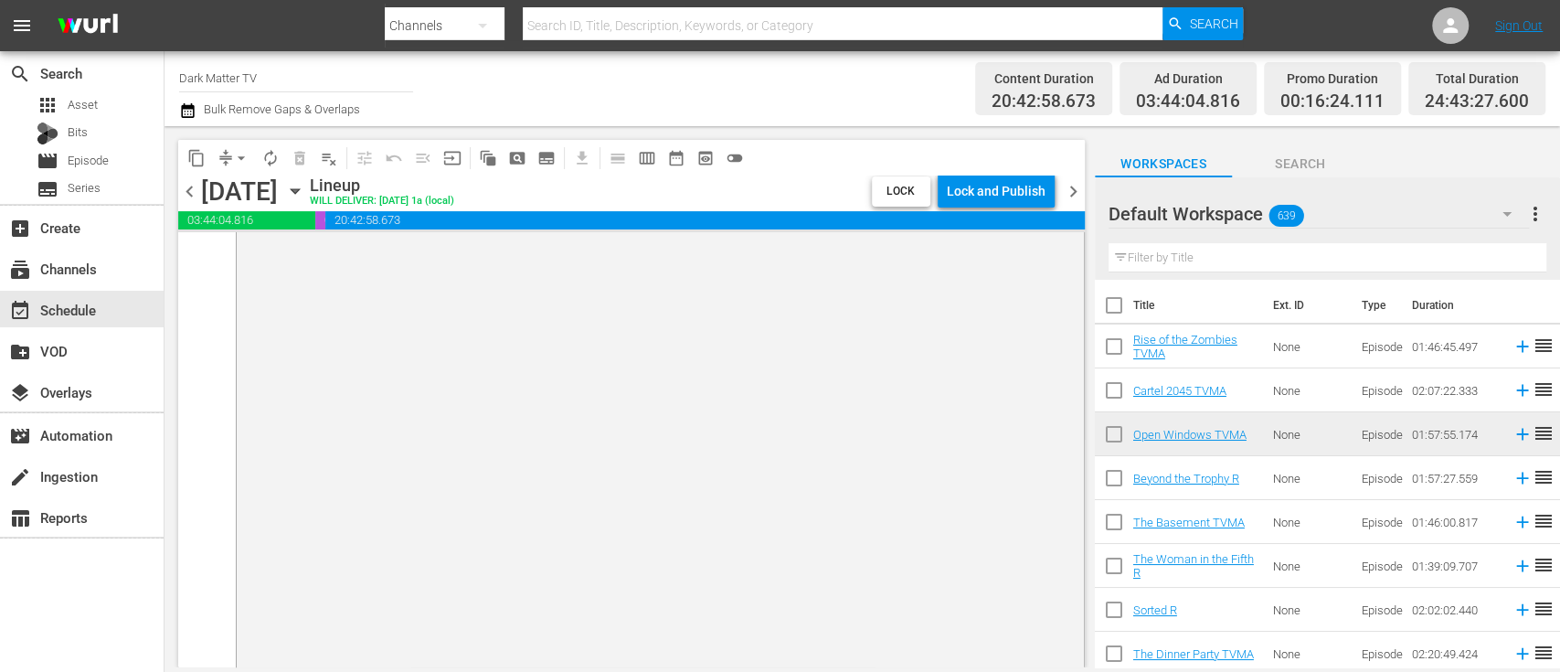
scroll to position [9024, 0]
click at [245, 157] on span "arrow_drop_down" at bounding box center [241, 158] width 18 height 18
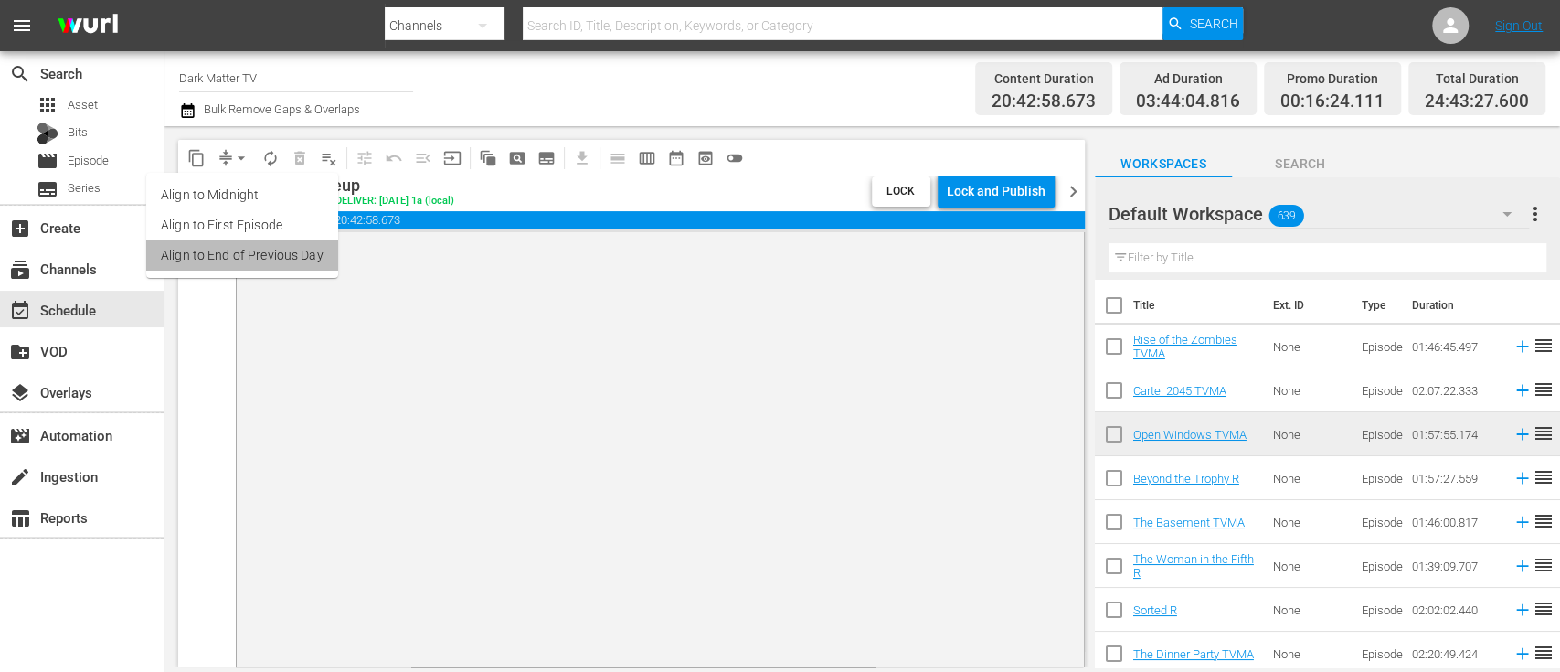
click at [257, 260] on li "Align to End of Previous Day" at bounding box center [242, 255] width 192 height 30
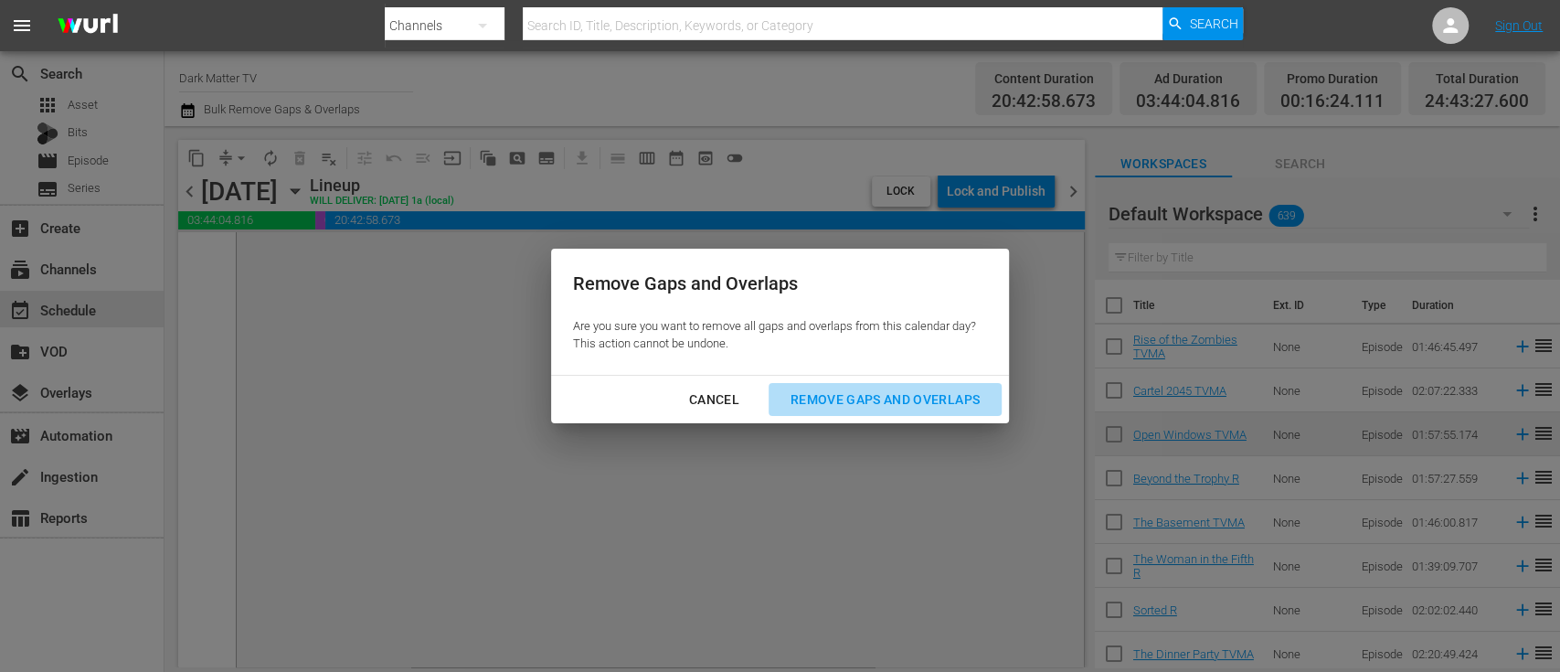
click at [934, 402] on div "Remove Gaps and Overlaps" at bounding box center [885, 400] width 218 height 23
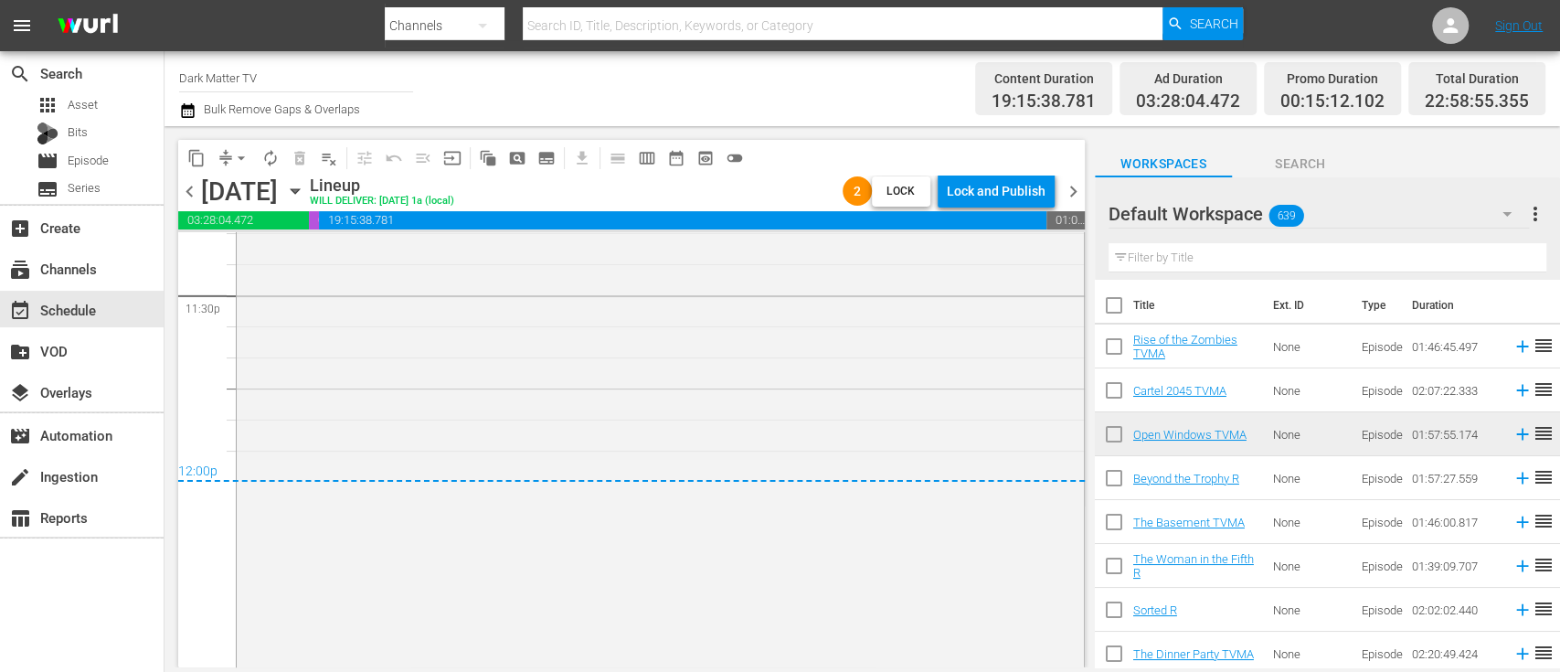
scroll to position [8832, 0]
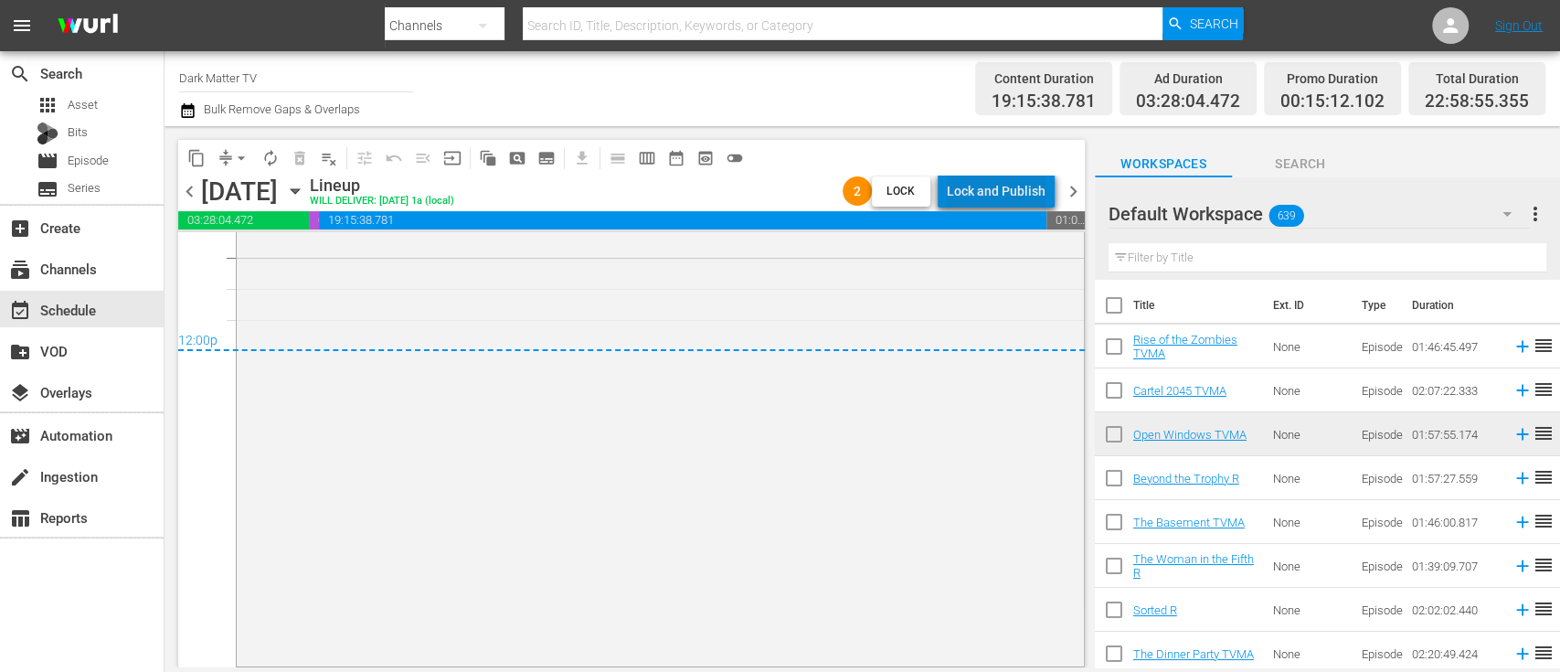
click at [1012, 187] on div "Lock and Publish" at bounding box center [996, 191] width 99 height 33
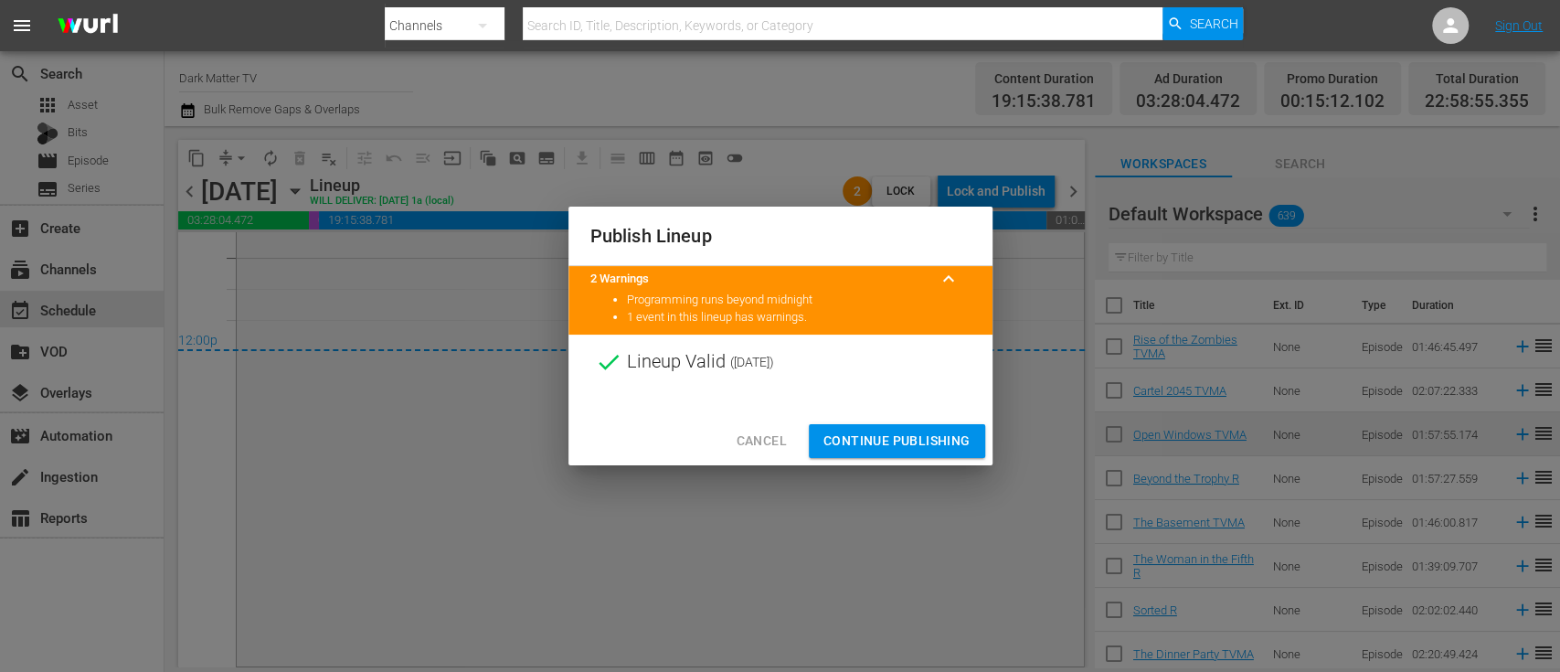
click at [878, 435] on span "Continue Publishing" at bounding box center [897, 441] width 147 height 23
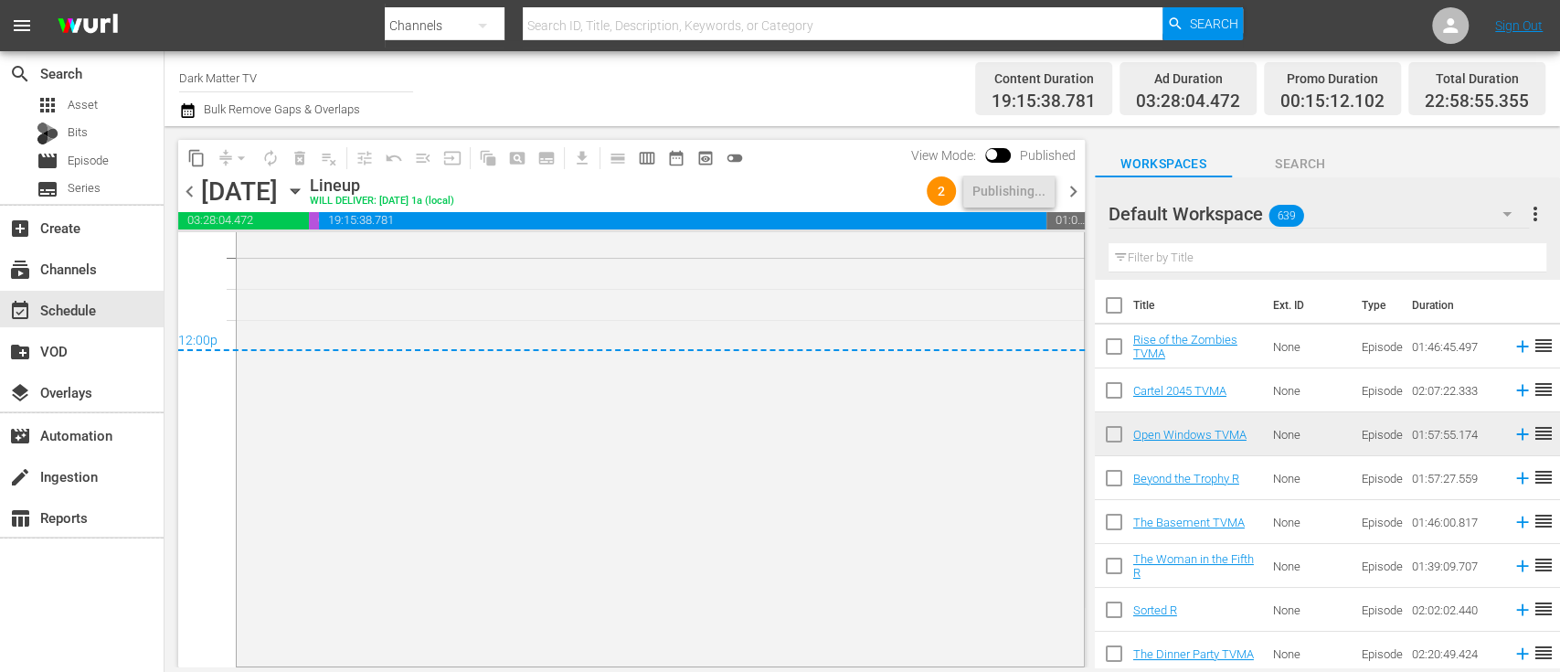
click at [189, 112] on icon "button" at bounding box center [187, 111] width 17 height 22
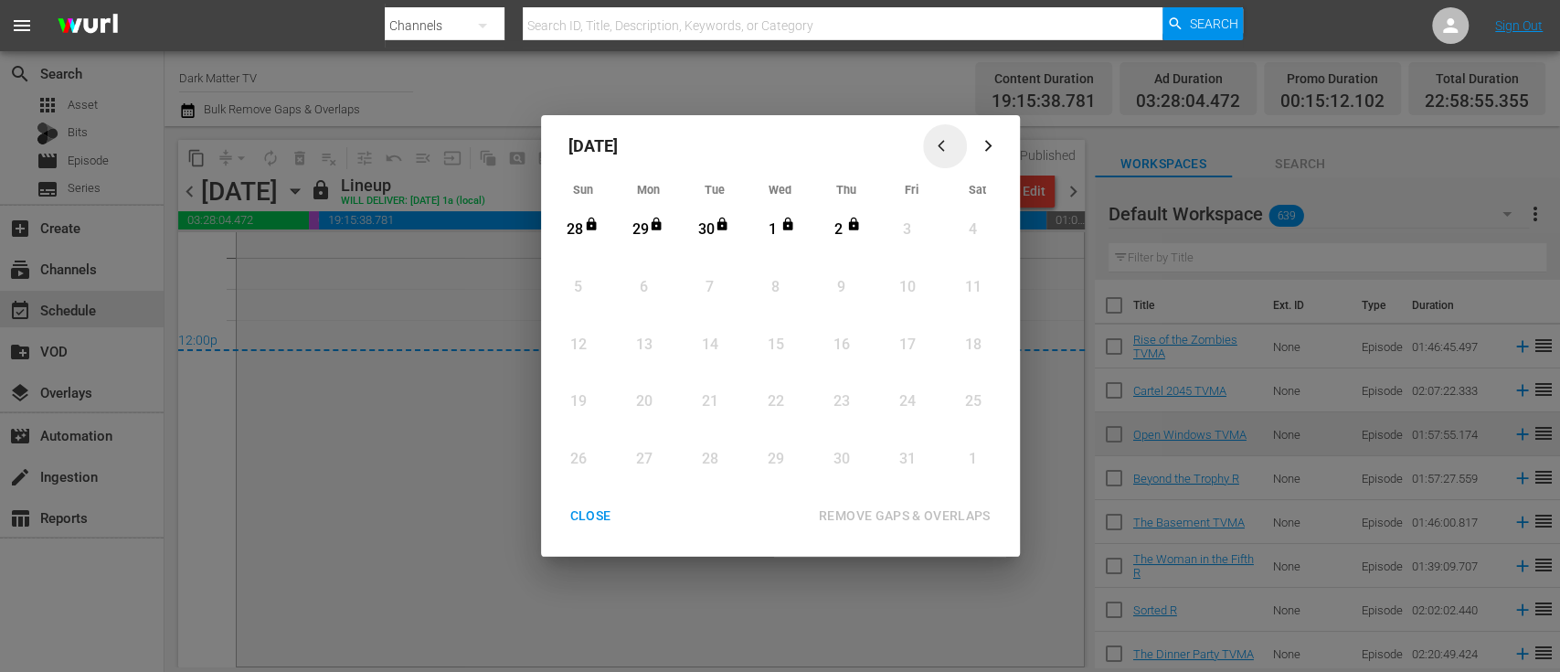
click at [942, 146] on icon "button" at bounding box center [945, 146] width 14 height 14
click at [990, 145] on icon "button" at bounding box center [988, 147] width 7 height 12
click at [597, 509] on div "CLOSE" at bounding box center [591, 516] width 70 height 23
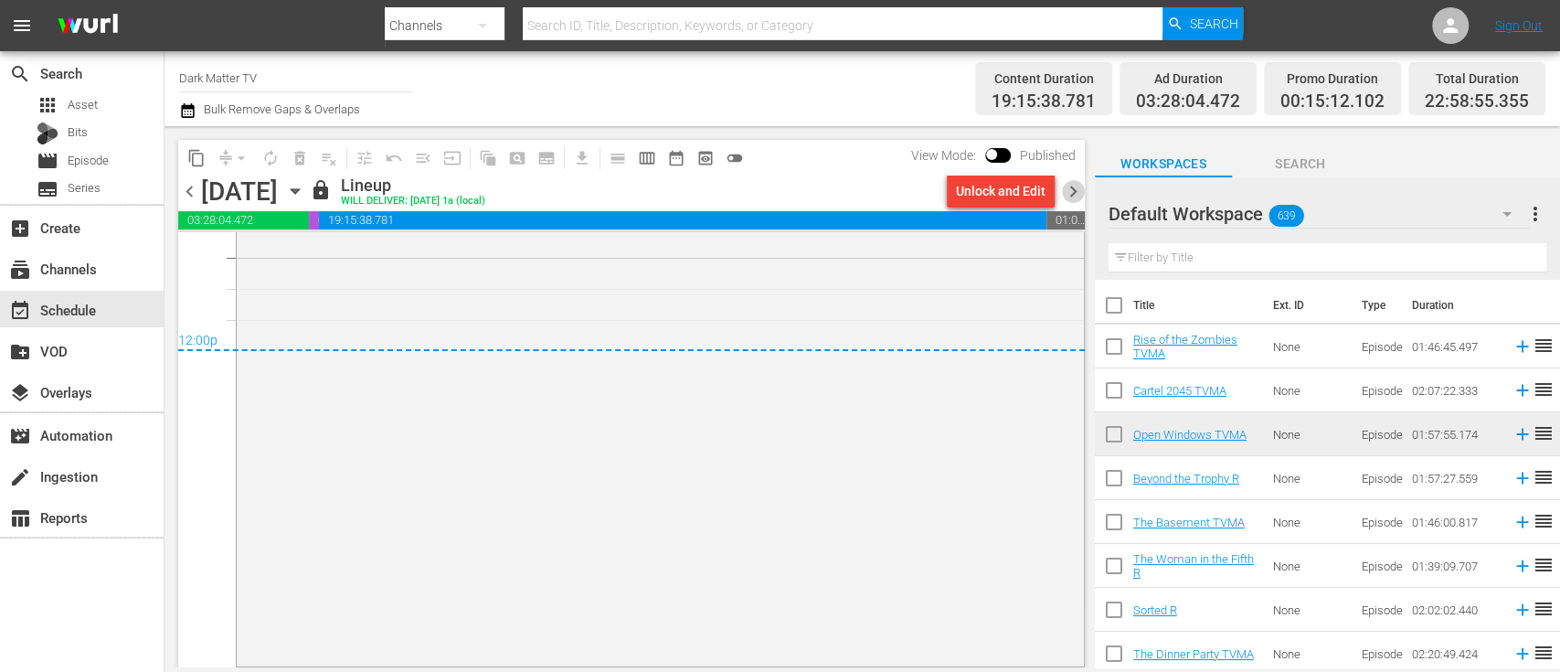
click at [1073, 184] on span "chevron_right" at bounding box center [1073, 191] width 23 height 23
